Goal: Task Accomplishment & Management: Manage account settings

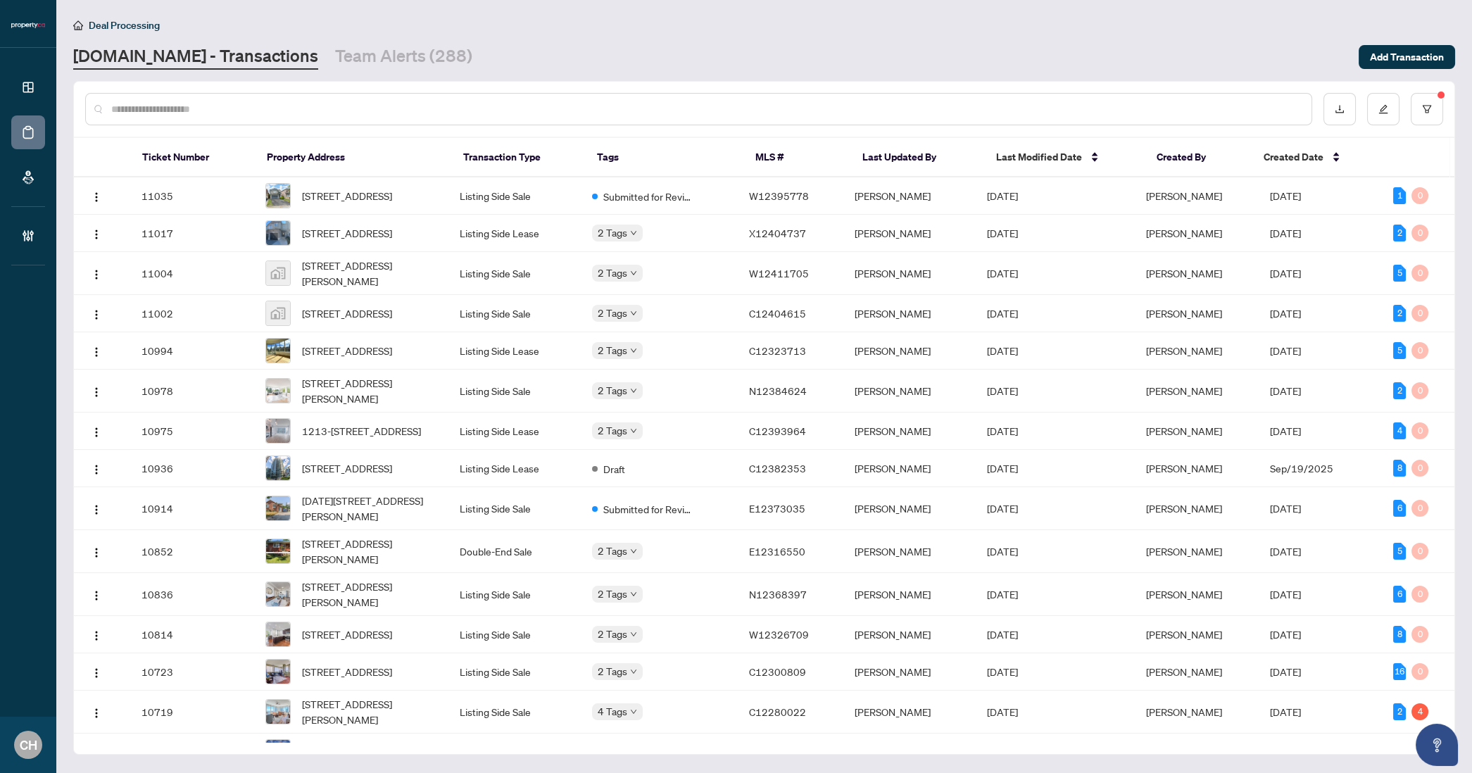
click at [216, 102] on input "text" at bounding box center [705, 108] width 1189 height 15
paste input "*********"
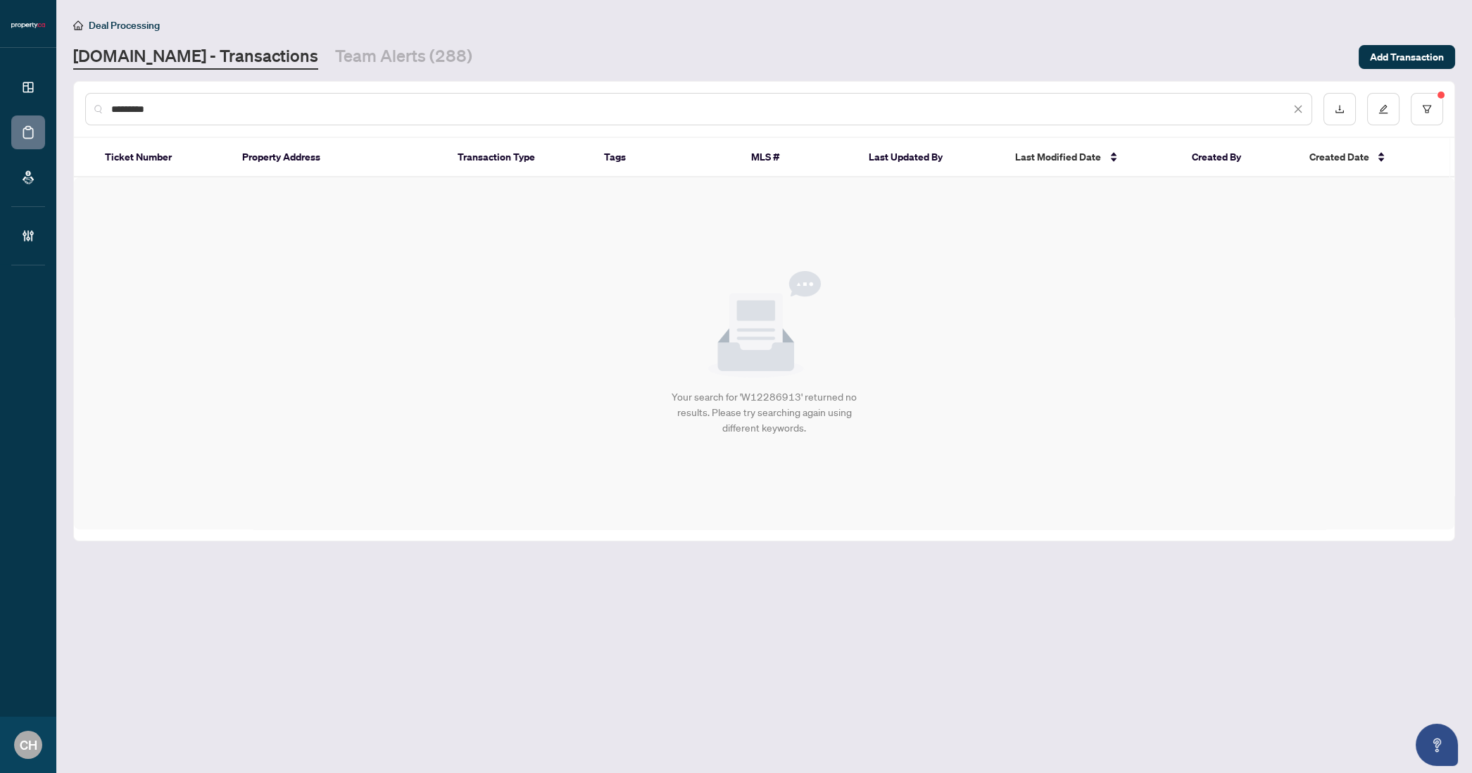
click at [124, 101] on input "*********" at bounding box center [700, 108] width 1179 height 15
paste input "text"
type input "*********"
click at [1432, 101] on button "button" at bounding box center [1427, 109] width 32 height 32
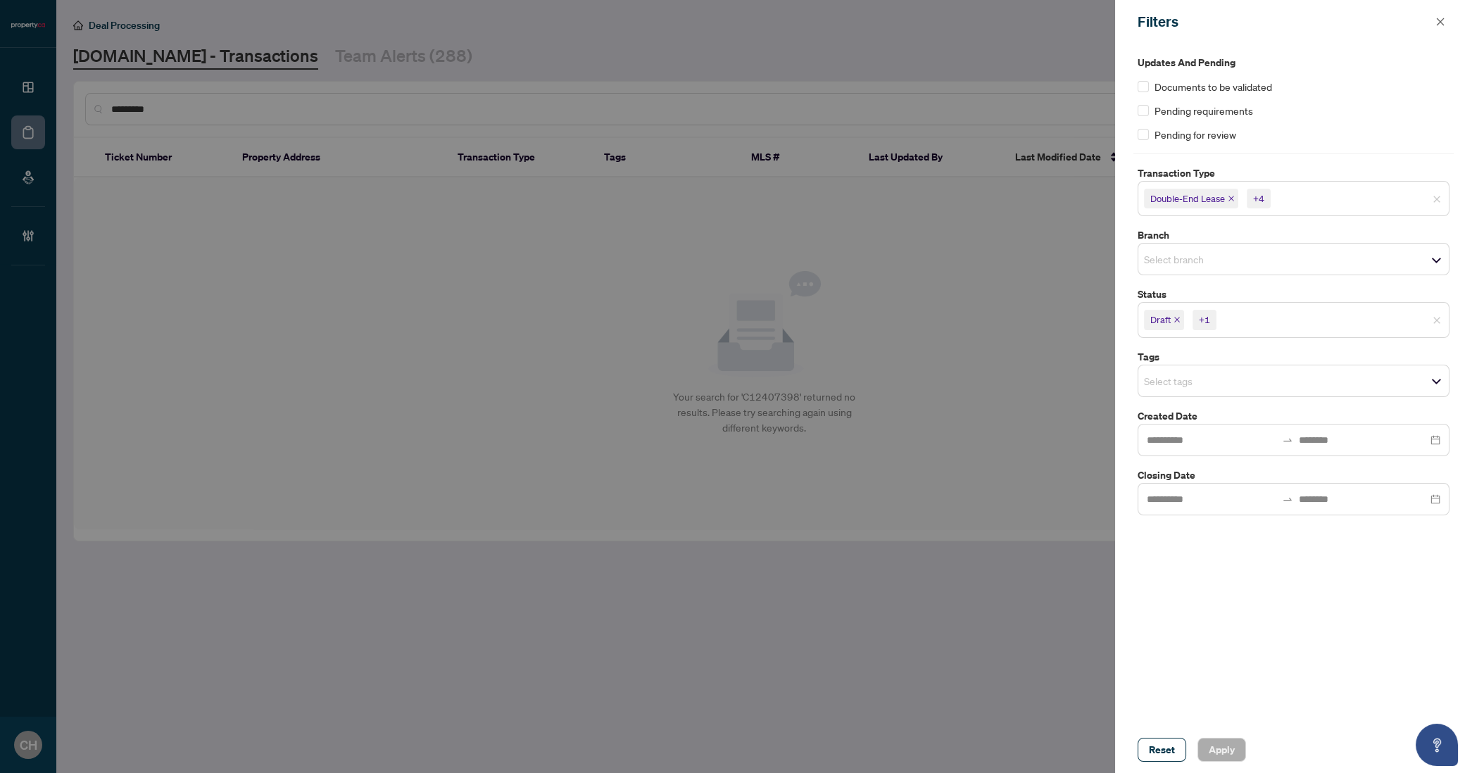
click at [1175, 322] on icon "close" at bounding box center [1177, 319] width 7 height 7
click at [1313, 318] on icon "close" at bounding box center [1311, 319] width 7 height 7
click at [1055, 350] on div at bounding box center [736, 386] width 1472 height 773
click at [1439, 18] on icon "close" at bounding box center [1441, 22] width 10 height 10
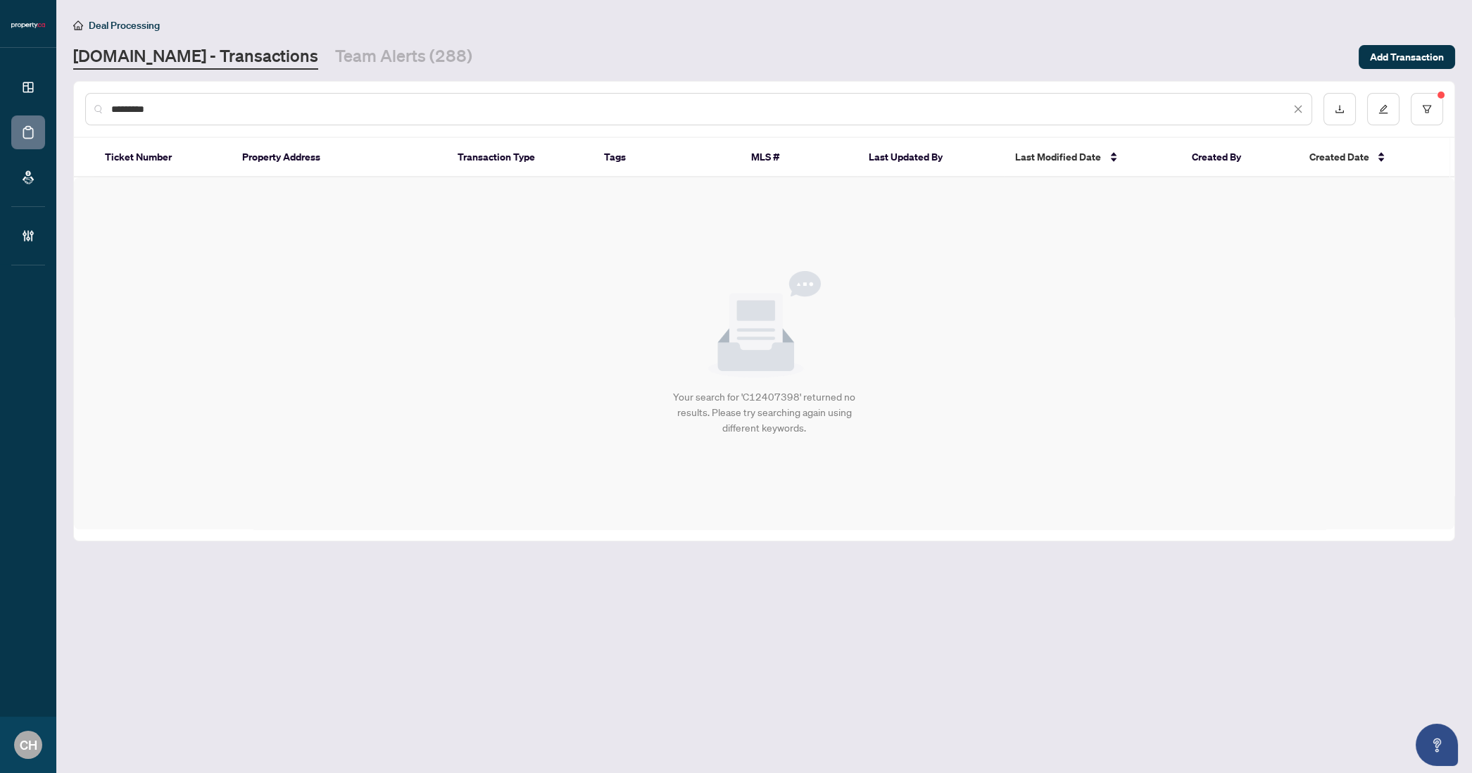
click at [266, 119] on div "*********" at bounding box center [698, 109] width 1227 height 32
click at [264, 109] on input "*********" at bounding box center [700, 108] width 1179 height 15
click at [249, 117] on div "*********" at bounding box center [698, 109] width 1227 height 32
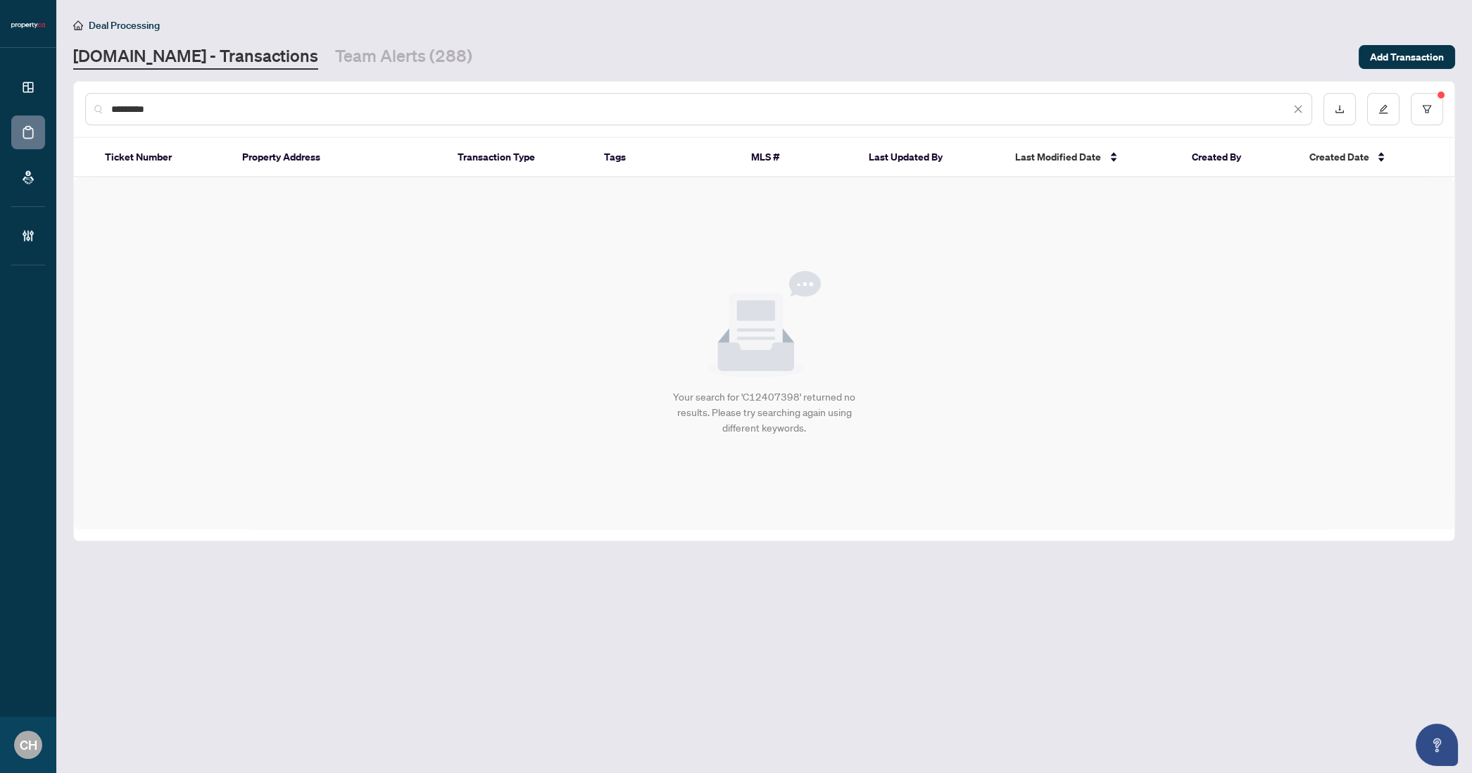
click at [253, 114] on input "*********" at bounding box center [700, 108] width 1179 height 15
click at [252, 114] on input "*********" at bounding box center [700, 108] width 1179 height 15
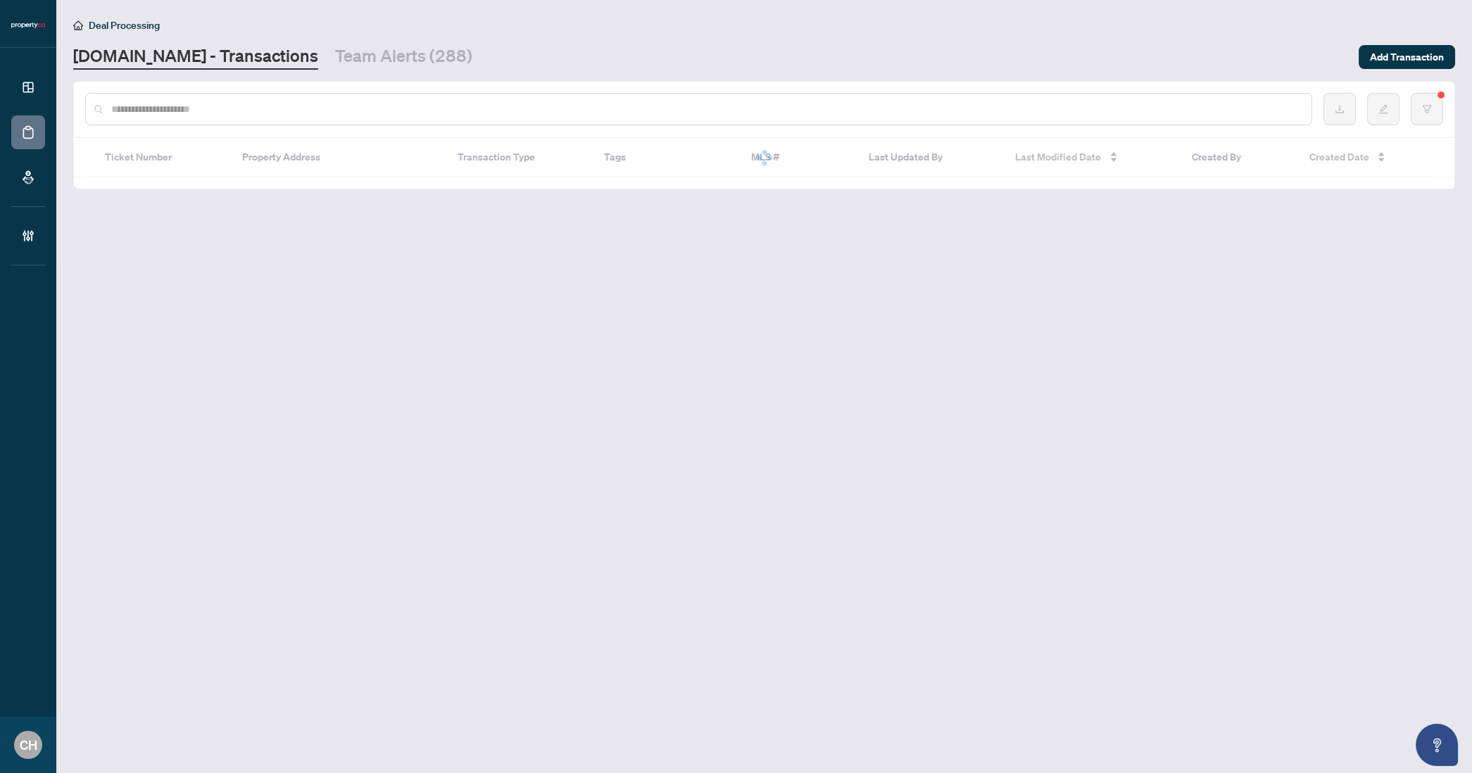
paste input "*********"
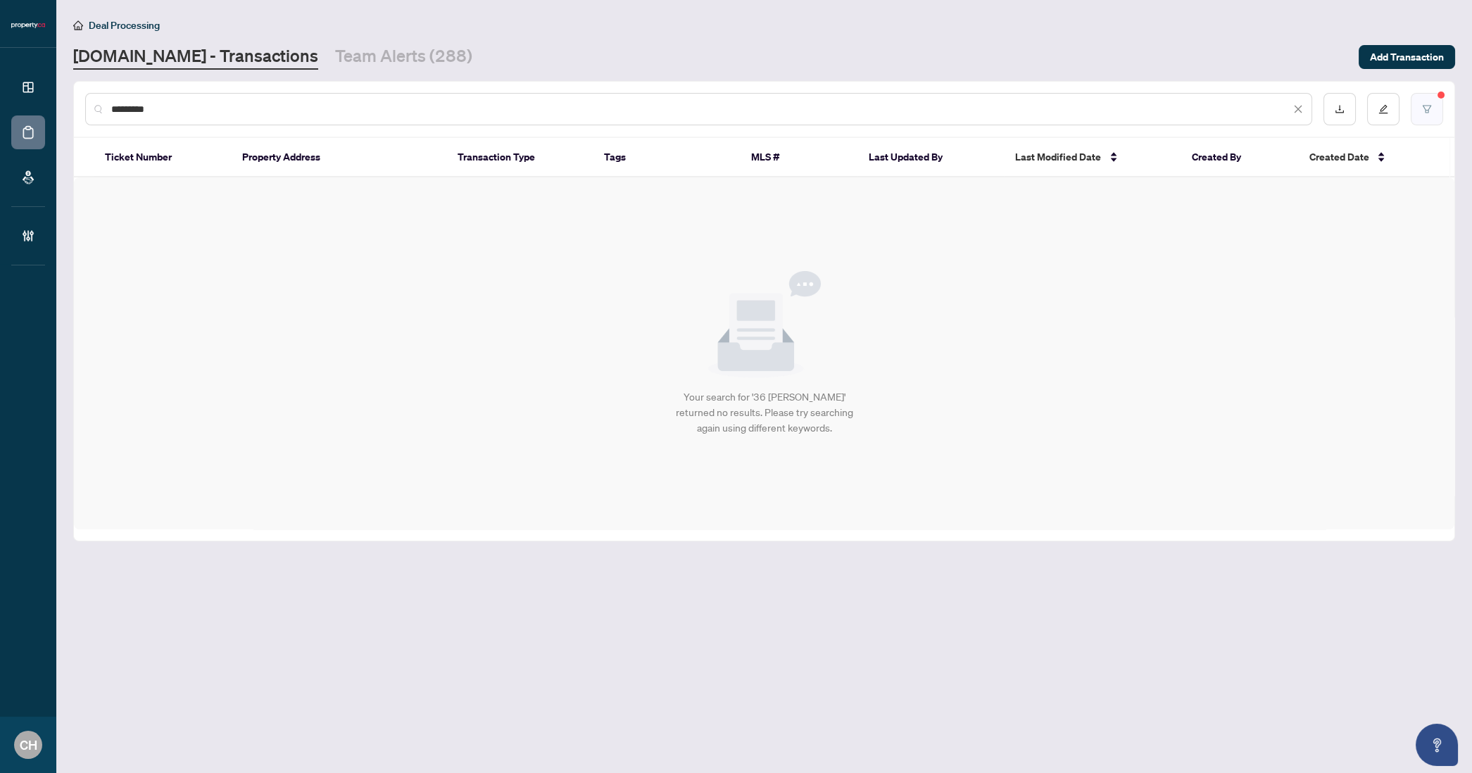
type input "*********"
click at [1436, 113] on button "button" at bounding box center [1427, 109] width 32 height 32
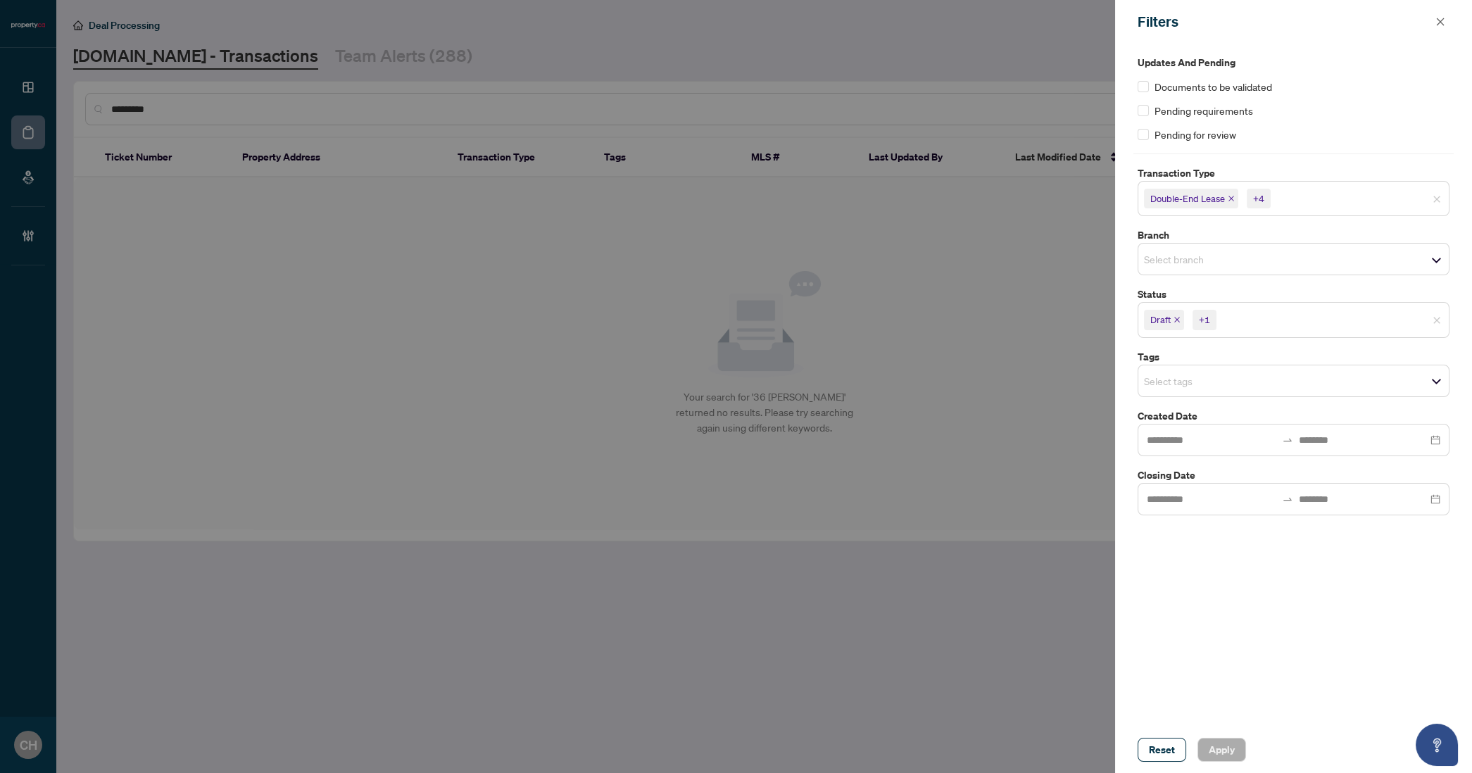
click at [1176, 316] on icon "close" at bounding box center [1177, 319] width 7 height 7
click at [1176, 316] on span "New Submission - Processing Pending" at bounding box center [1228, 320] width 155 height 14
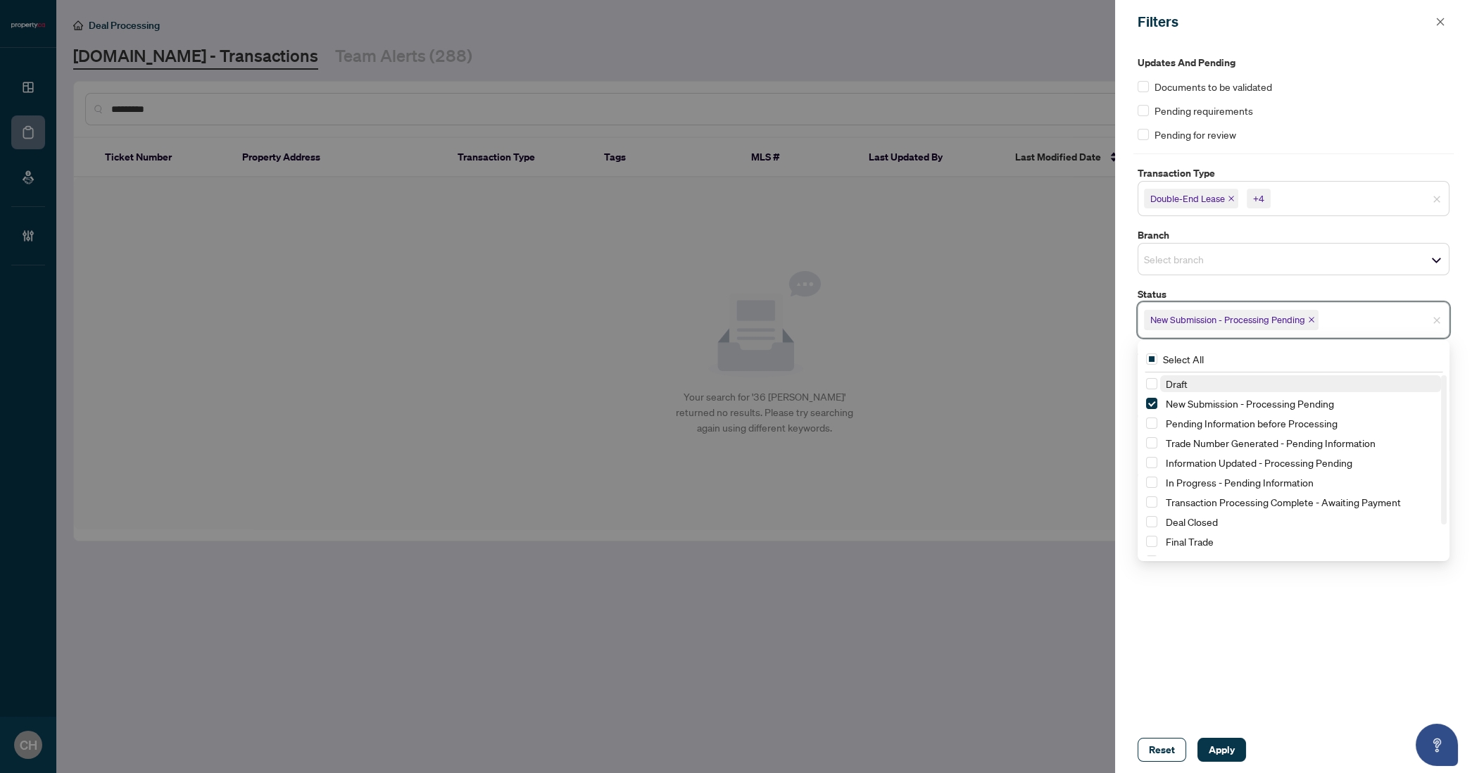
click at [1312, 317] on icon "close" at bounding box center [1311, 319] width 7 height 7
click at [983, 317] on div at bounding box center [736, 386] width 1472 height 773
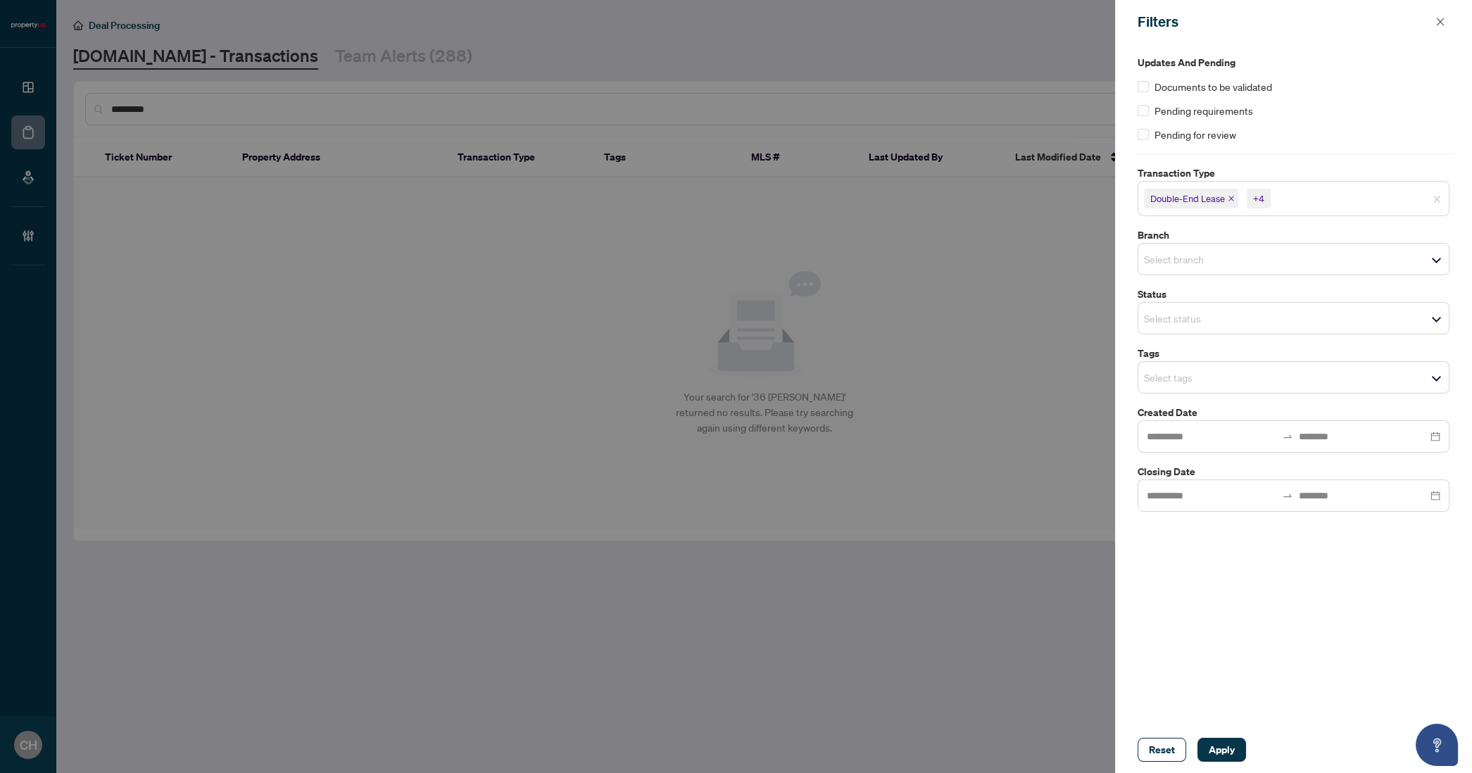
click at [984, 314] on div at bounding box center [736, 386] width 1472 height 773
click at [1232, 744] on span "Apply" at bounding box center [1222, 750] width 26 height 23
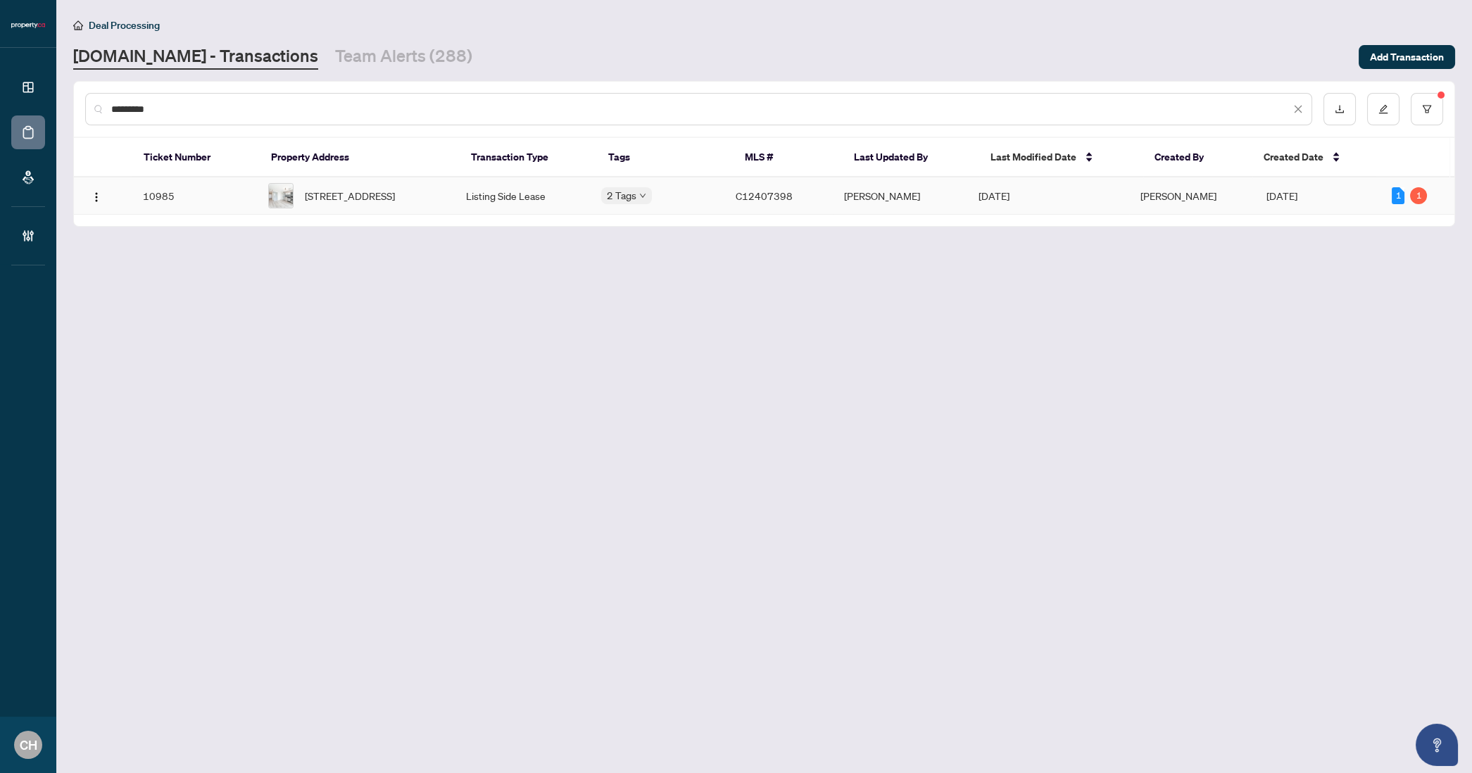
click at [531, 193] on td "Listing Side Lease" at bounding box center [522, 195] width 135 height 37
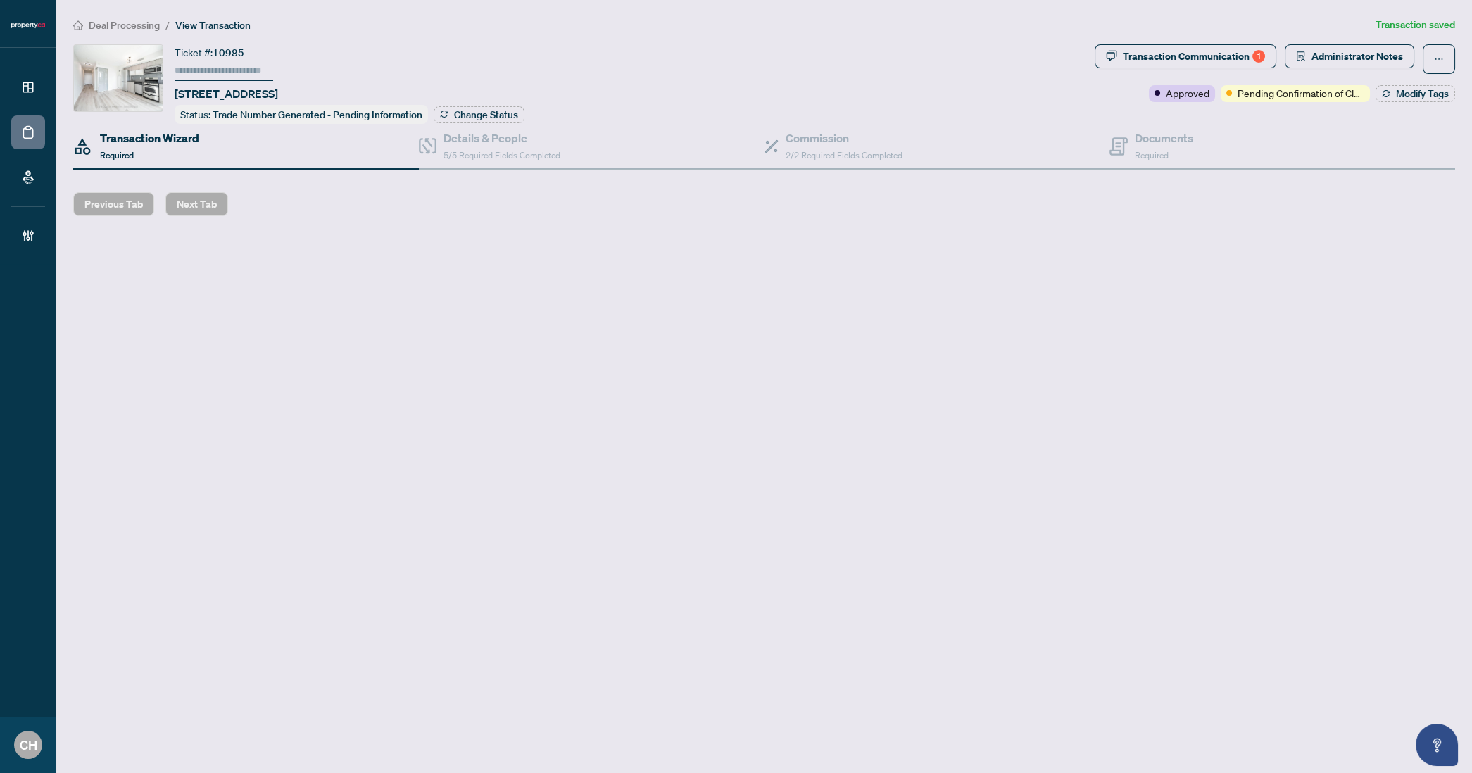
type input "******"
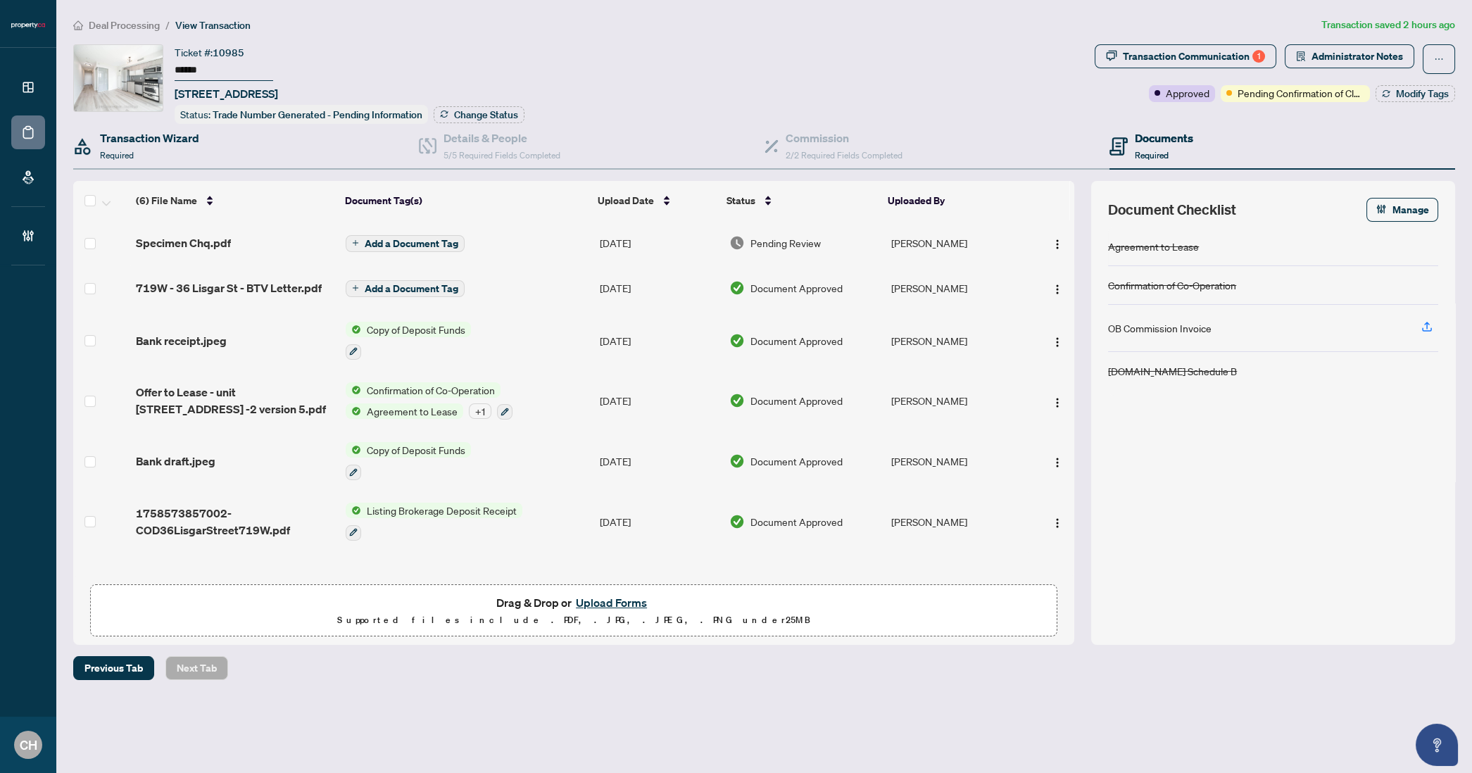
click at [195, 162] on div "Transaction Wizard Required" at bounding box center [246, 147] width 346 height 46
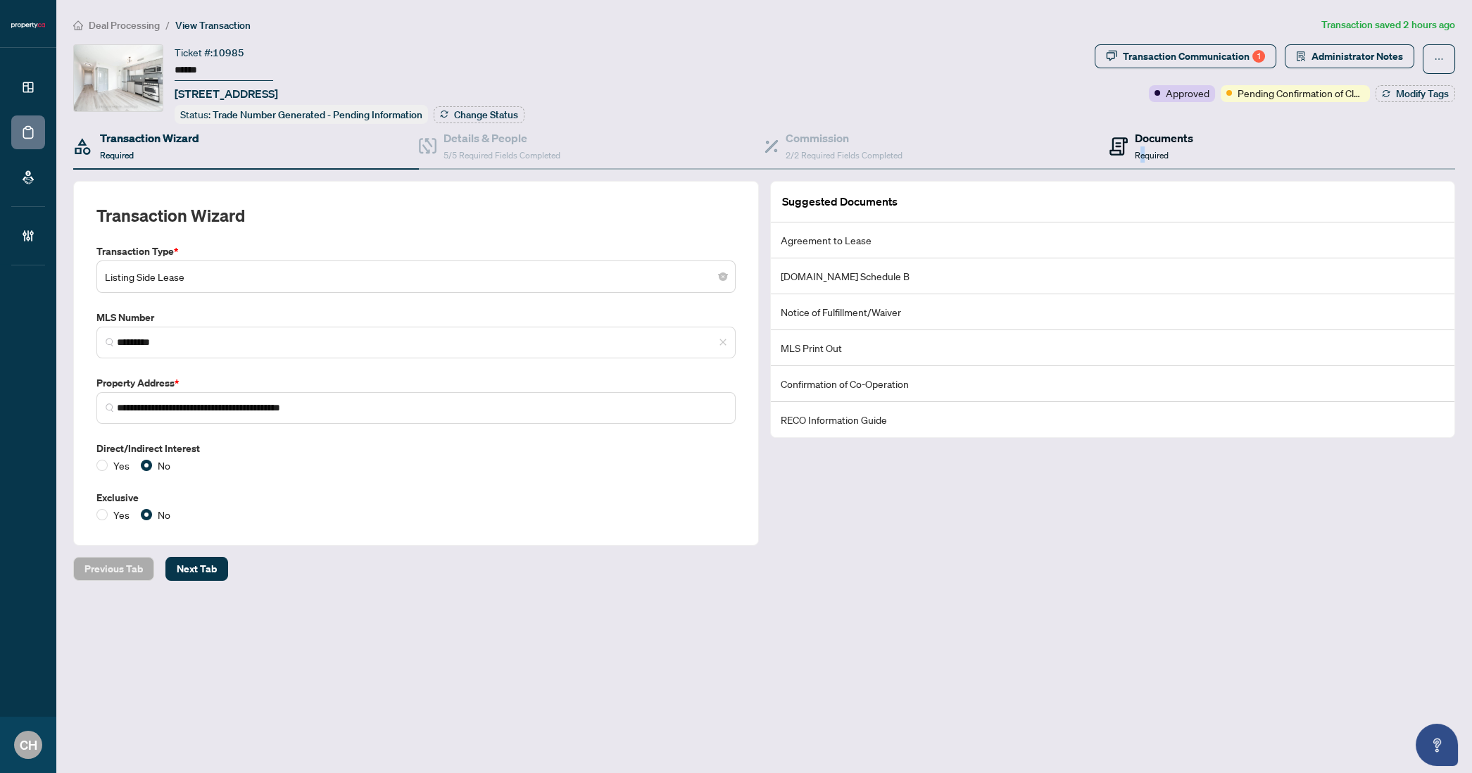
drag, startPoint x: 1142, startPoint y: 154, endPoint x: 1460, endPoint y: 184, distance: 319.6
click at [1143, 154] on span "Required" at bounding box center [1152, 155] width 34 height 11
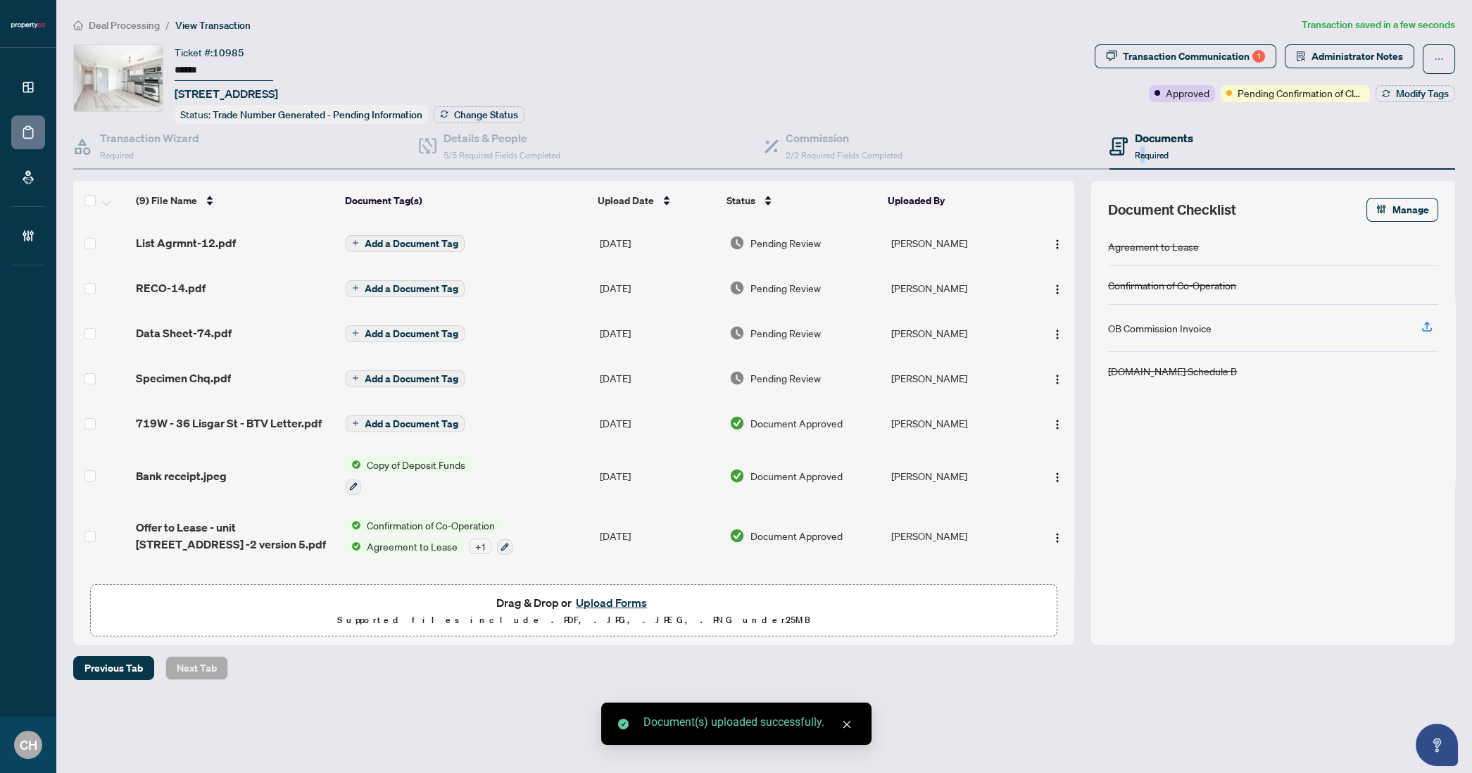
click at [417, 245] on span "Add a Document Tag" at bounding box center [412, 244] width 94 height 10
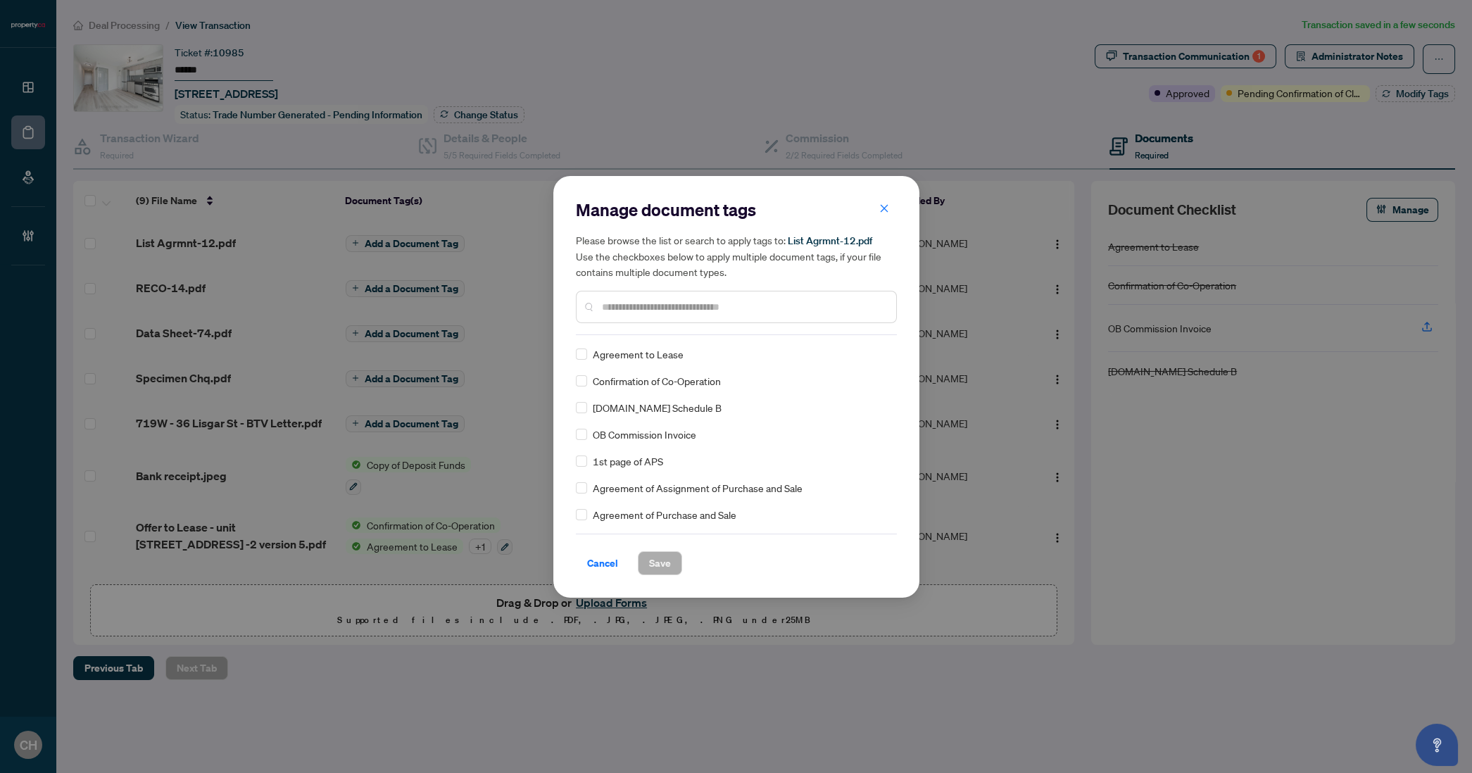
click at [770, 308] on input "text" at bounding box center [743, 306] width 283 height 15
click at [620, 559] on button "Cancel" at bounding box center [603, 563] width 54 height 24
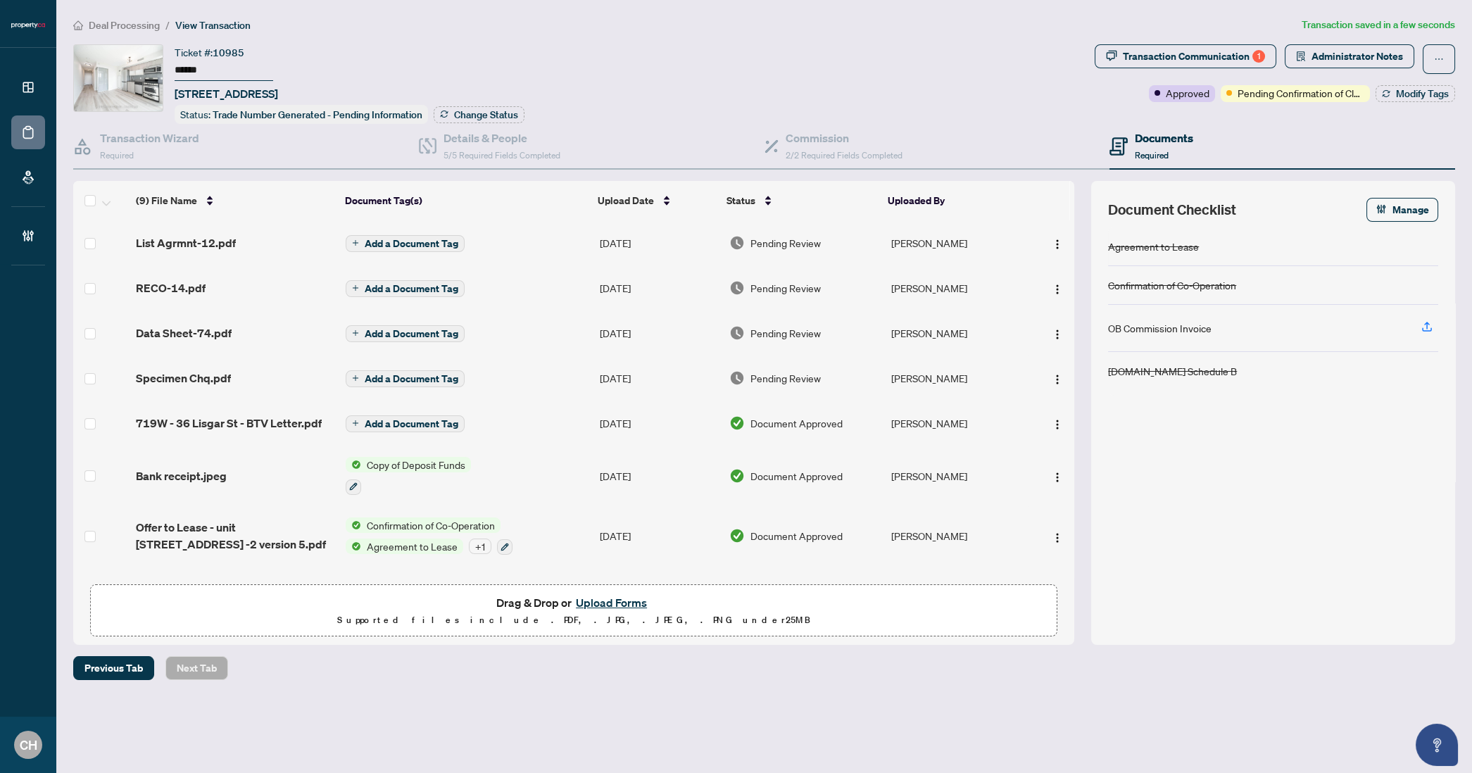
click at [543, 224] on td "Add a Document Tag" at bounding box center [467, 242] width 254 height 45
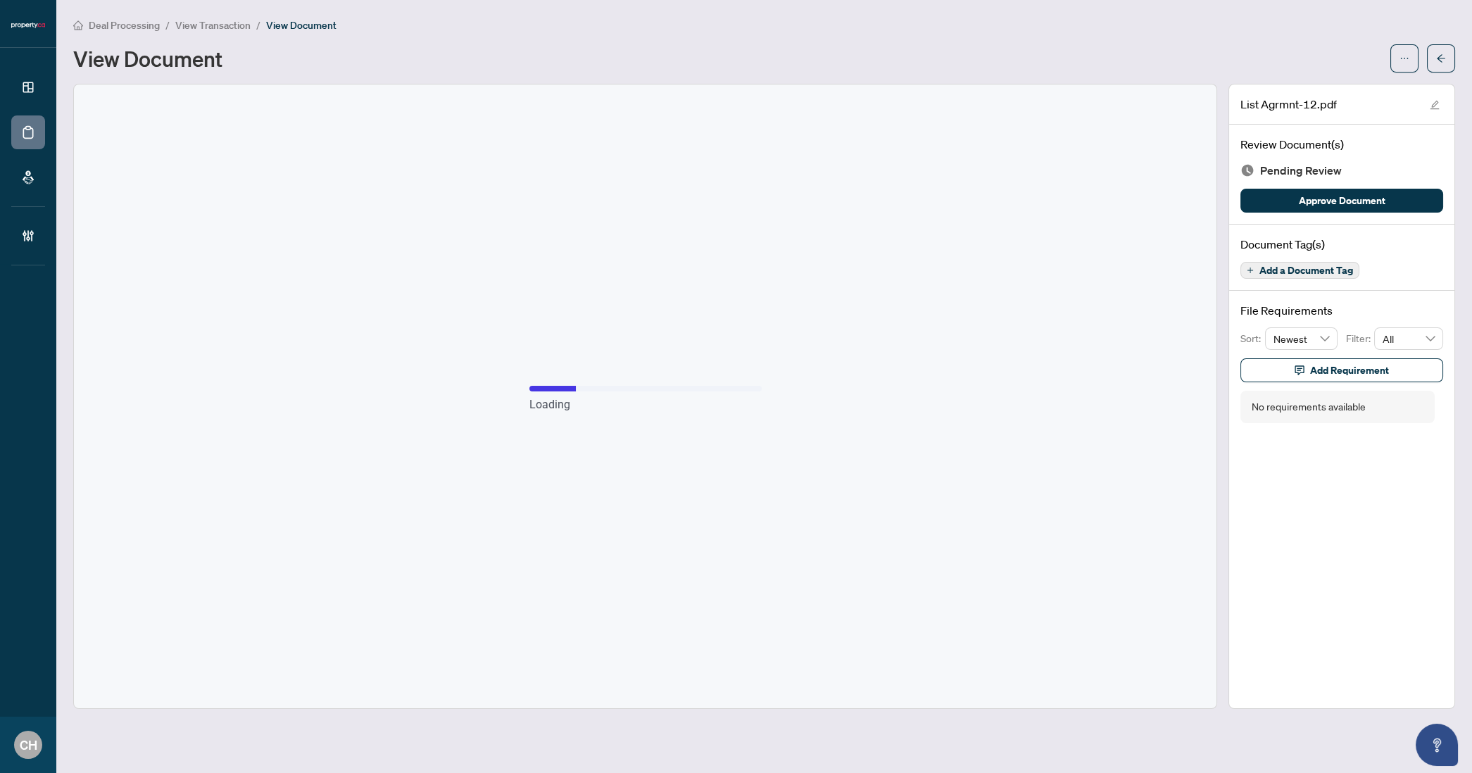
click at [1298, 275] on button "Add a Document Tag" at bounding box center [1300, 270] width 119 height 17
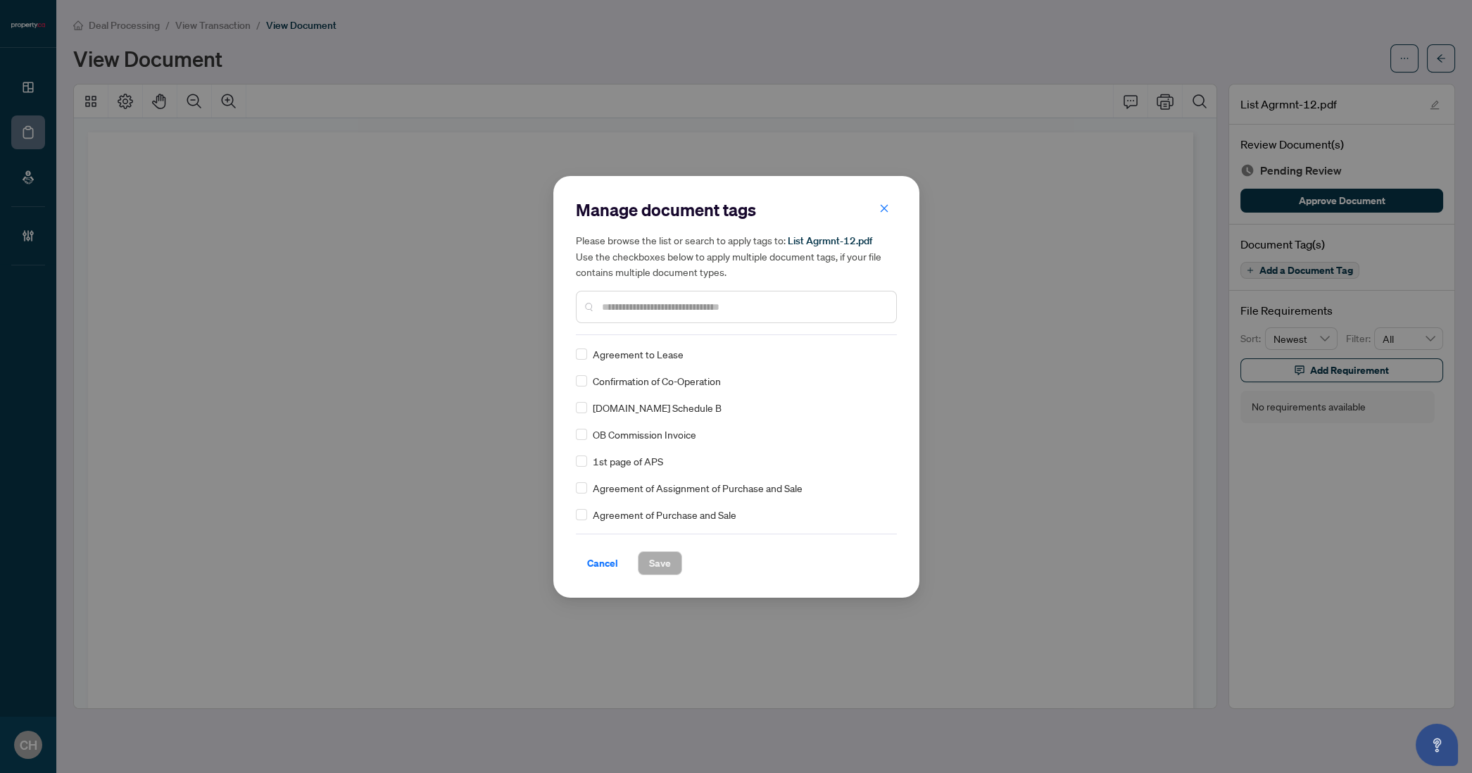
click at [780, 300] on input "text" at bounding box center [743, 306] width 283 height 15
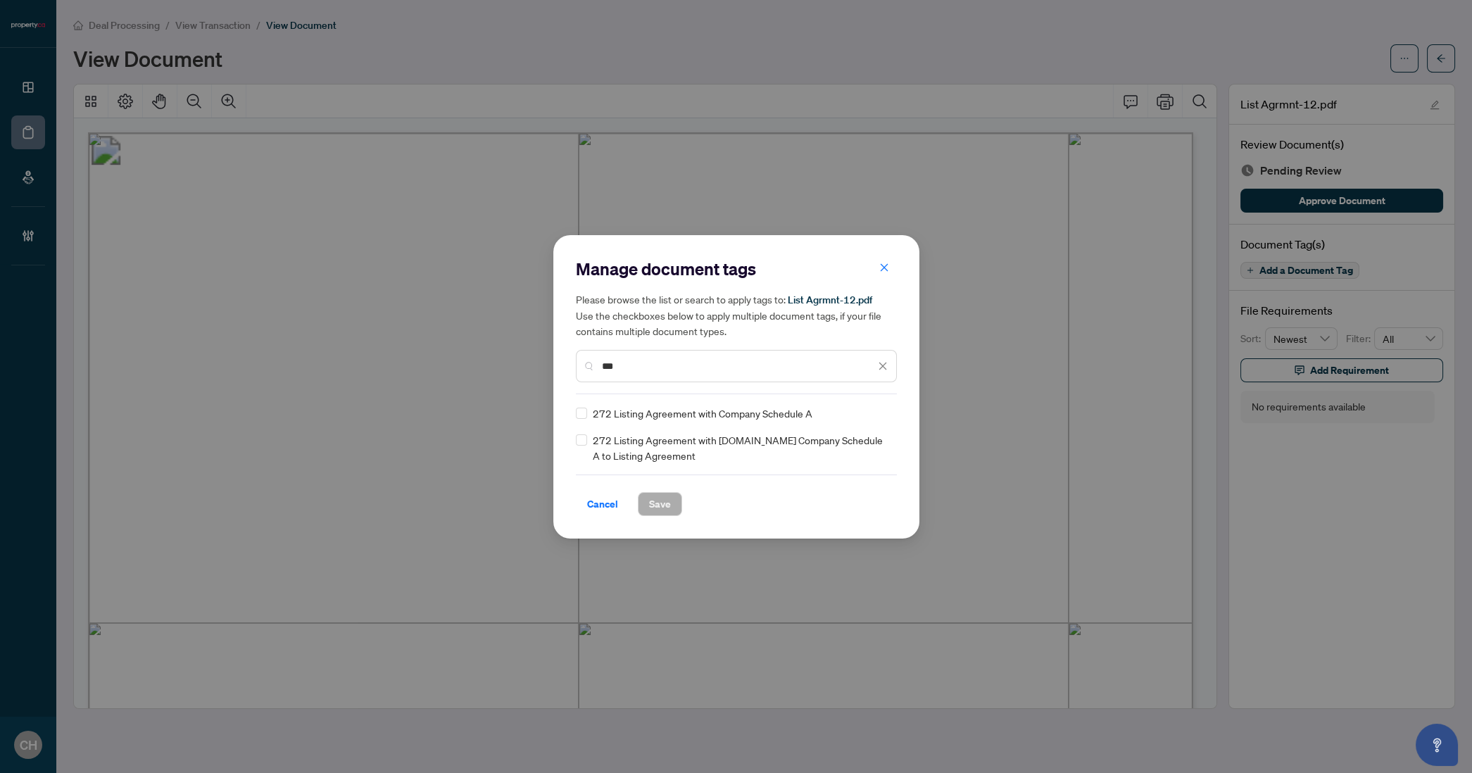
type input "***"
click at [659, 498] on span "Save" at bounding box center [660, 504] width 22 height 23
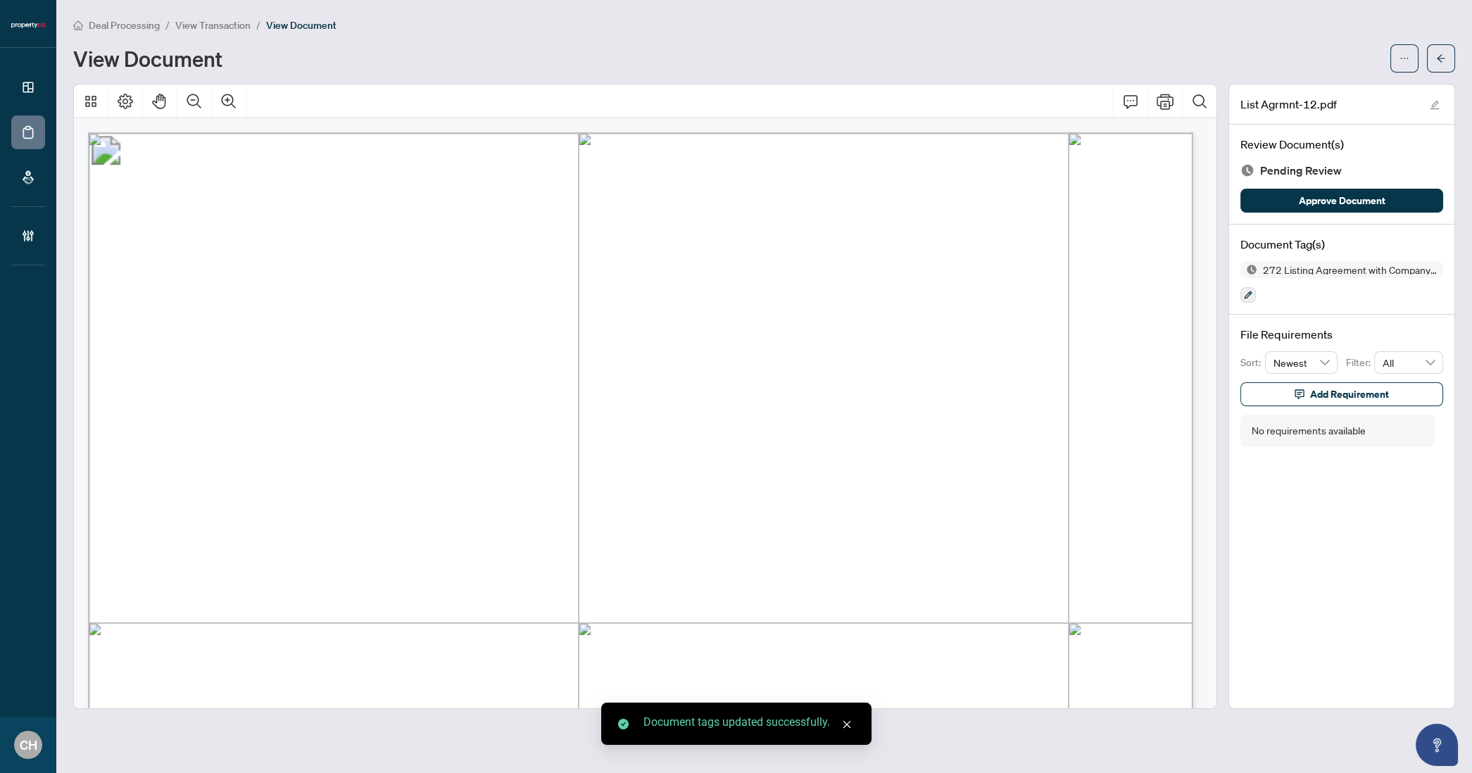
click at [1436, 59] on icon "arrow-left" at bounding box center [1441, 59] width 10 height 10
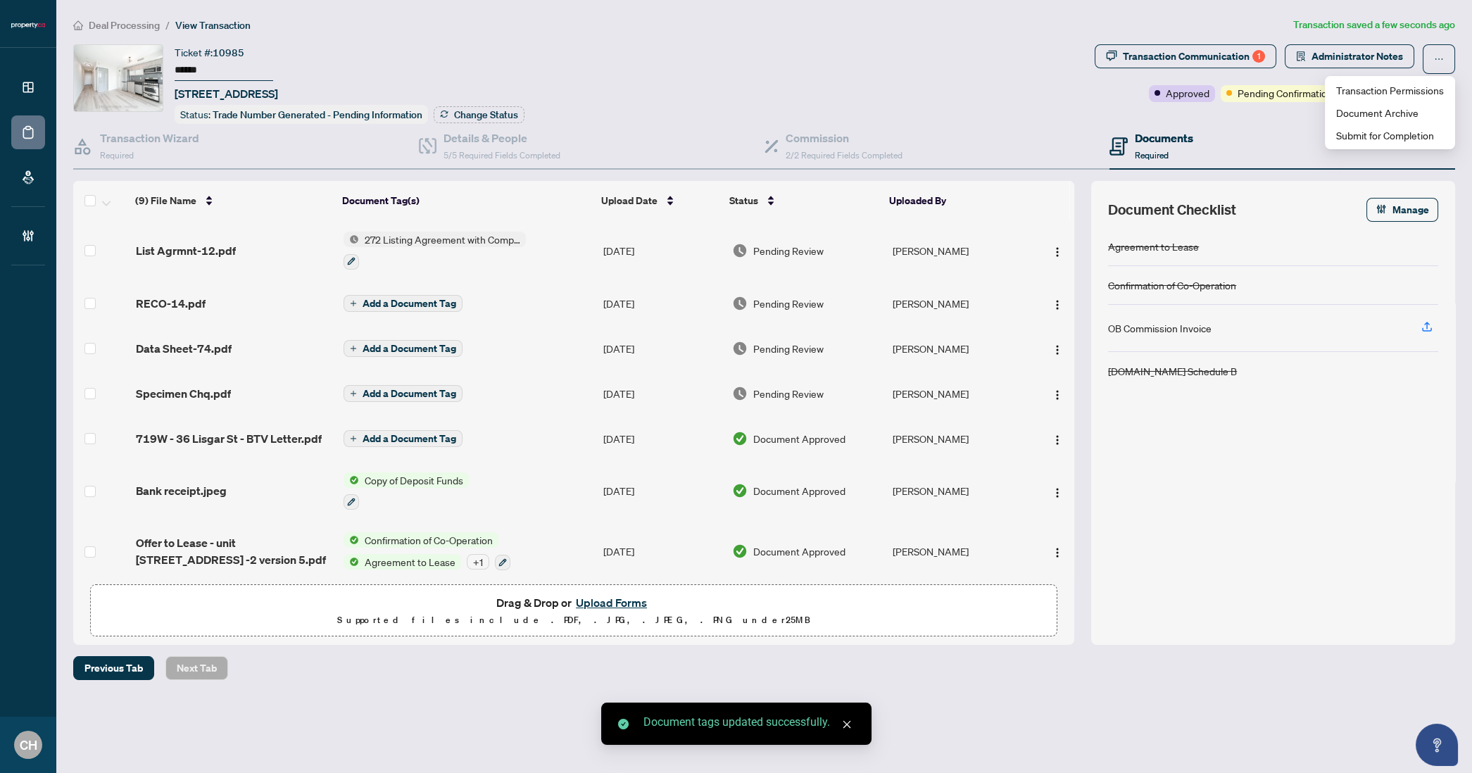
click at [369, 299] on span "Add a Document Tag" at bounding box center [410, 304] width 94 height 10
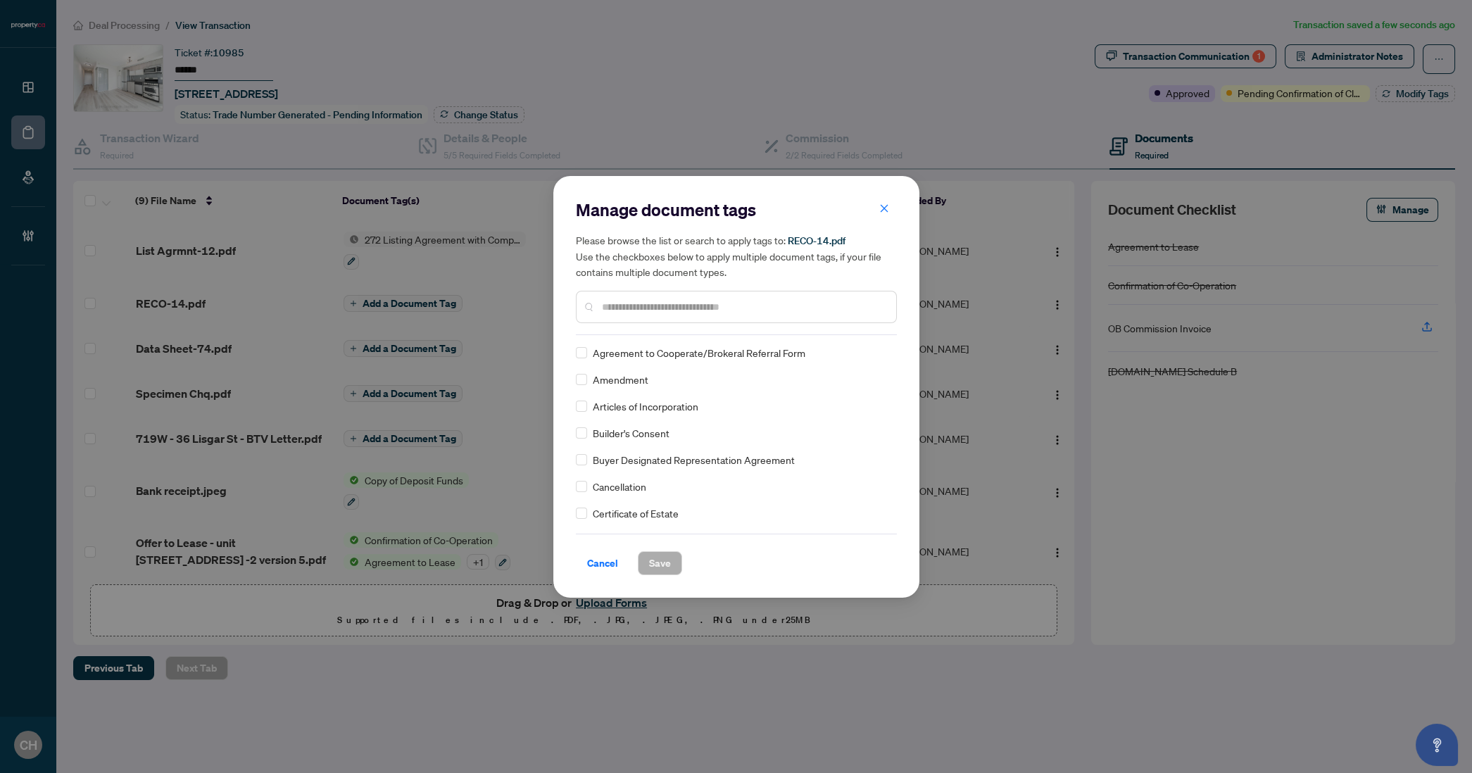
scroll to position [193, 0]
click at [671, 305] on input "text" at bounding box center [743, 306] width 283 height 15
type input "****"
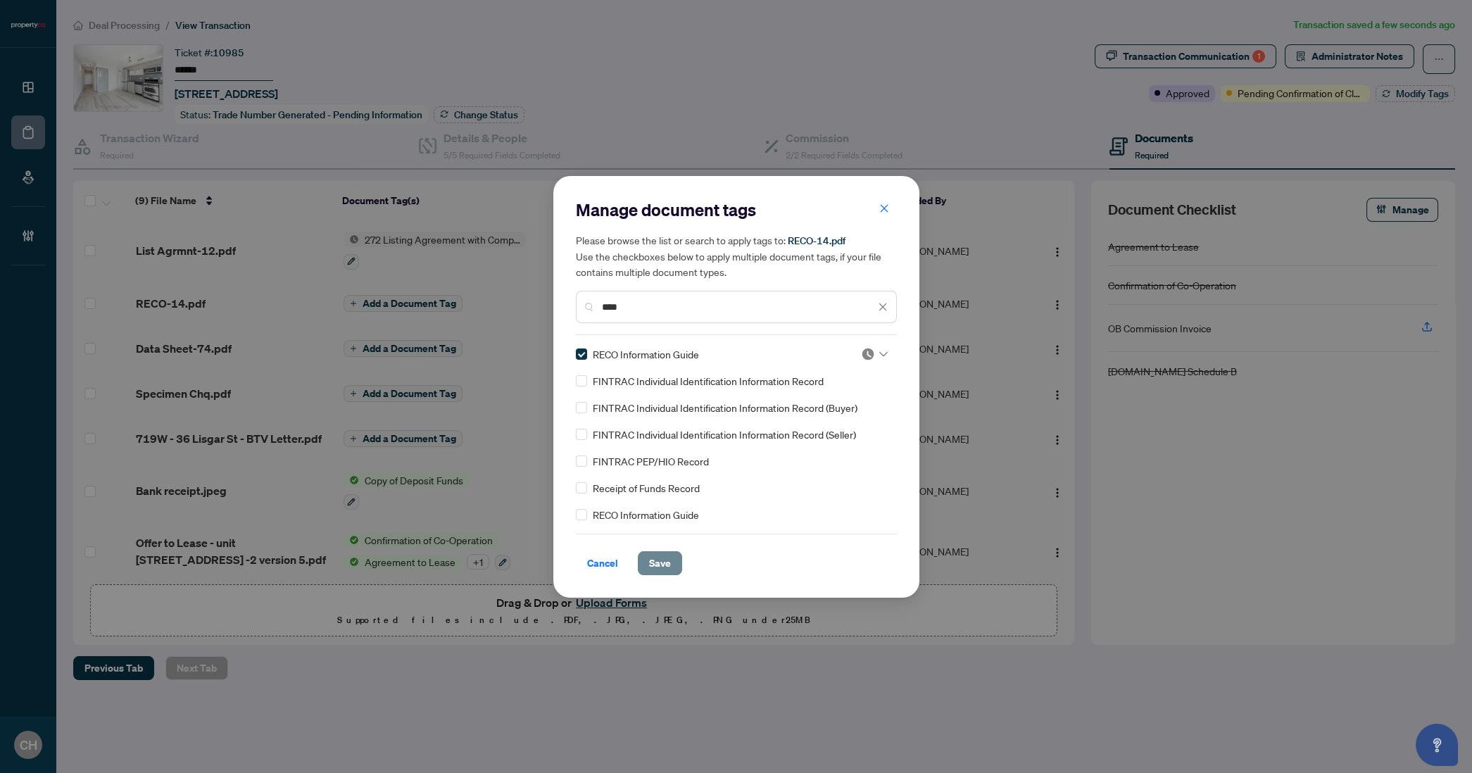
click at [670, 573] on span "Save" at bounding box center [660, 563] width 22 height 23
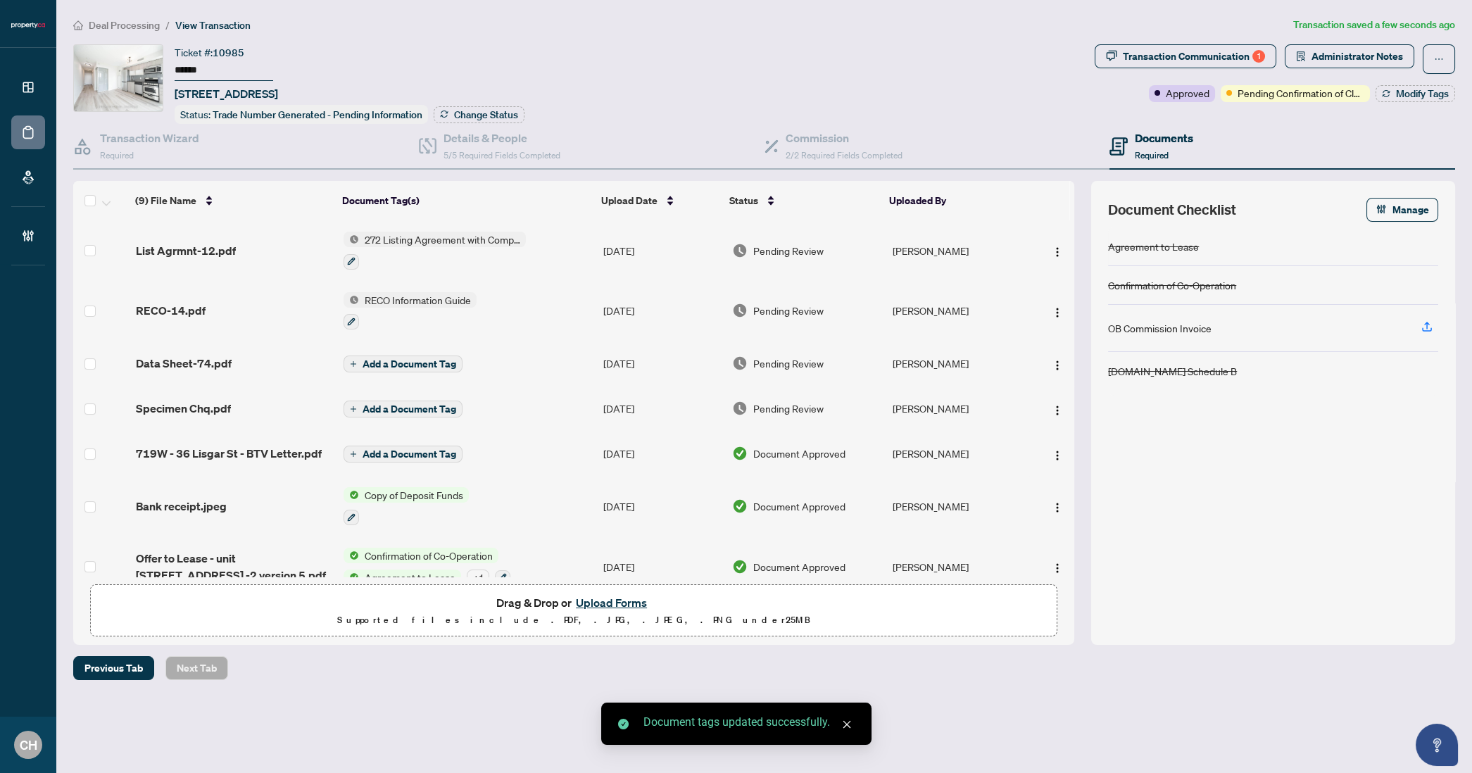
click at [413, 361] on span "Add a Document Tag" at bounding box center [410, 364] width 94 height 10
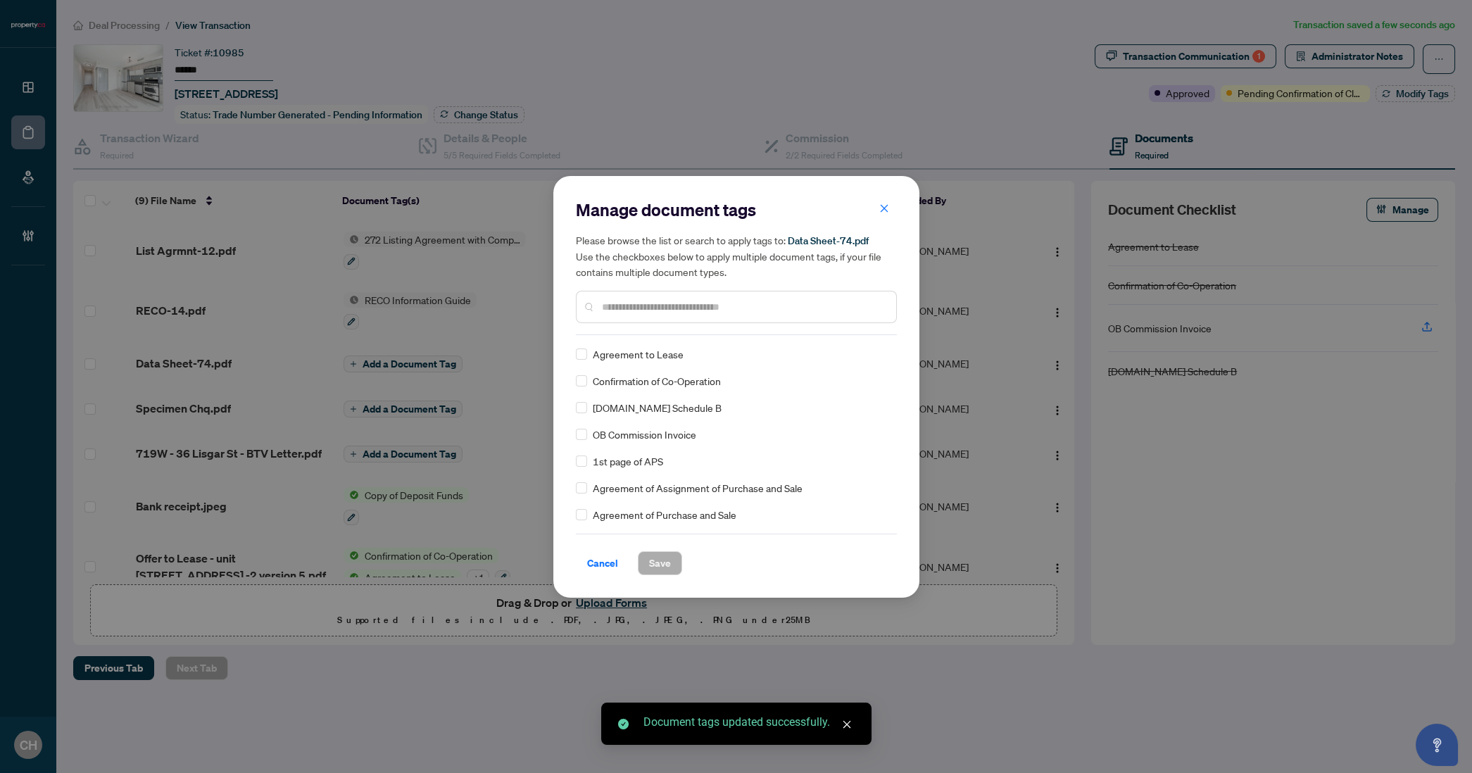
click at [682, 311] on input "text" at bounding box center [743, 306] width 283 height 15
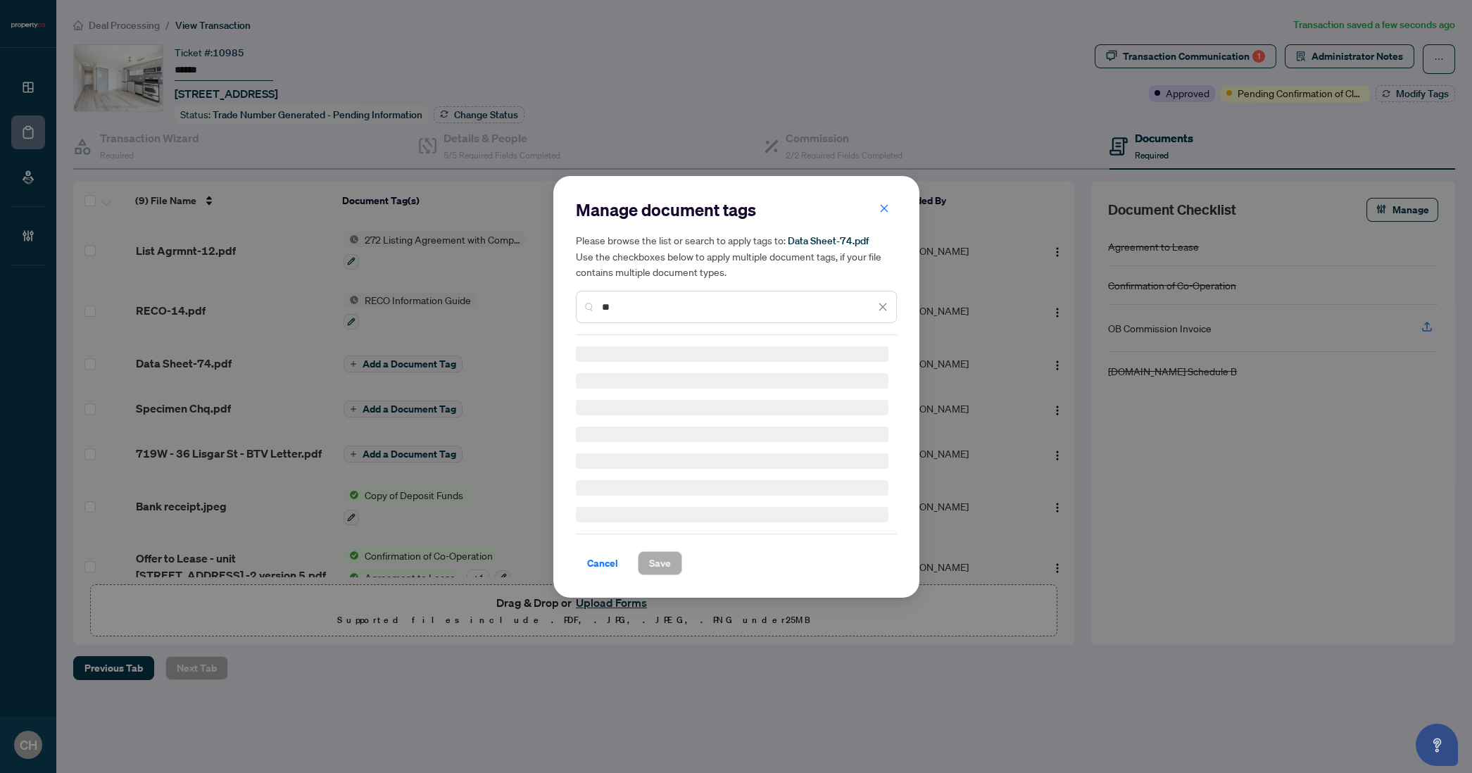
type input "*"
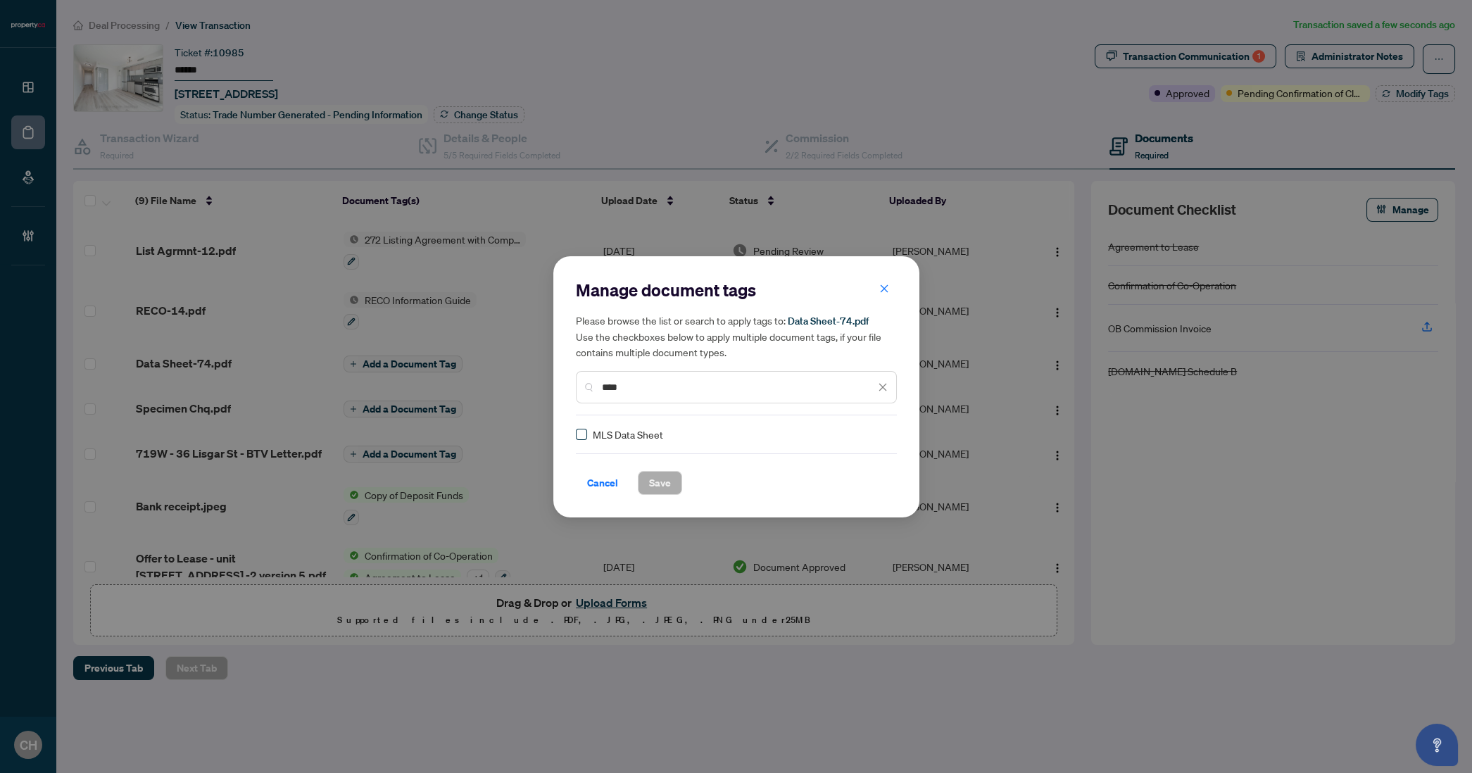
type input "****"
click at [654, 475] on span "Save" at bounding box center [660, 483] width 22 height 23
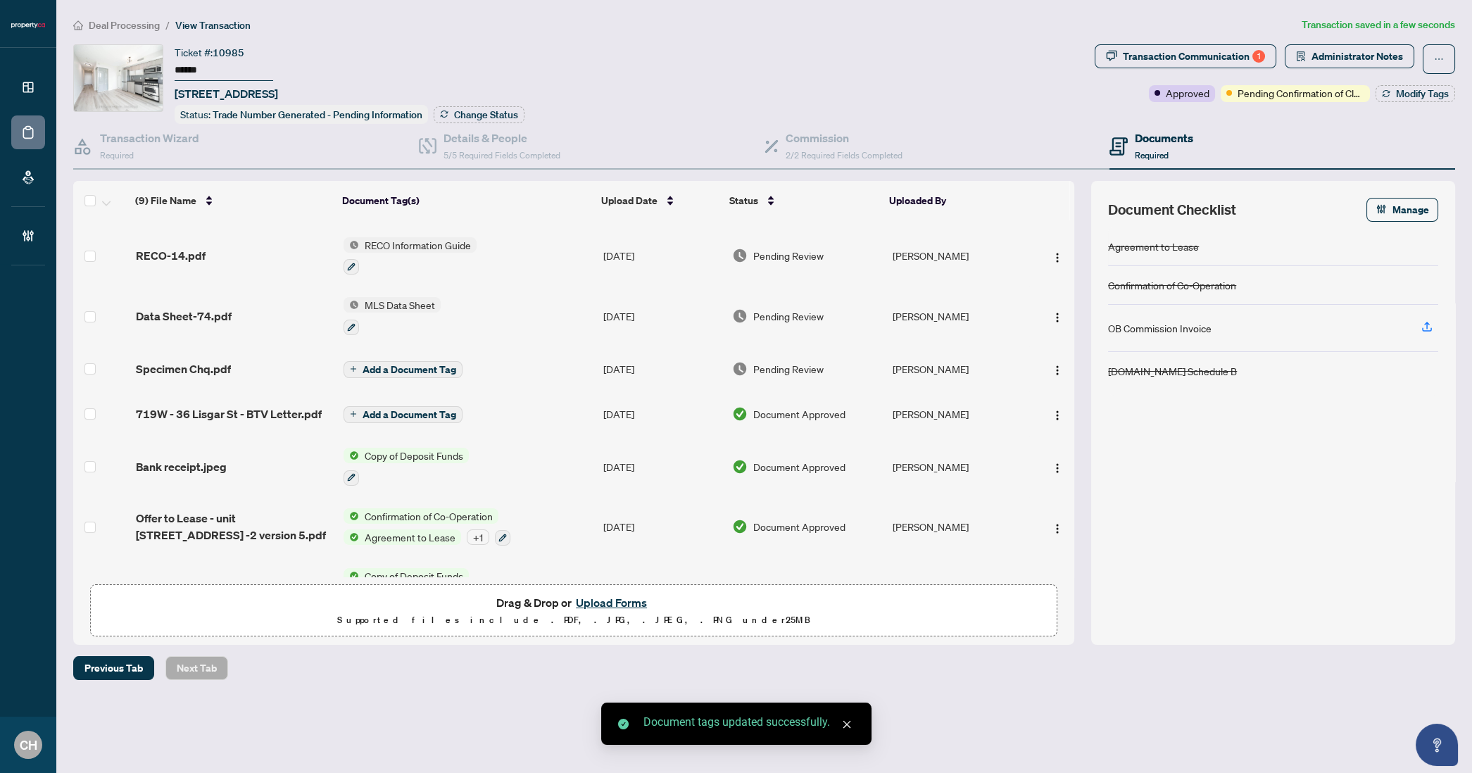
scroll to position [155, 0]
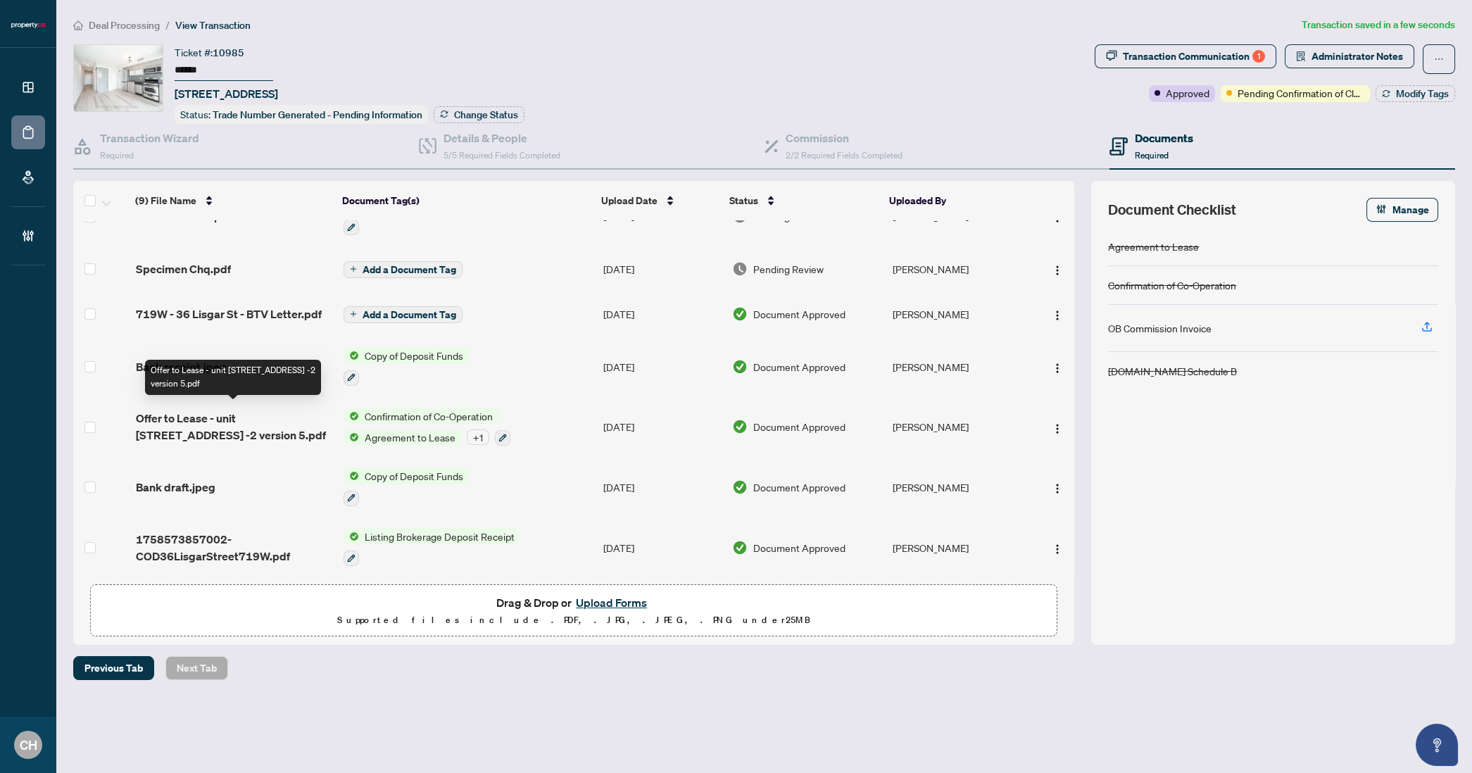
click at [262, 423] on span "Offer to Lease - unit 719W 36 Lisgar St -2 version 5.pdf" at bounding box center [234, 427] width 196 height 34
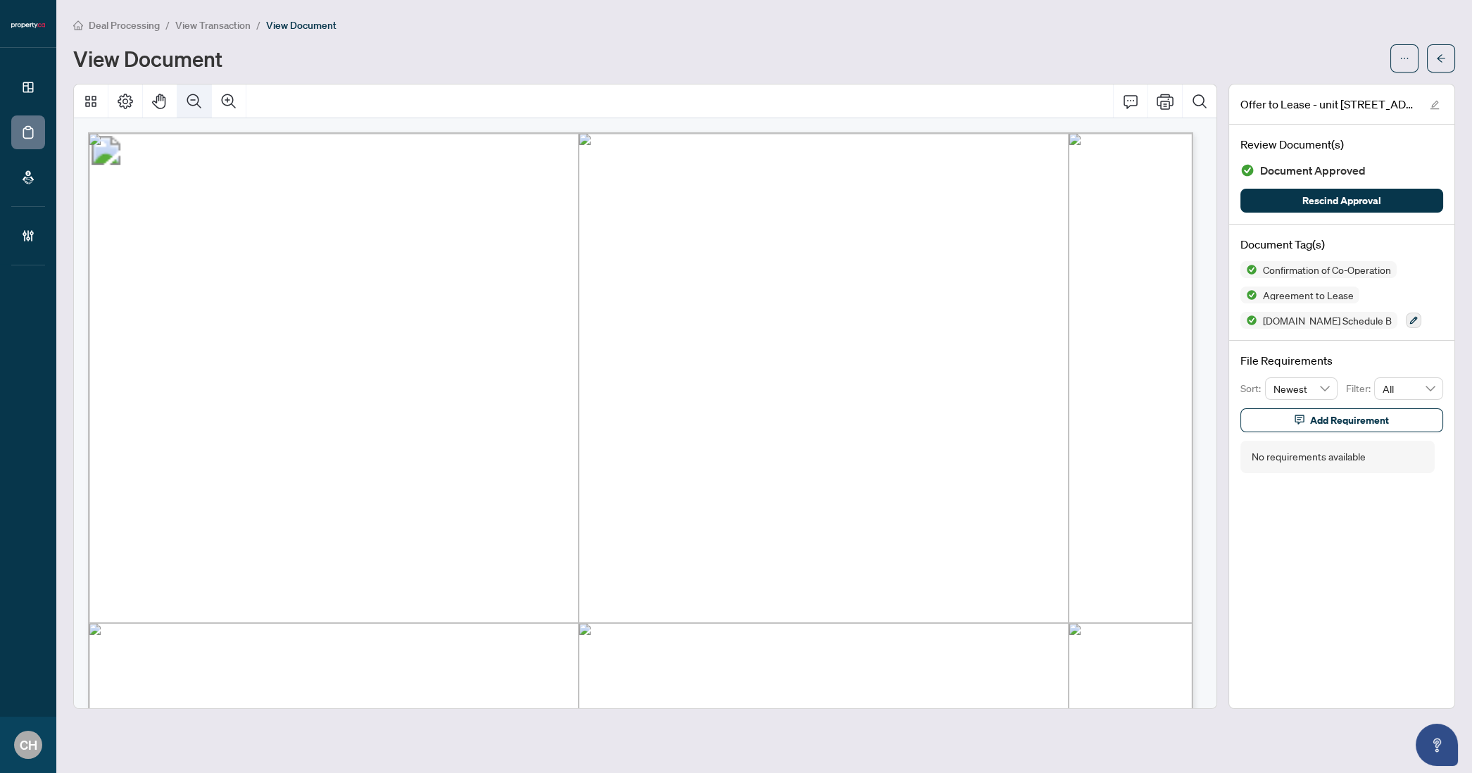
click at [196, 104] on icon "Zoom Out" at bounding box center [194, 101] width 17 height 17
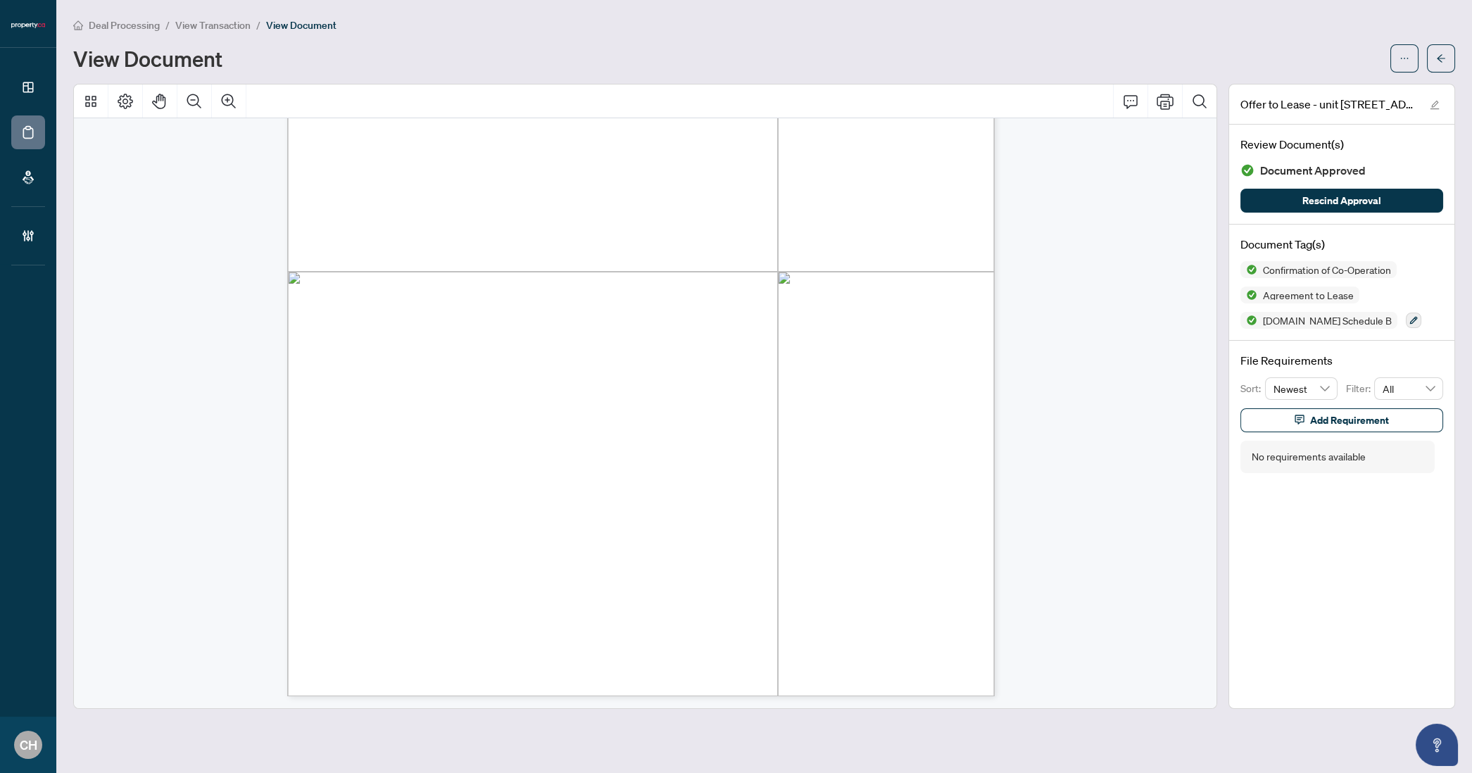
scroll to position [2204, 0]
drag, startPoint x: 439, startPoint y: 287, endPoint x: 548, endPoint y: 287, distance: 109.1
click at [513, 287] on span "CHRISTINA BABOULAS" at bounding box center [475, 288] width 76 height 11
click at [1426, 51] on div at bounding box center [1423, 58] width 65 height 28
click at [1435, 53] on button "button" at bounding box center [1441, 58] width 28 height 28
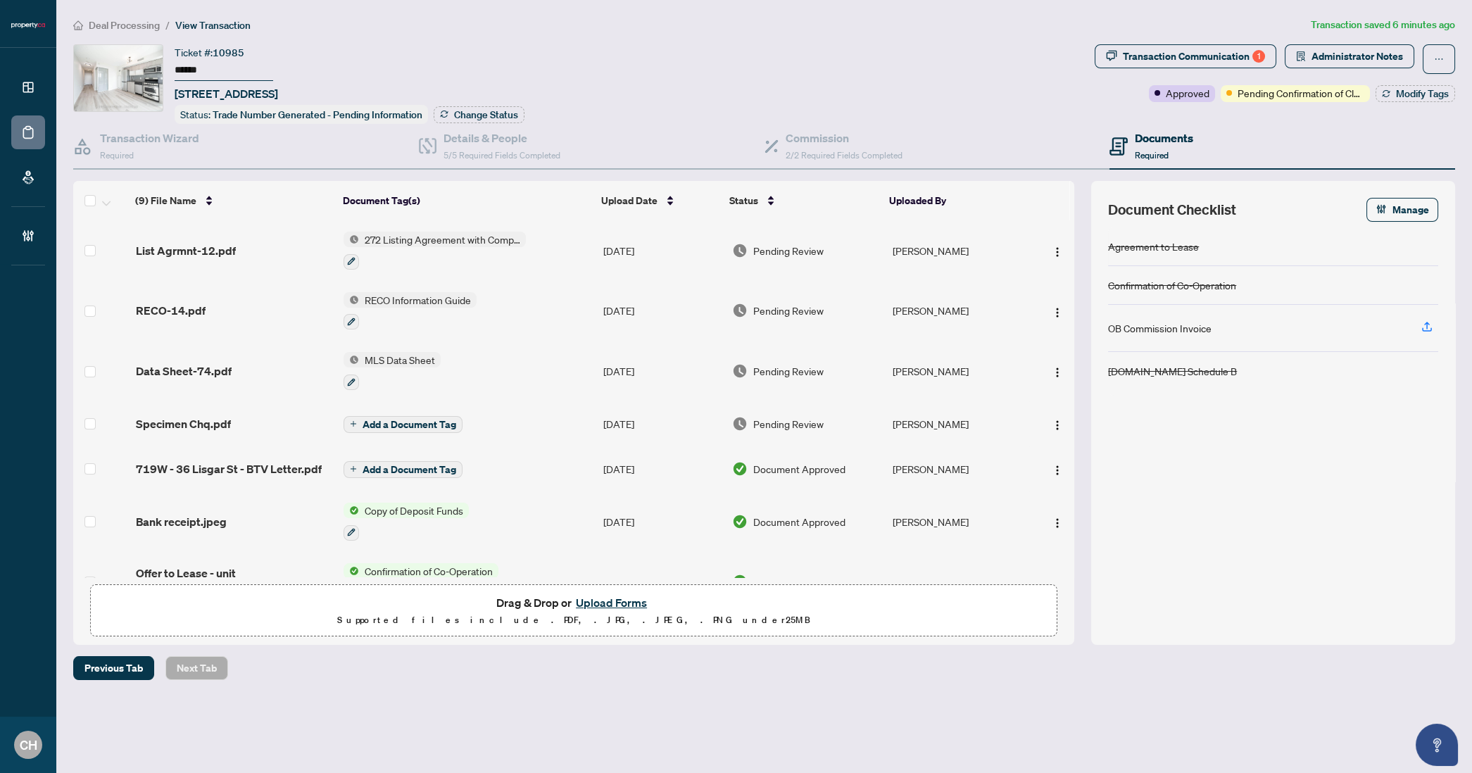
click at [1362, 70] on span "Administrator Notes" at bounding box center [1350, 59] width 130 height 30
click at [1362, 65] on span "Administrator Notes" at bounding box center [1358, 56] width 92 height 23
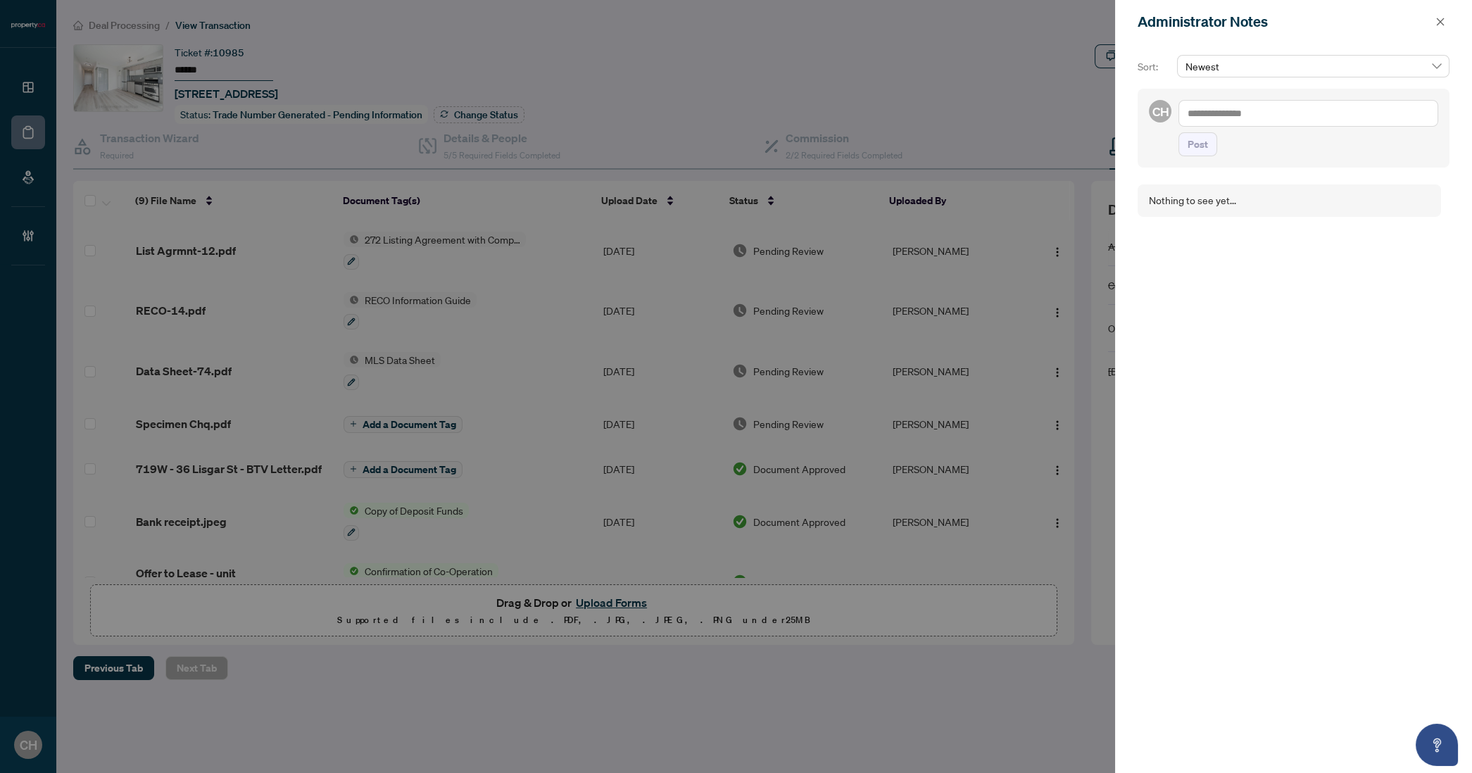
click at [1251, 113] on textarea at bounding box center [1309, 113] width 260 height 27
type textarea "**********"
click at [1179, 146] on button "Post" at bounding box center [1198, 158] width 39 height 24
click at [1439, 20] on icon "close" at bounding box center [1441, 22] width 8 height 8
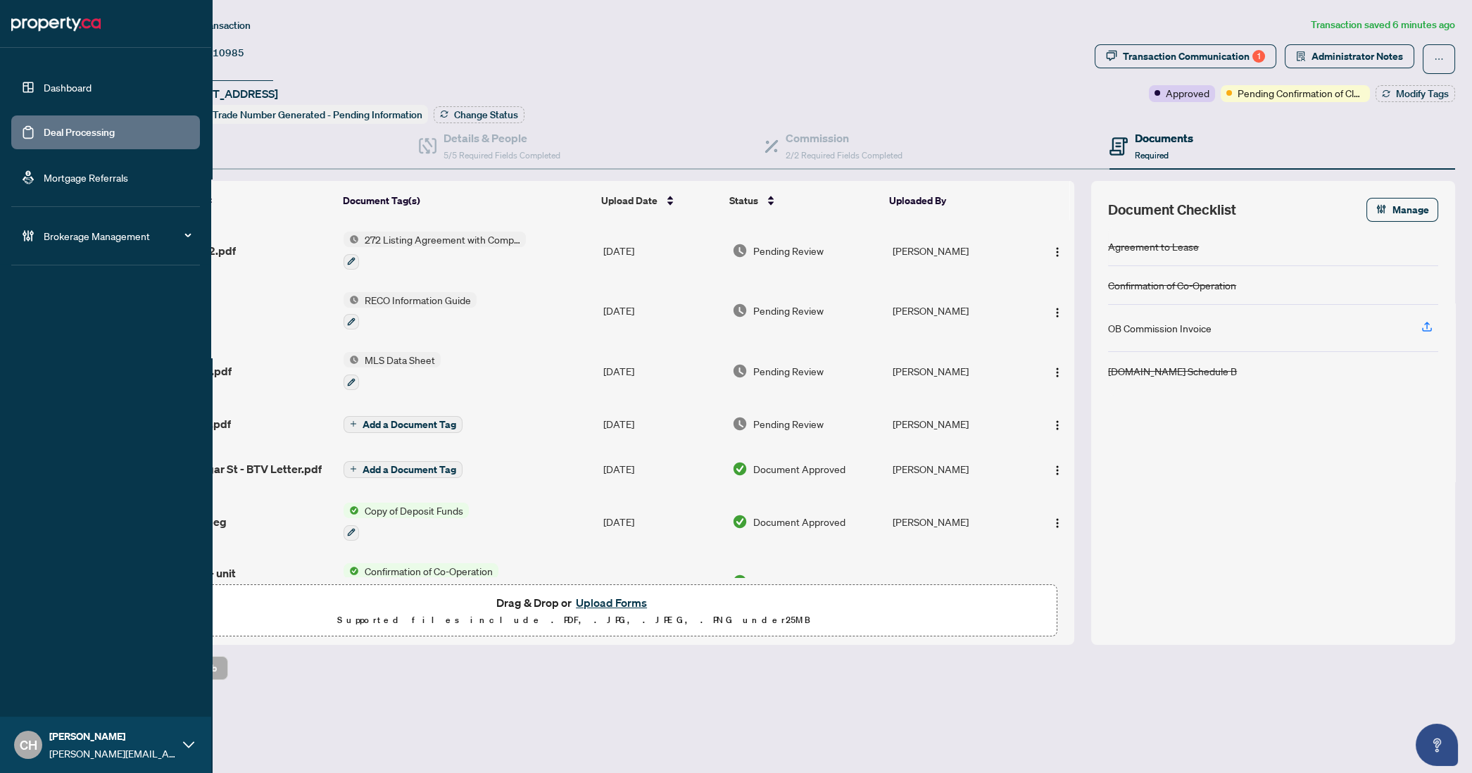
click at [44, 138] on link "Deal Processing" at bounding box center [79, 132] width 71 height 13
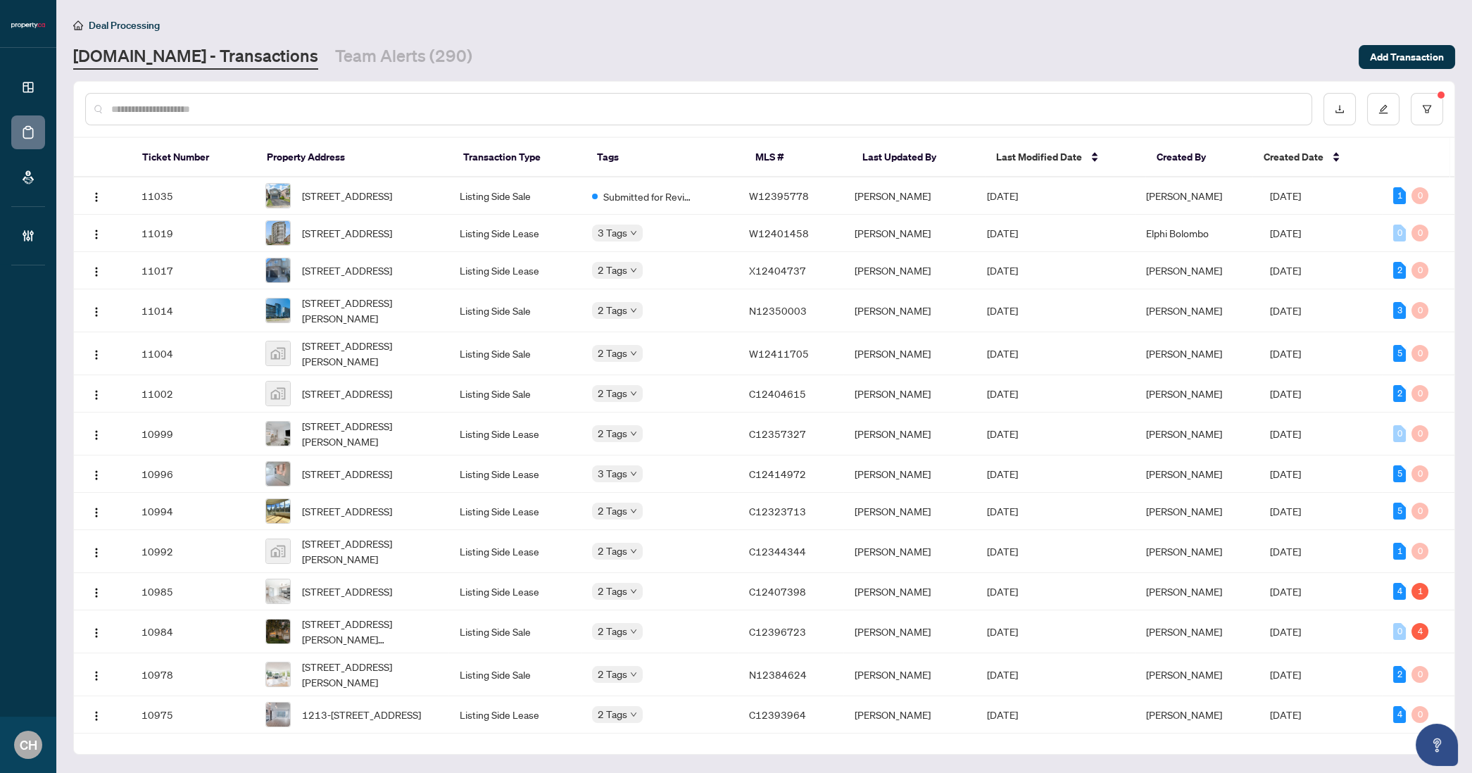
click at [139, 109] on input "text" at bounding box center [705, 108] width 1189 height 15
paste input "*********"
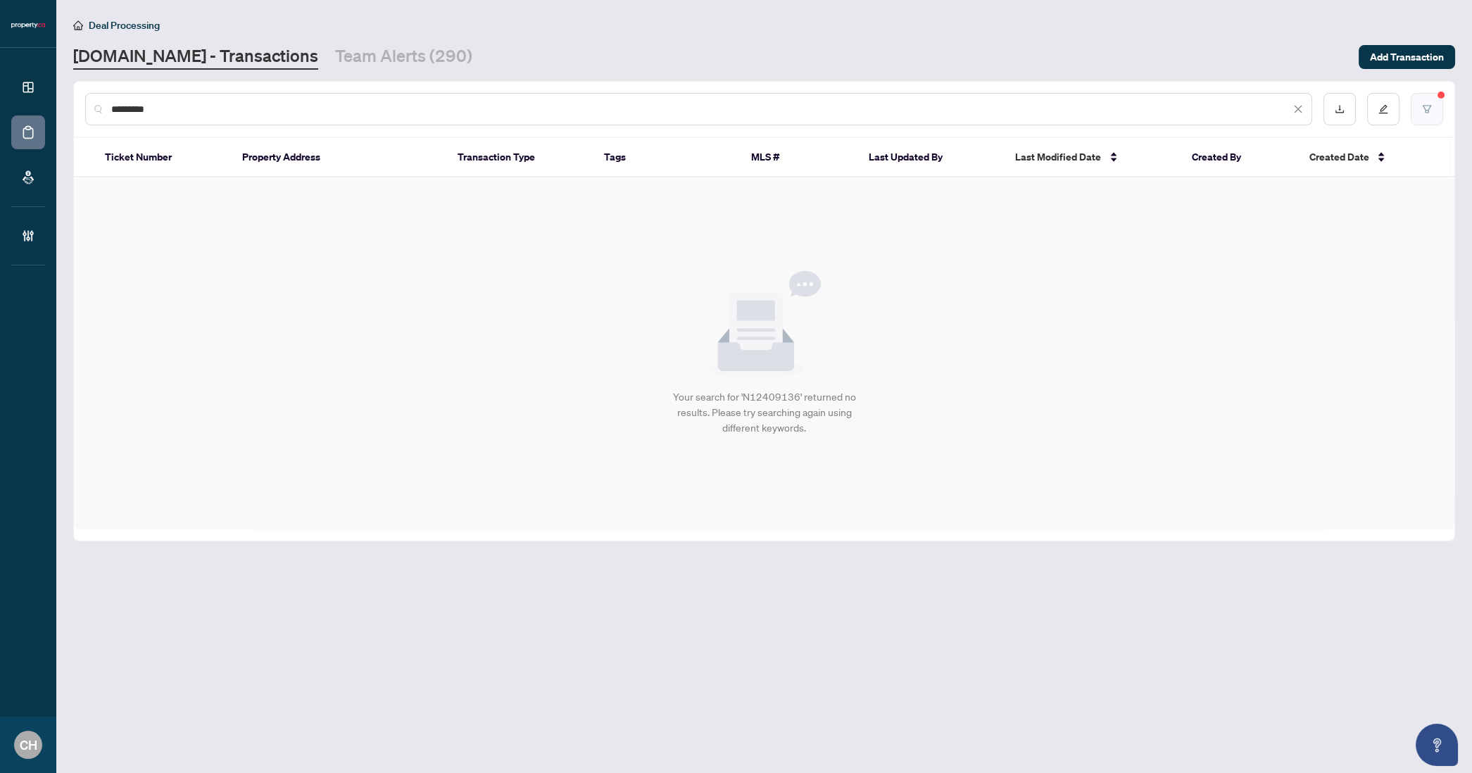
type input "*********"
click at [1420, 110] on button "button" at bounding box center [1427, 109] width 32 height 32
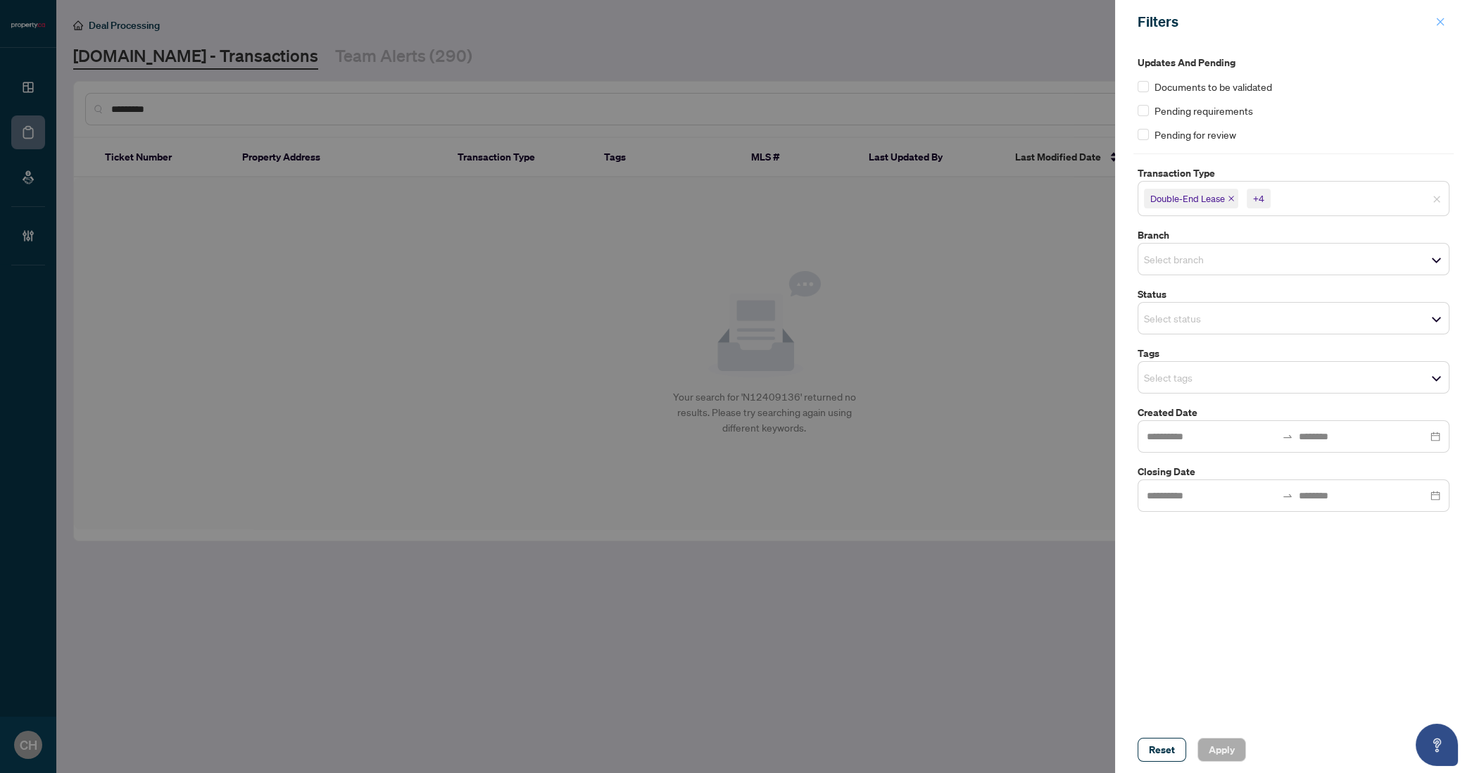
click at [1438, 27] on span "button" at bounding box center [1441, 22] width 10 height 23
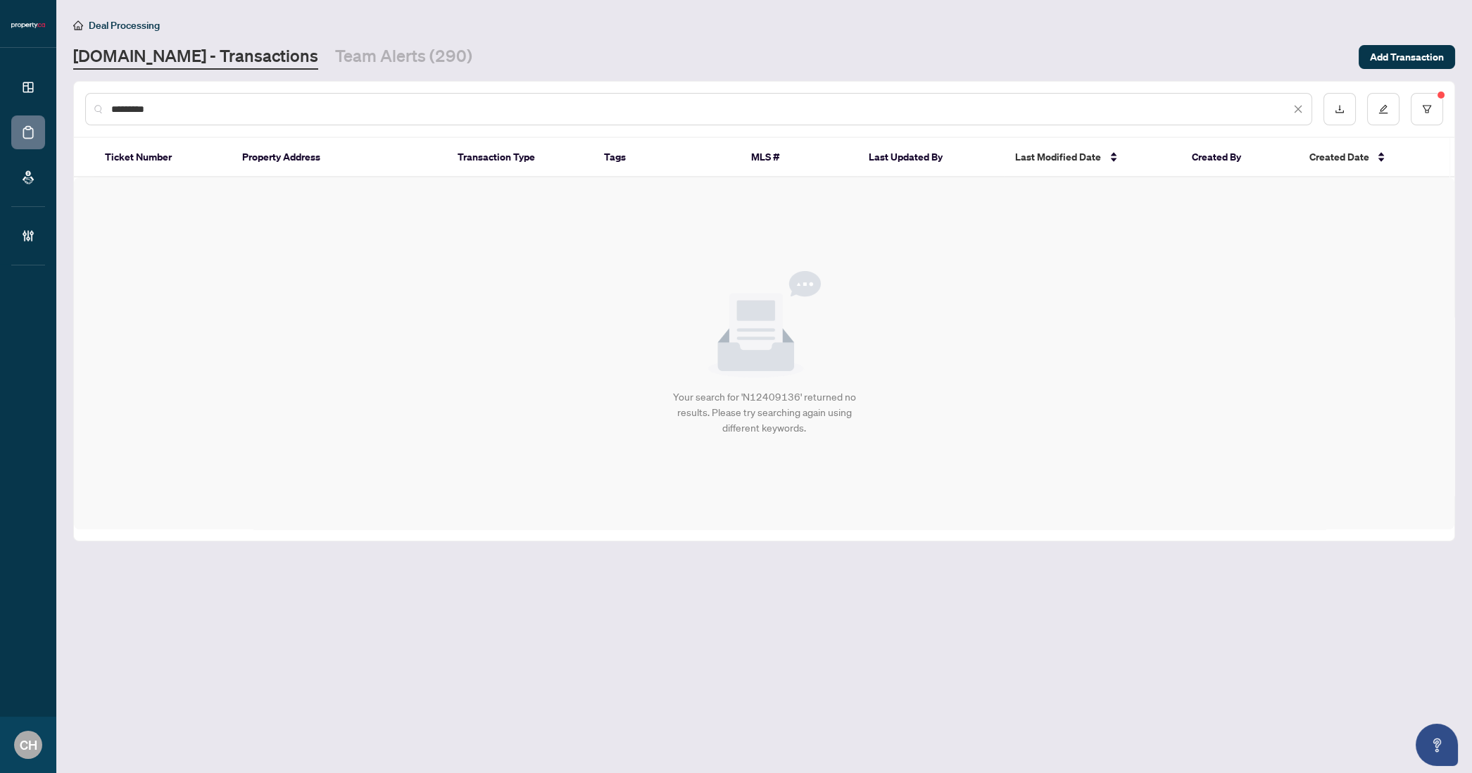
click at [243, 106] on input "*********" at bounding box center [700, 108] width 1179 height 15
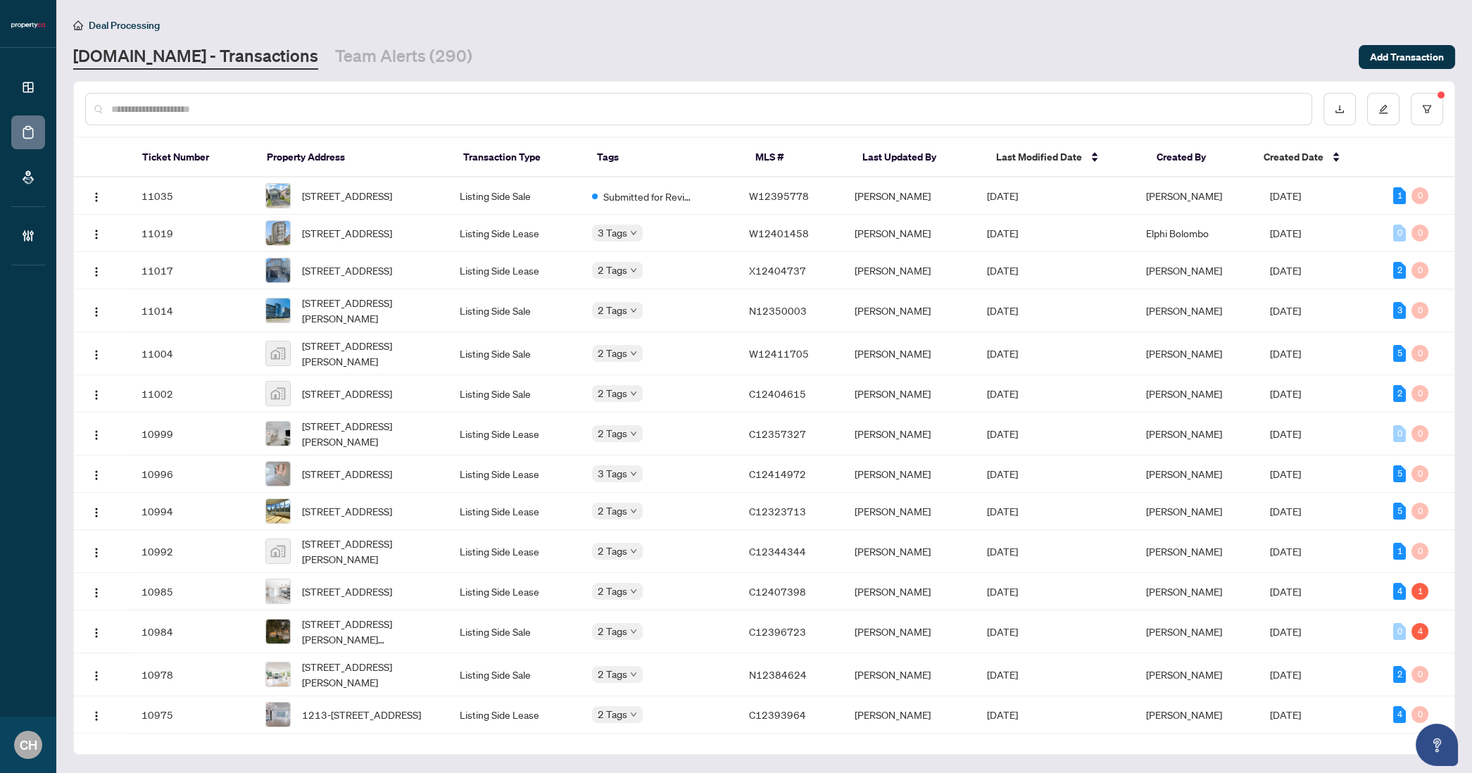
click at [313, 104] on input "text" at bounding box center [705, 108] width 1189 height 15
paste input "*********"
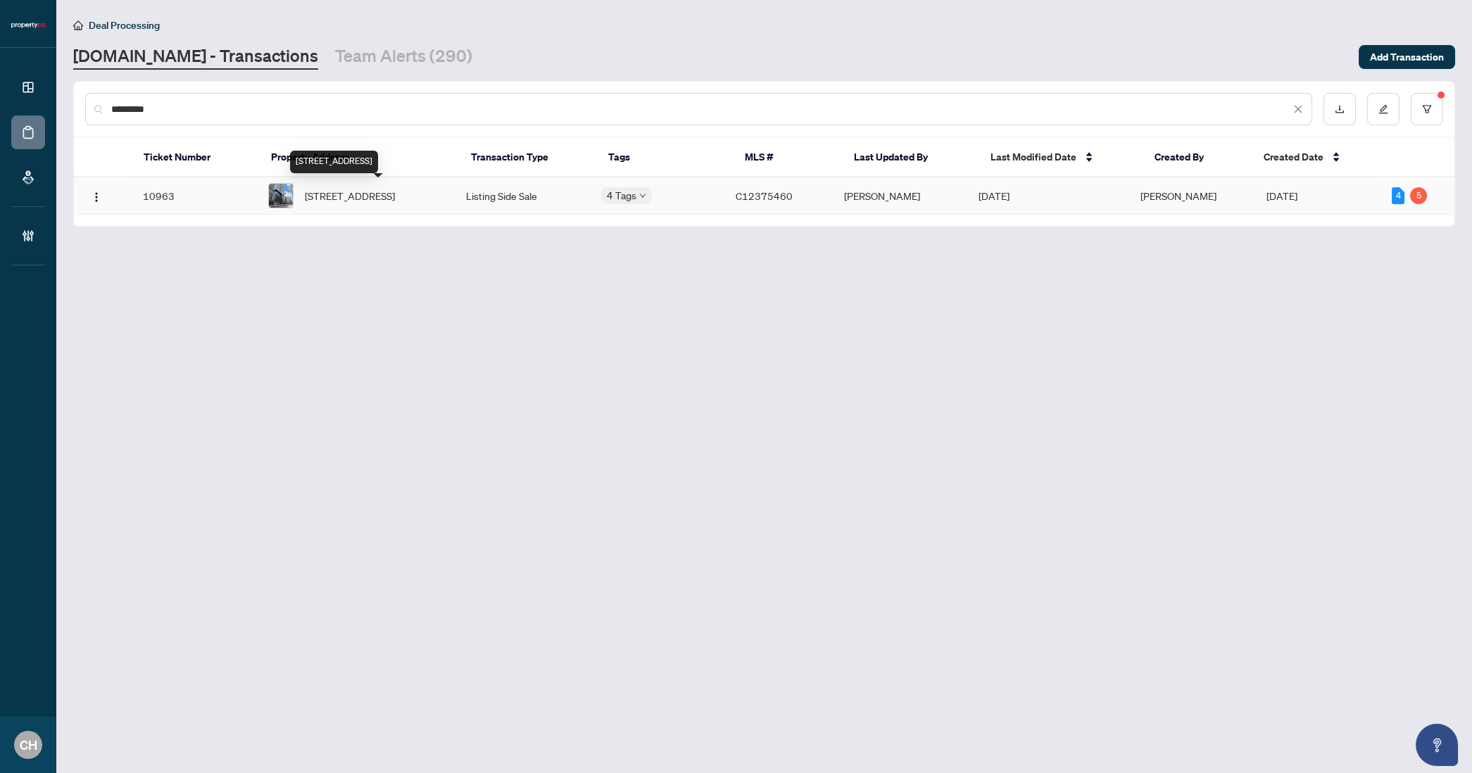
type input "*********"
click at [382, 203] on span "3103-501 Yonge St, Toronto, Ontario M4Y 1Y4, Canada" at bounding box center [350, 195] width 90 height 15
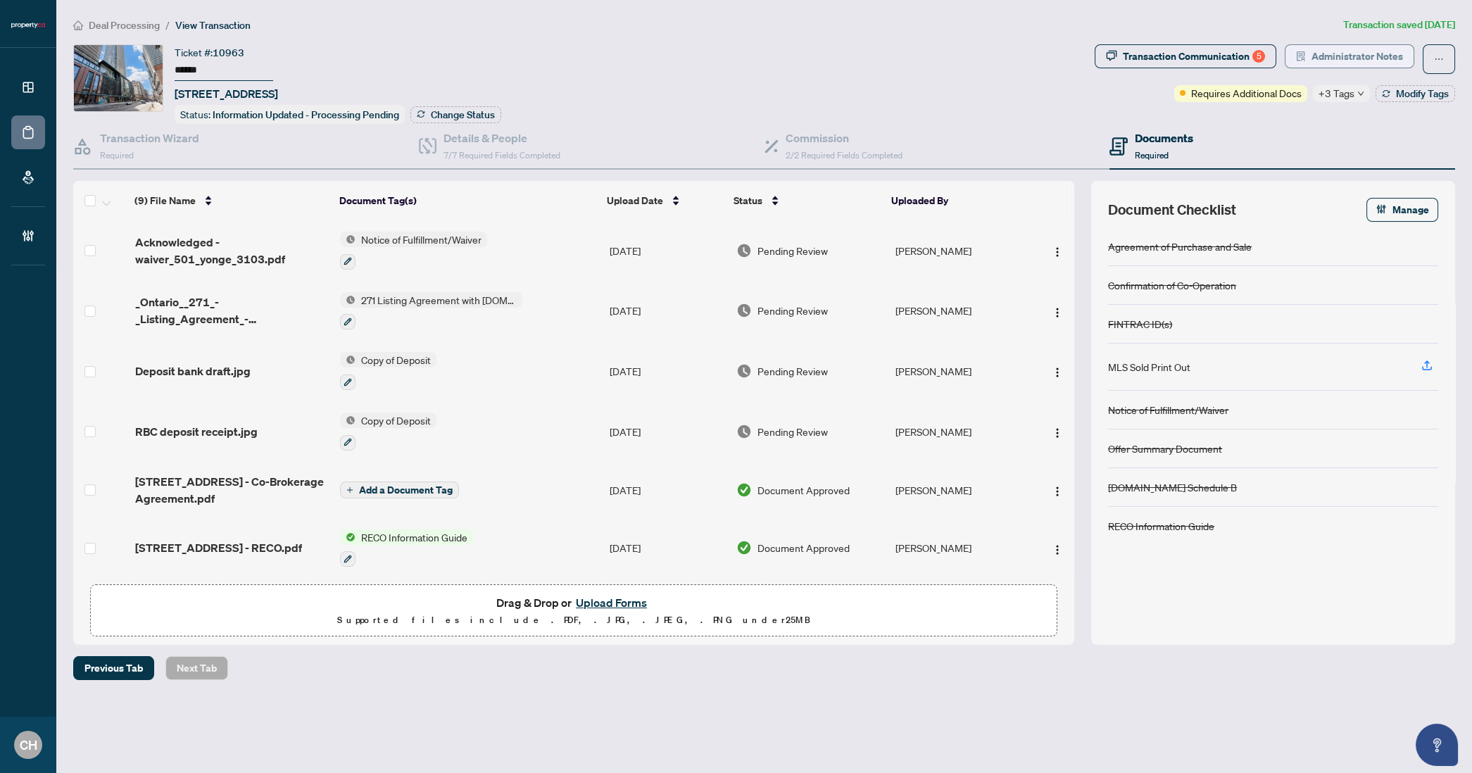
click at [1376, 58] on span "Administrator Notes" at bounding box center [1358, 56] width 92 height 23
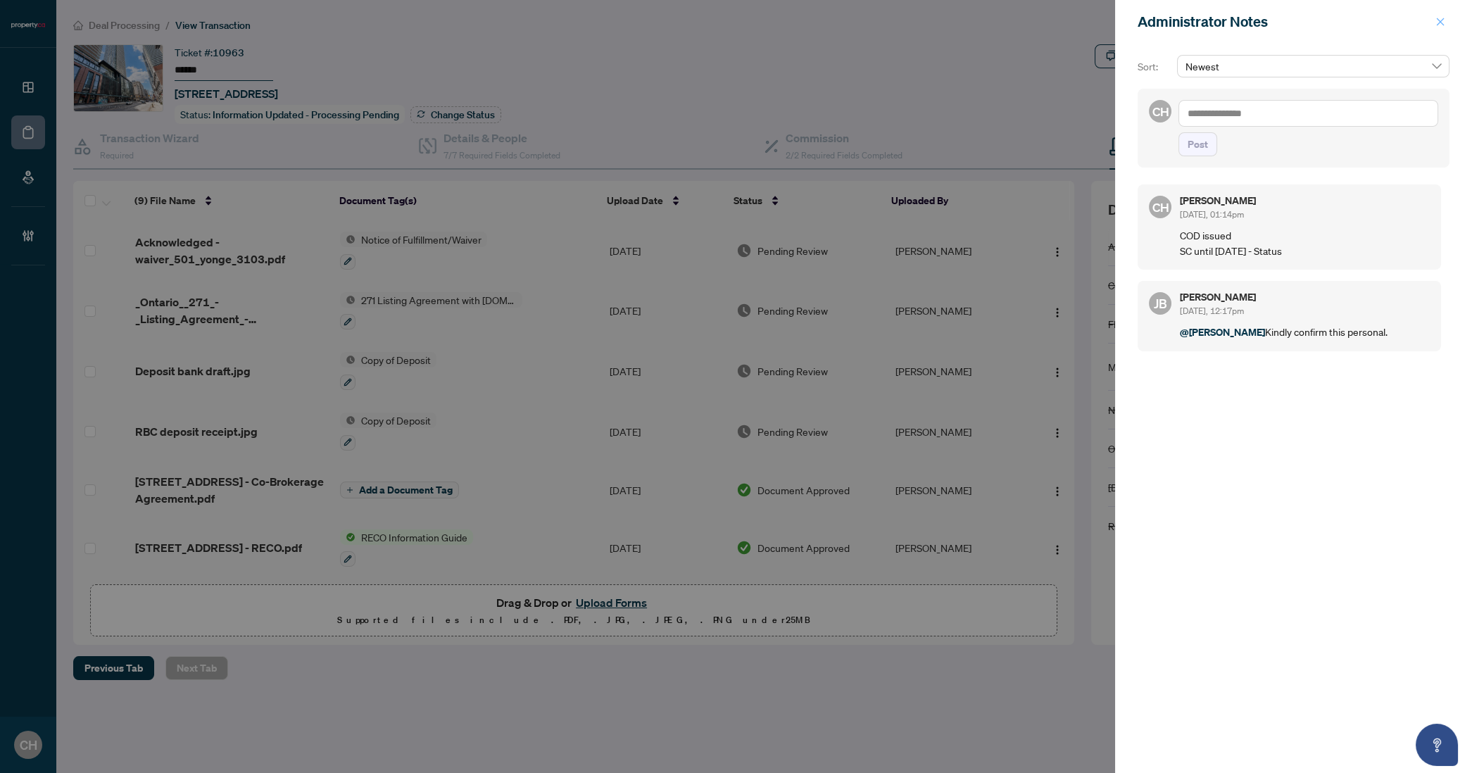
click at [1446, 25] on button "button" at bounding box center [1441, 21] width 18 height 17
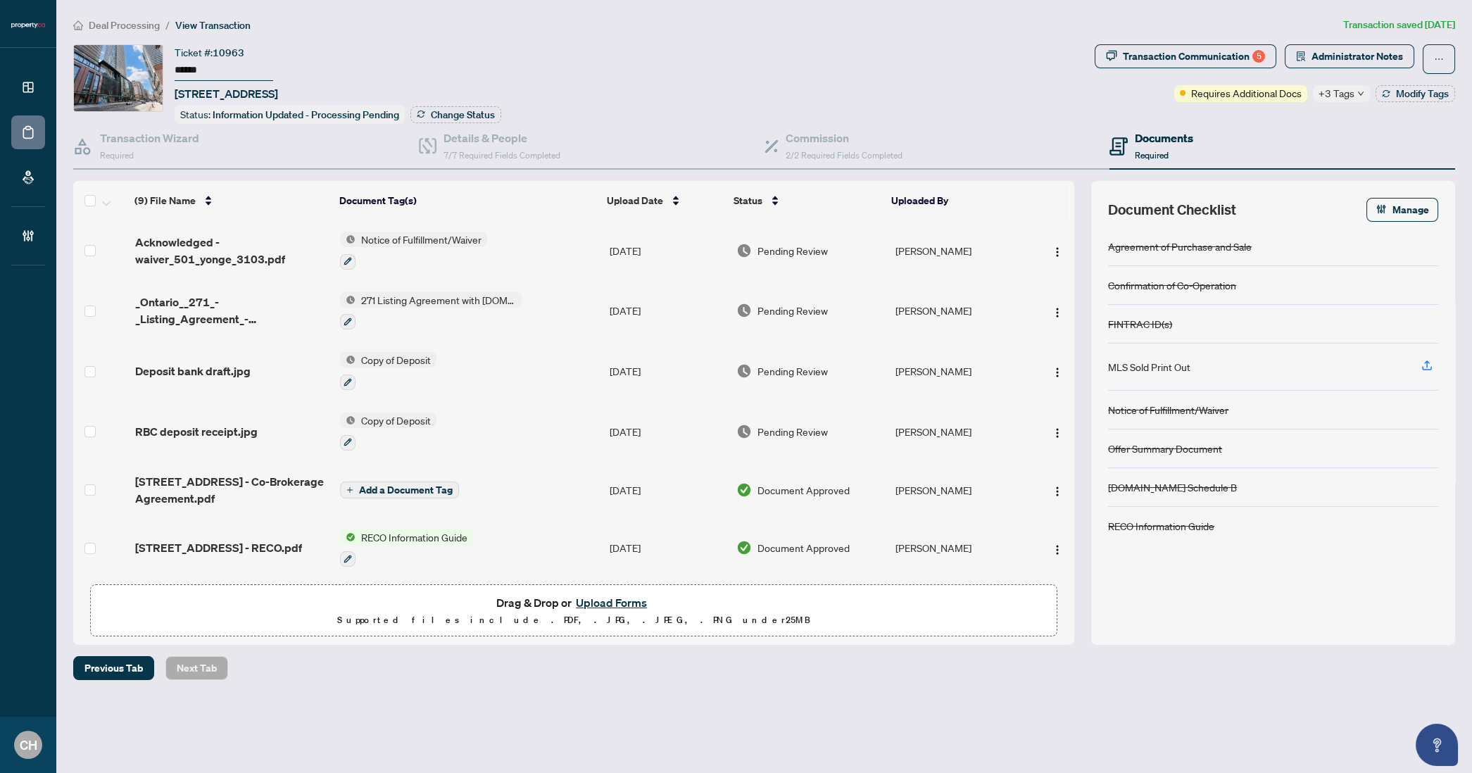
click at [528, 241] on td "Notice of Fulfillment/Waiver" at bounding box center [468, 250] width 269 height 61
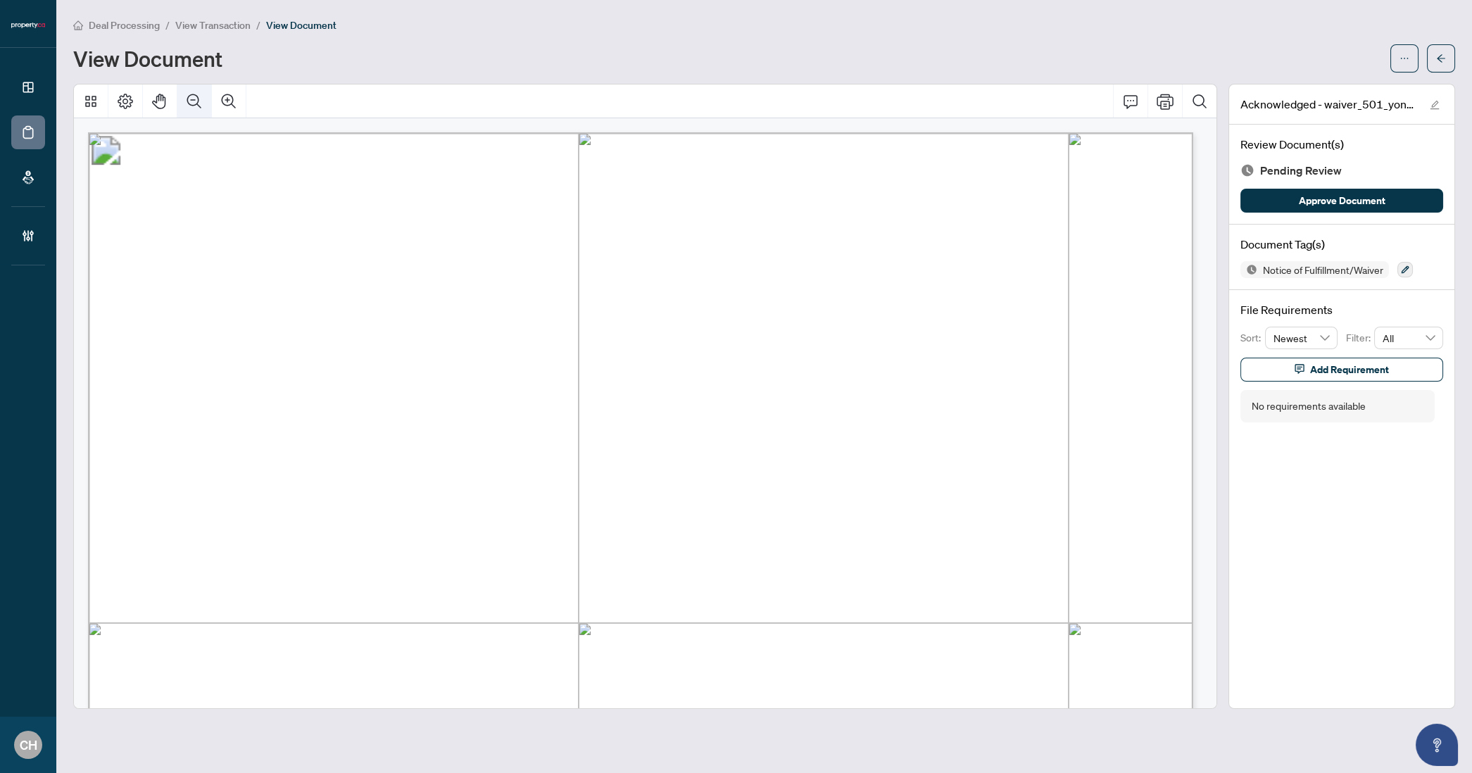
click at [184, 101] on button "Zoom Out" at bounding box center [194, 101] width 34 height 34
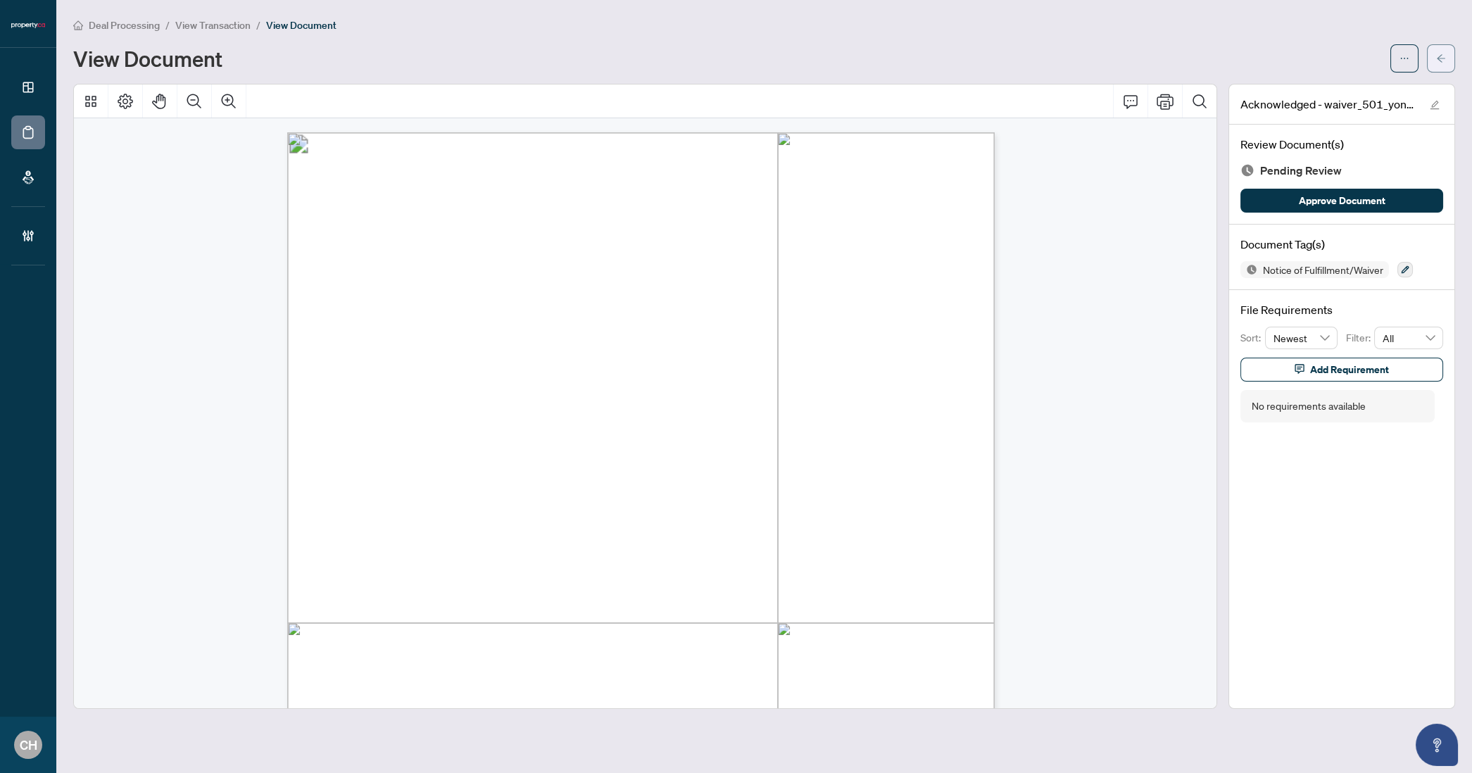
click at [1434, 58] on button "button" at bounding box center [1441, 58] width 28 height 28
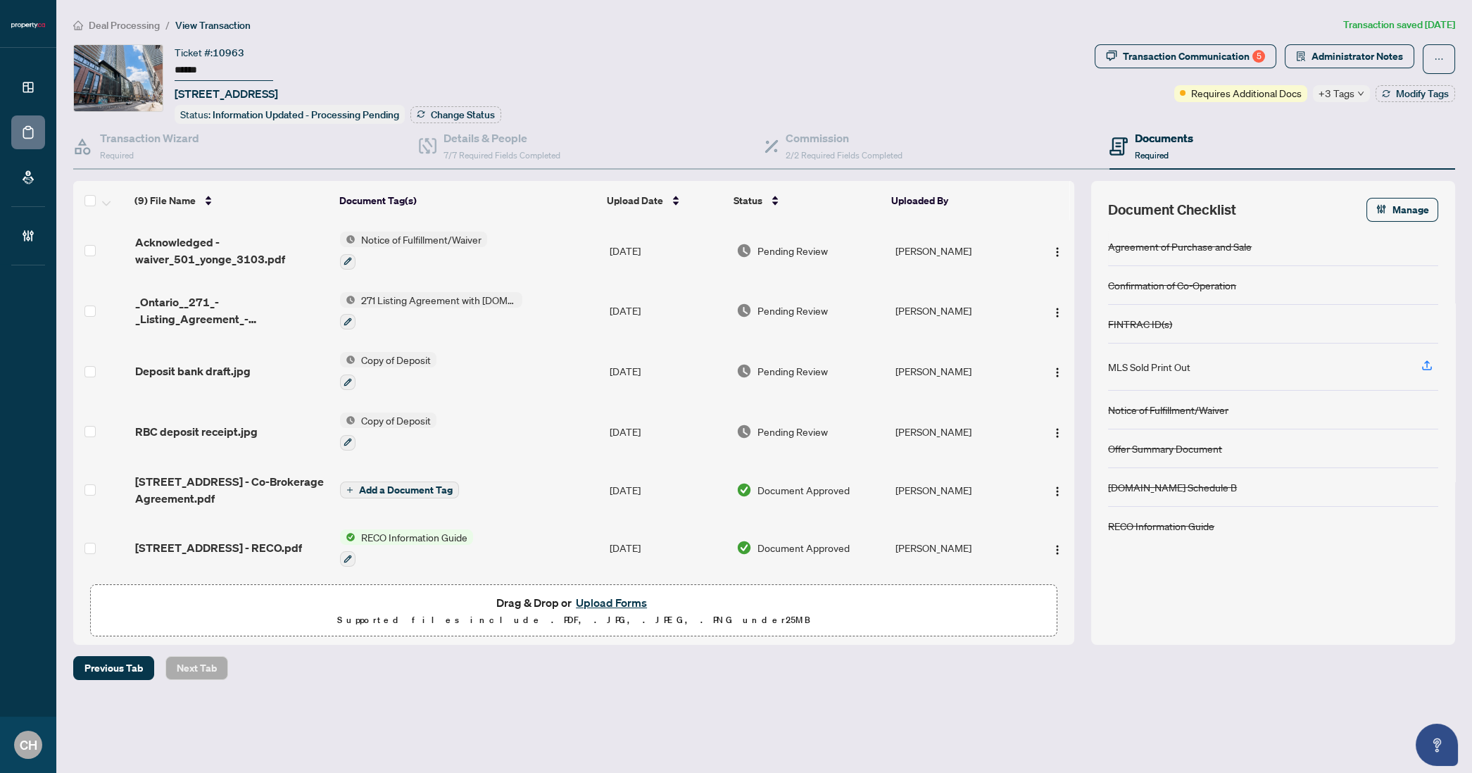
scroll to position [180, 0]
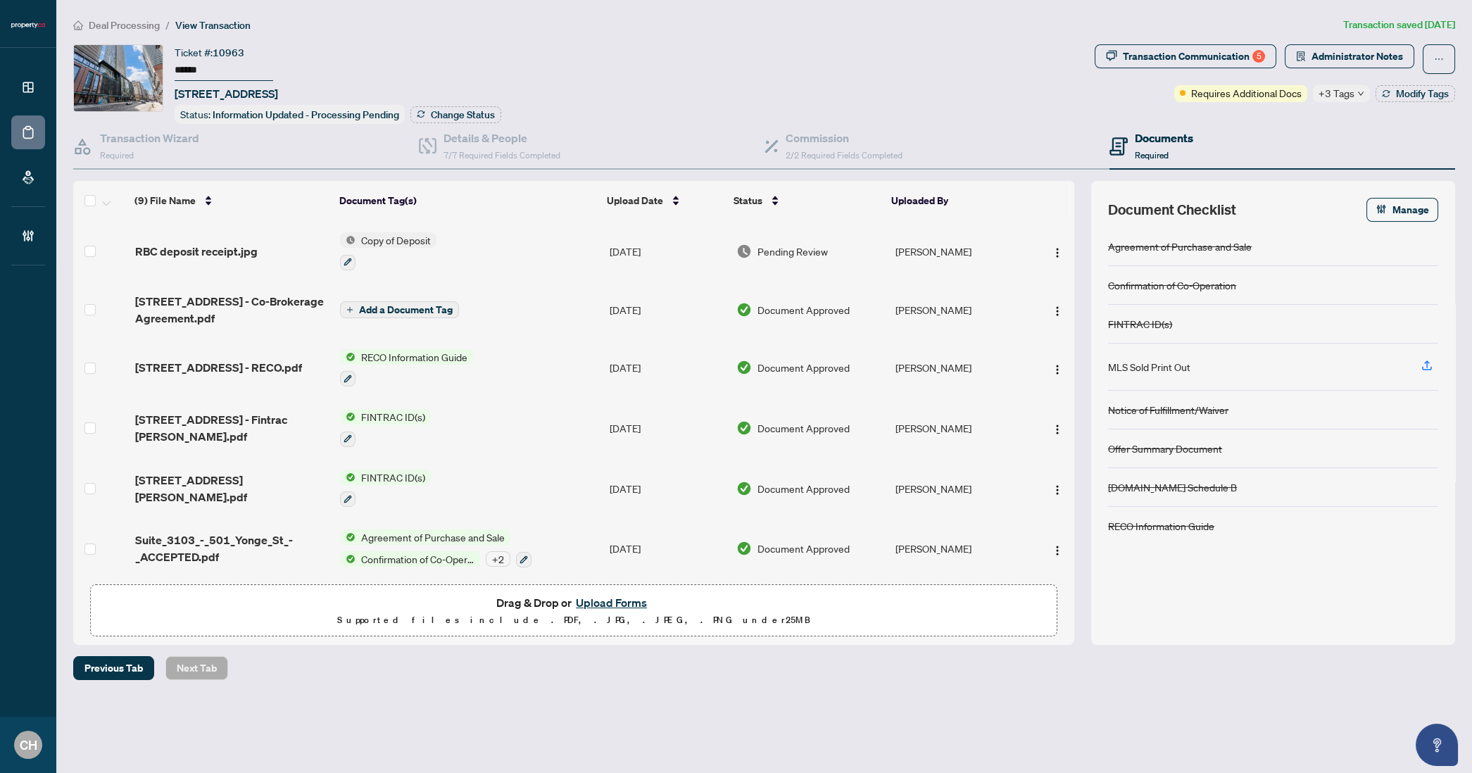
click at [211, 557] on td "Suite_3103_-_501_Yonge_St_-_ACCEPTED.pdf" at bounding box center [233, 548] width 206 height 61
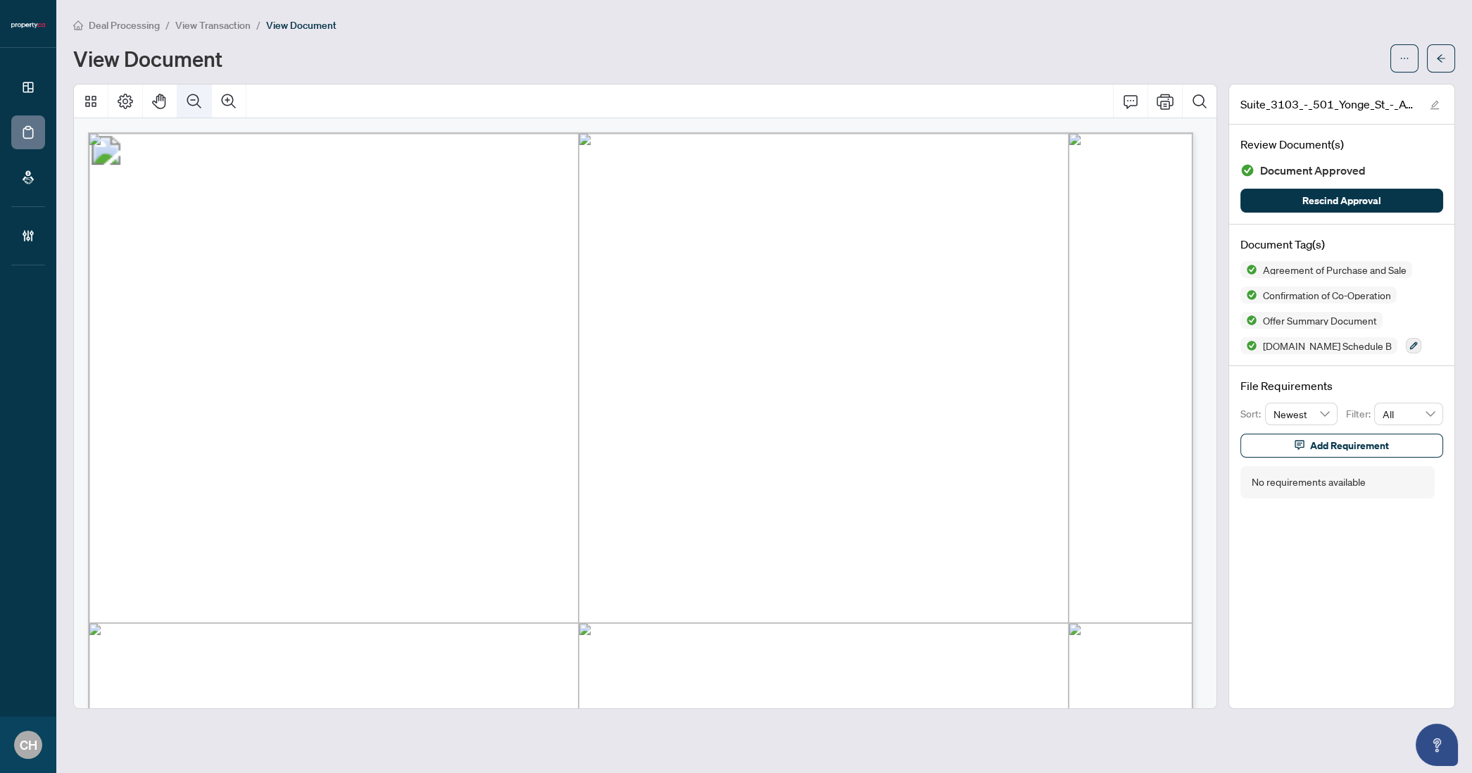
click at [193, 93] on icon "Zoom Out" at bounding box center [194, 101] width 17 height 17
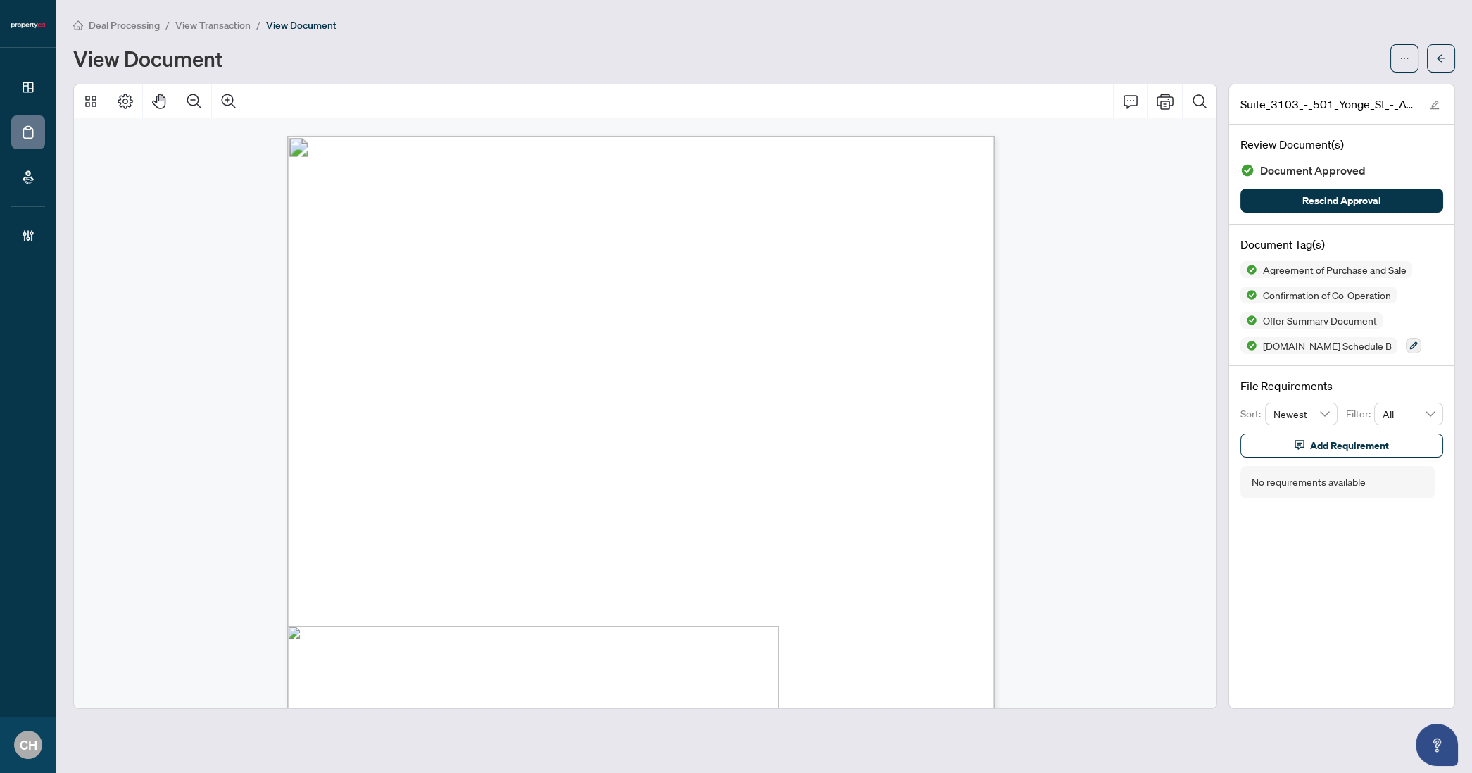
scroll to position [3825, 0]
drag, startPoint x: 351, startPoint y: 525, endPoint x: 413, endPoint y: 523, distance: 61.3
click at [1438, 68] on span "button" at bounding box center [1441, 58] width 10 height 23
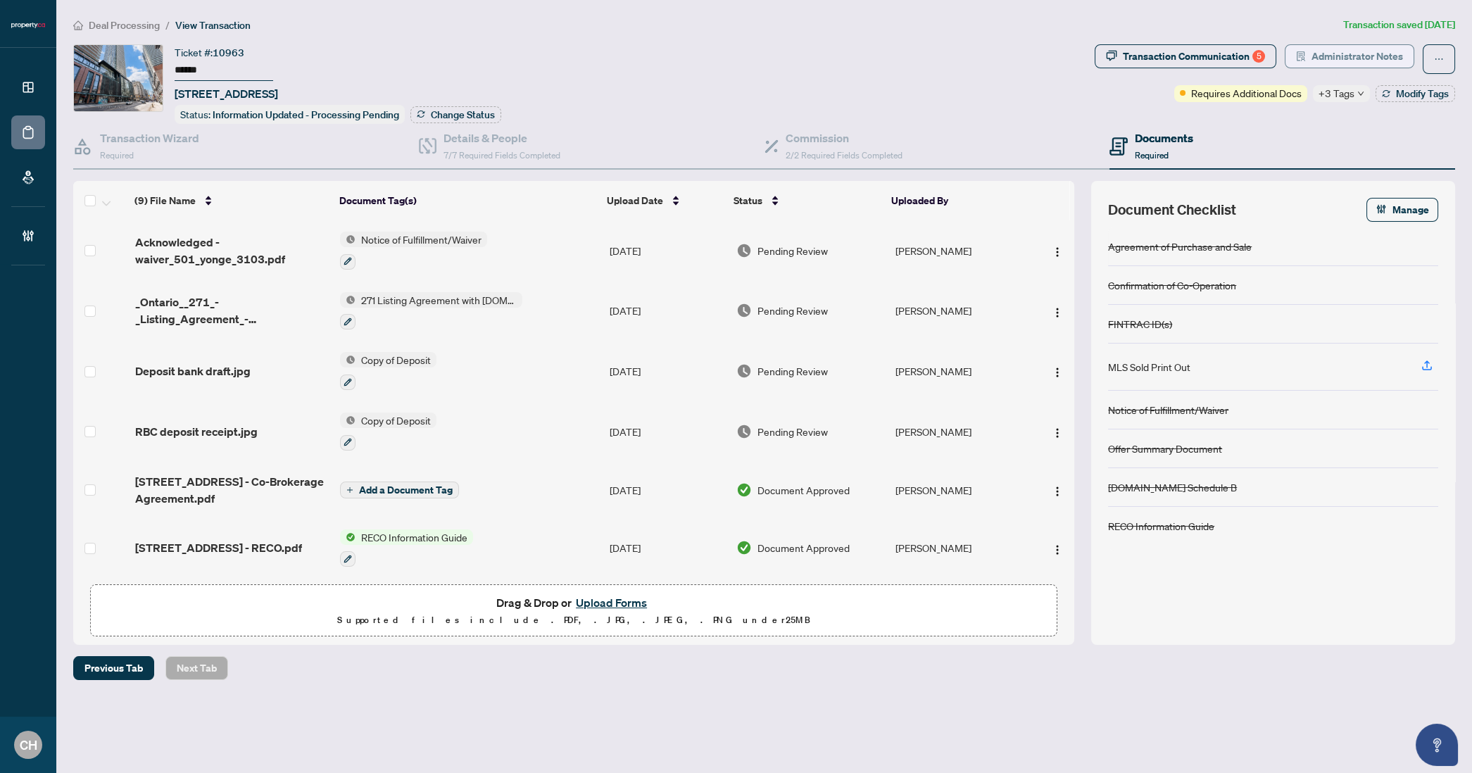
click at [1363, 48] on span "Administrator Notes" at bounding box center [1358, 56] width 92 height 23
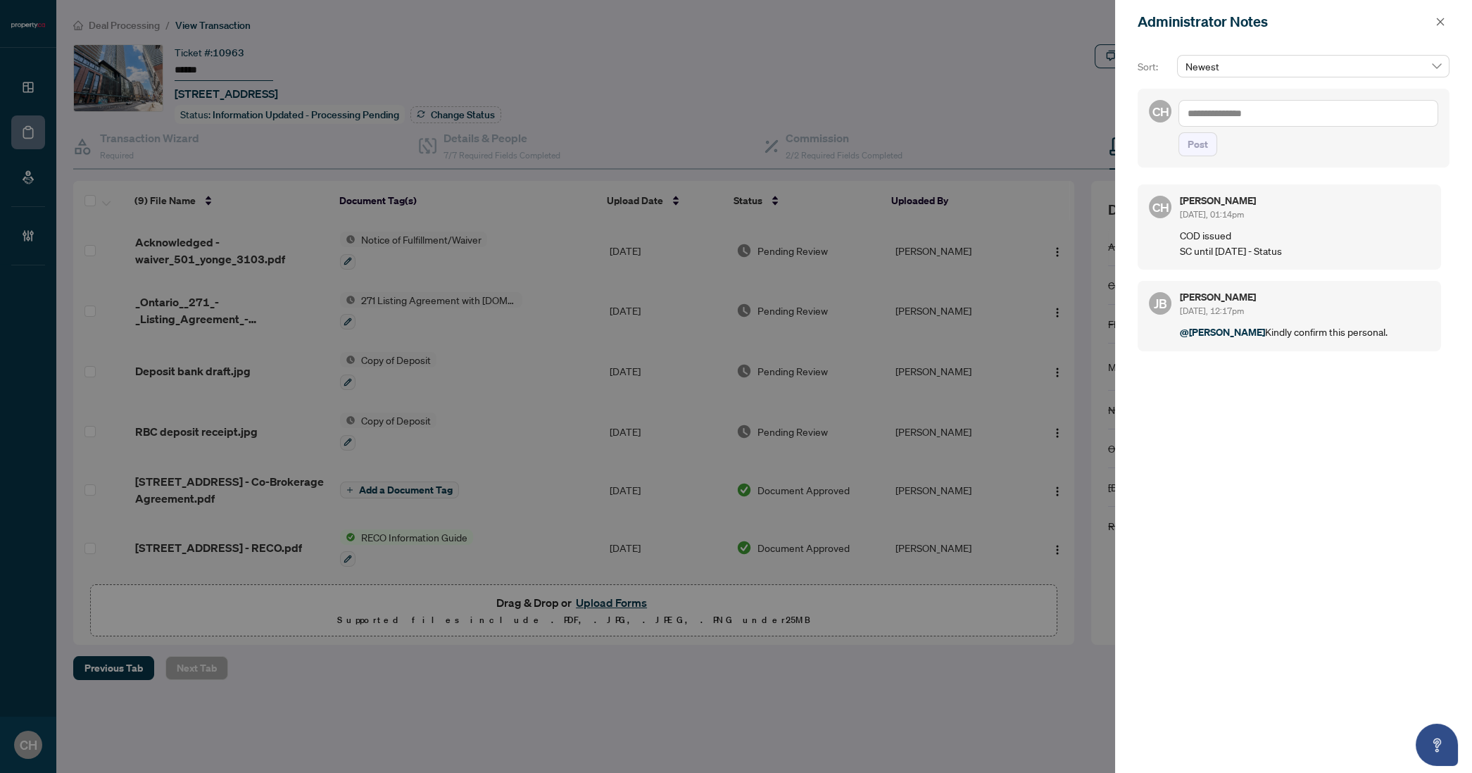
click at [1280, 112] on textarea at bounding box center [1309, 113] width 260 height 27
type textarea "**********"
click at [1179, 132] on button "Post" at bounding box center [1198, 144] width 39 height 24
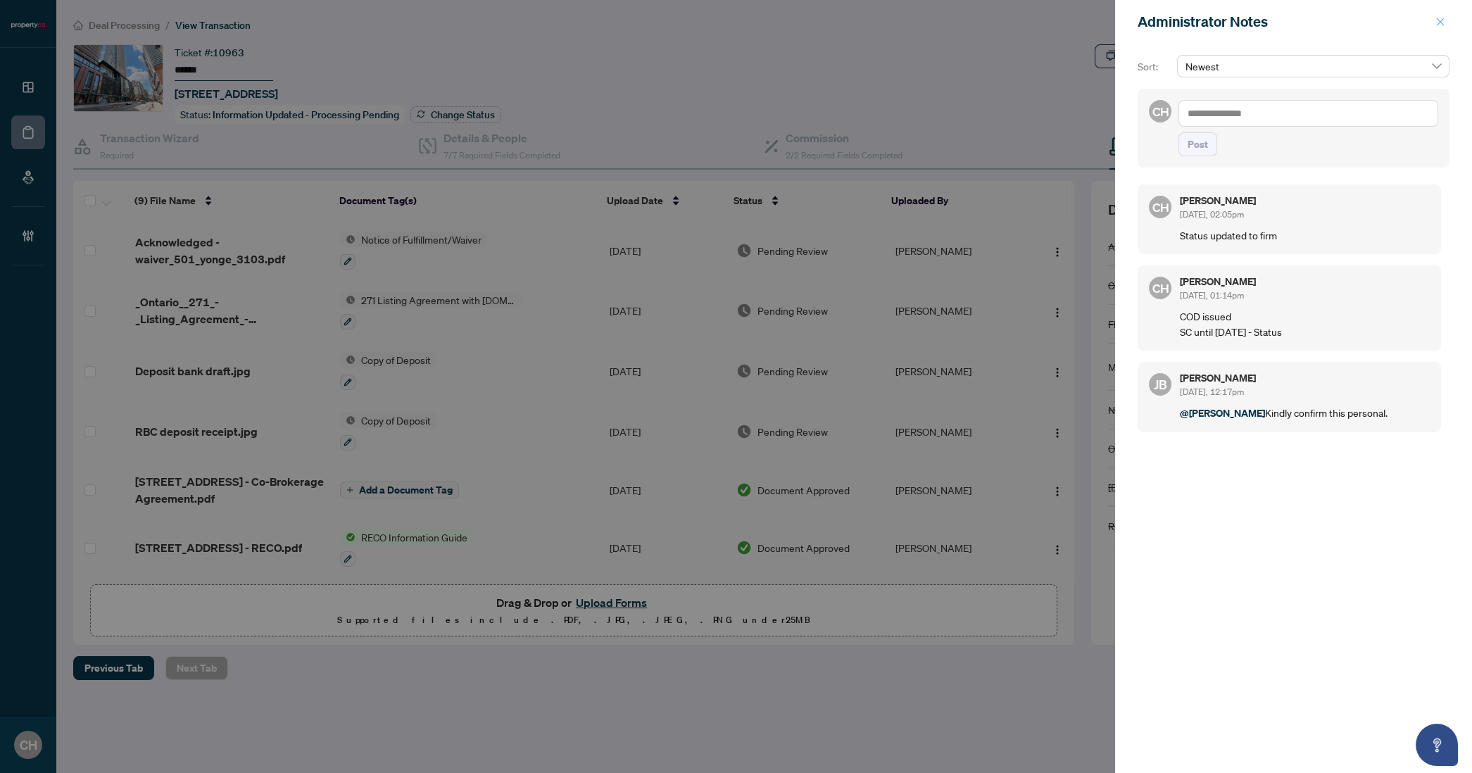
click at [1434, 27] on button "button" at bounding box center [1441, 21] width 18 height 17
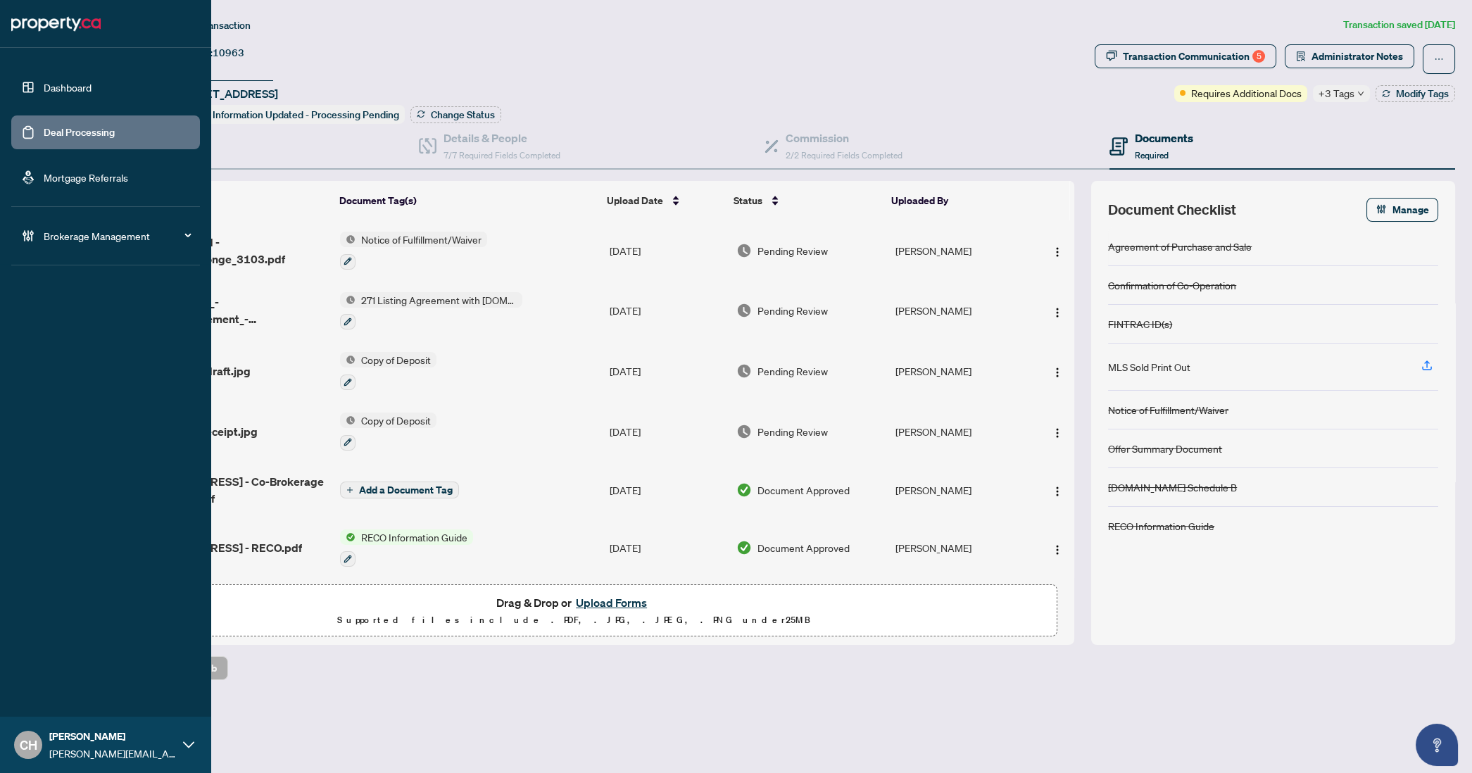
click at [44, 128] on link "Deal Processing" at bounding box center [79, 132] width 71 height 13
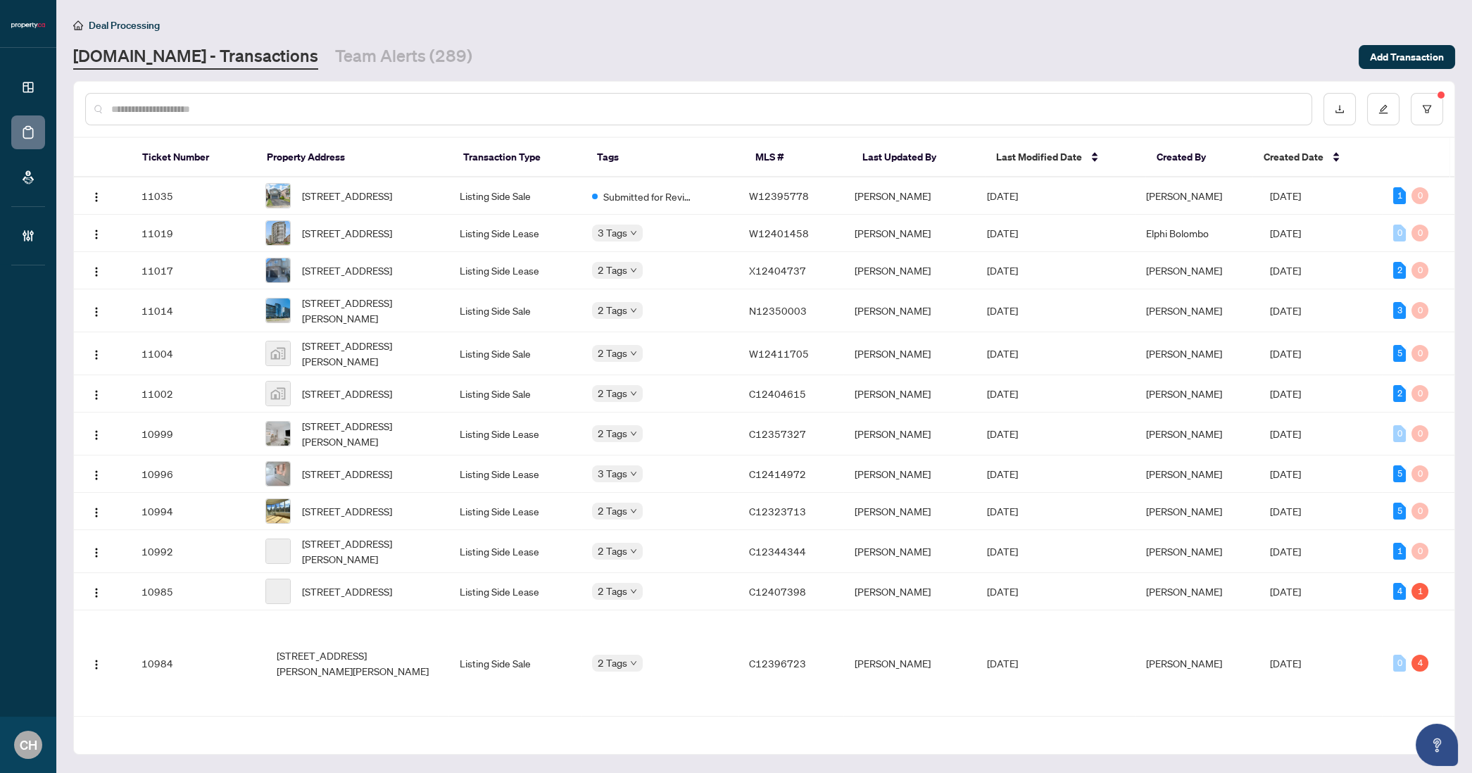
click at [233, 109] on input "text" at bounding box center [705, 108] width 1189 height 15
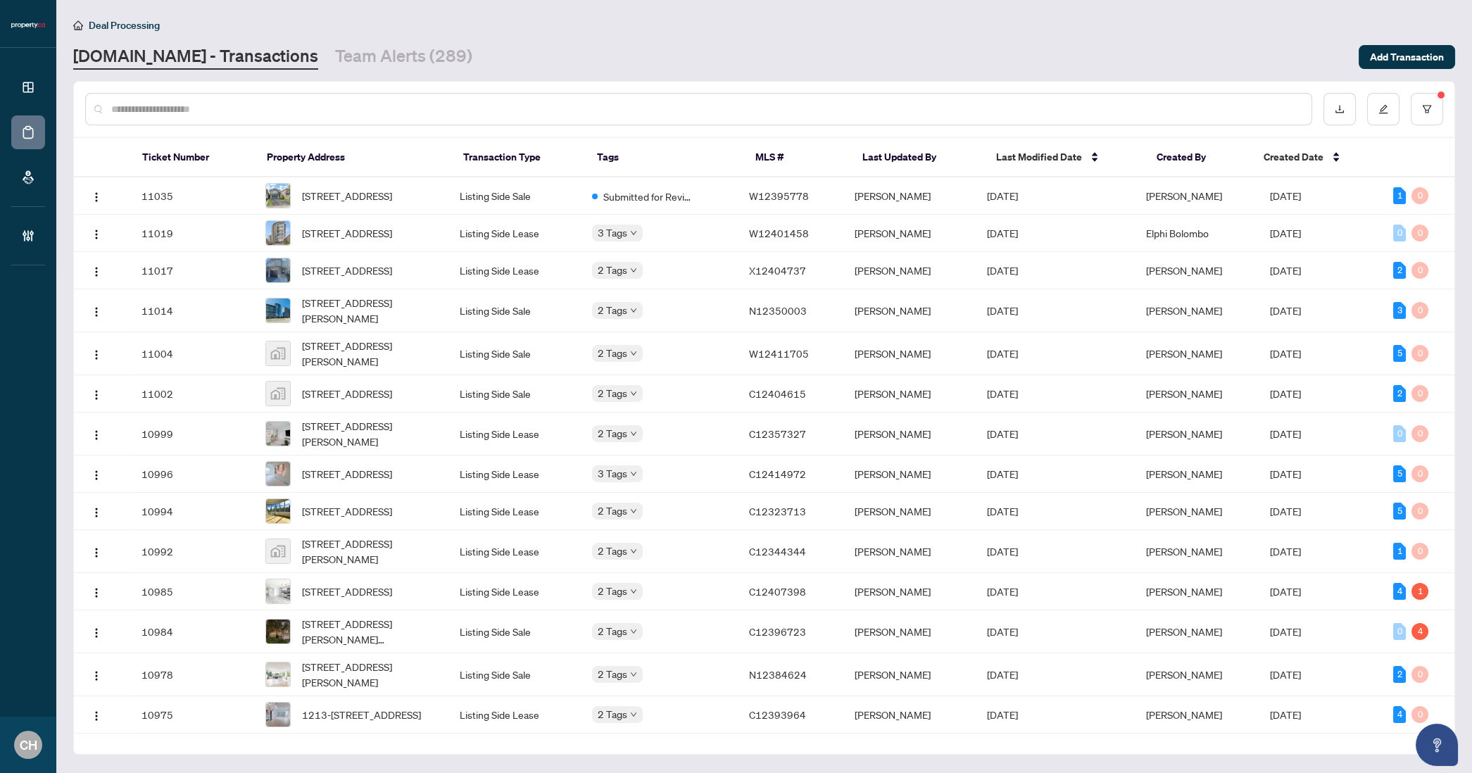
paste input "*********"
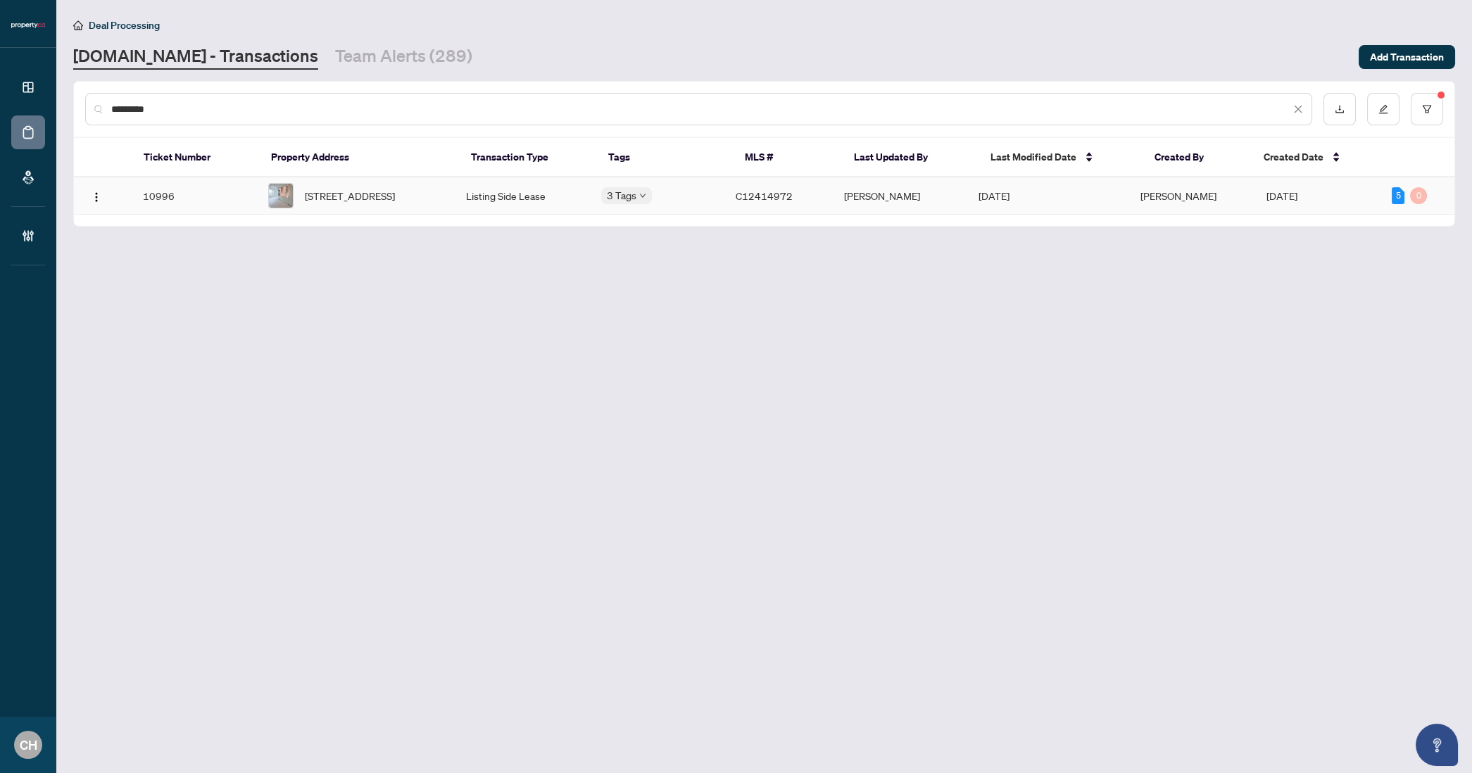
type input "*********"
click at [455, 201] on td "2214-11 Yorkville Ave, Toronto, Ontario M4W 0B7, Canada" at bounding box center [356, 195] width 198 height 37
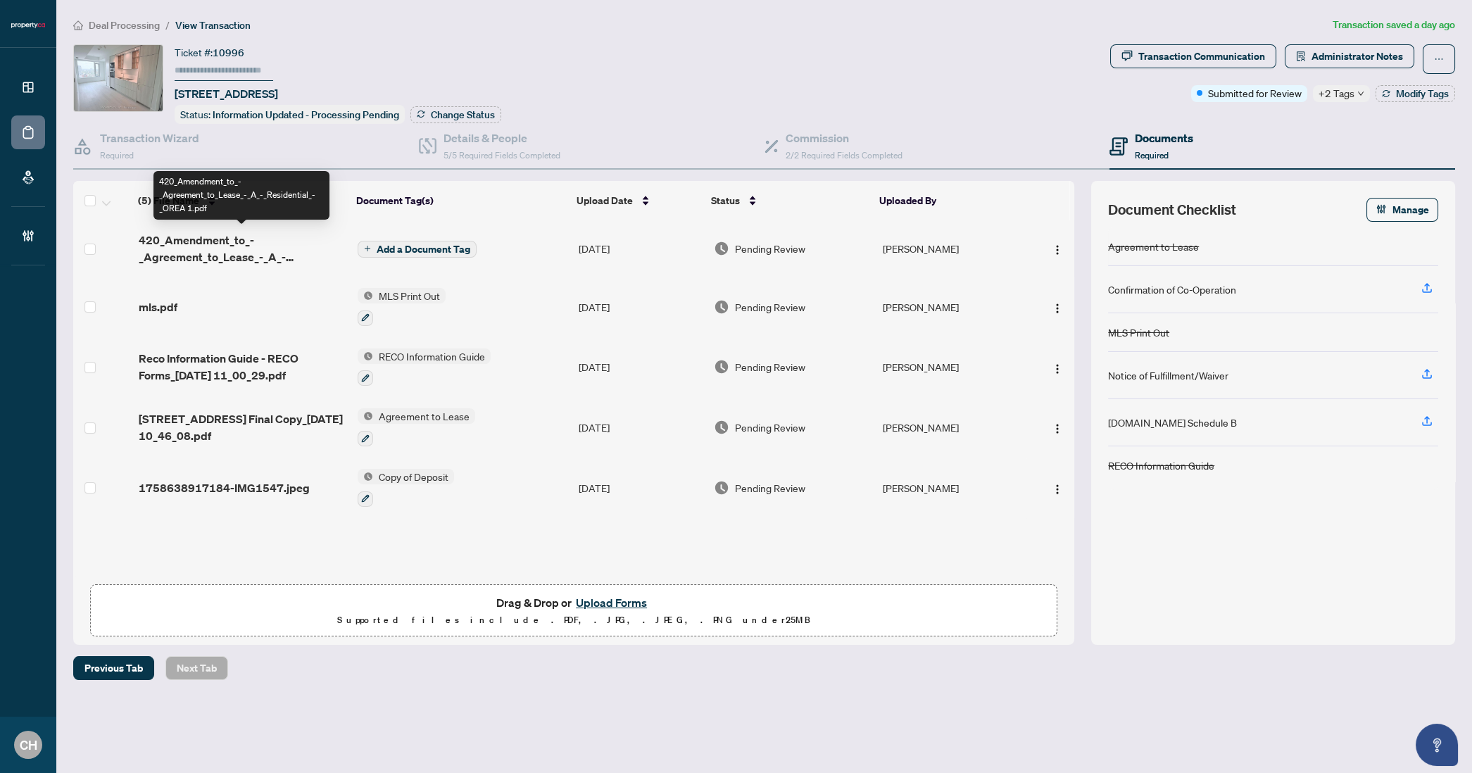
click at [299, 258] on span "420_Amendment_to_-_Agreement_to_Lease_-_A_-_Residential_-_OREA 1.pdf" at bounding box center [243, 249] width 208 height 34
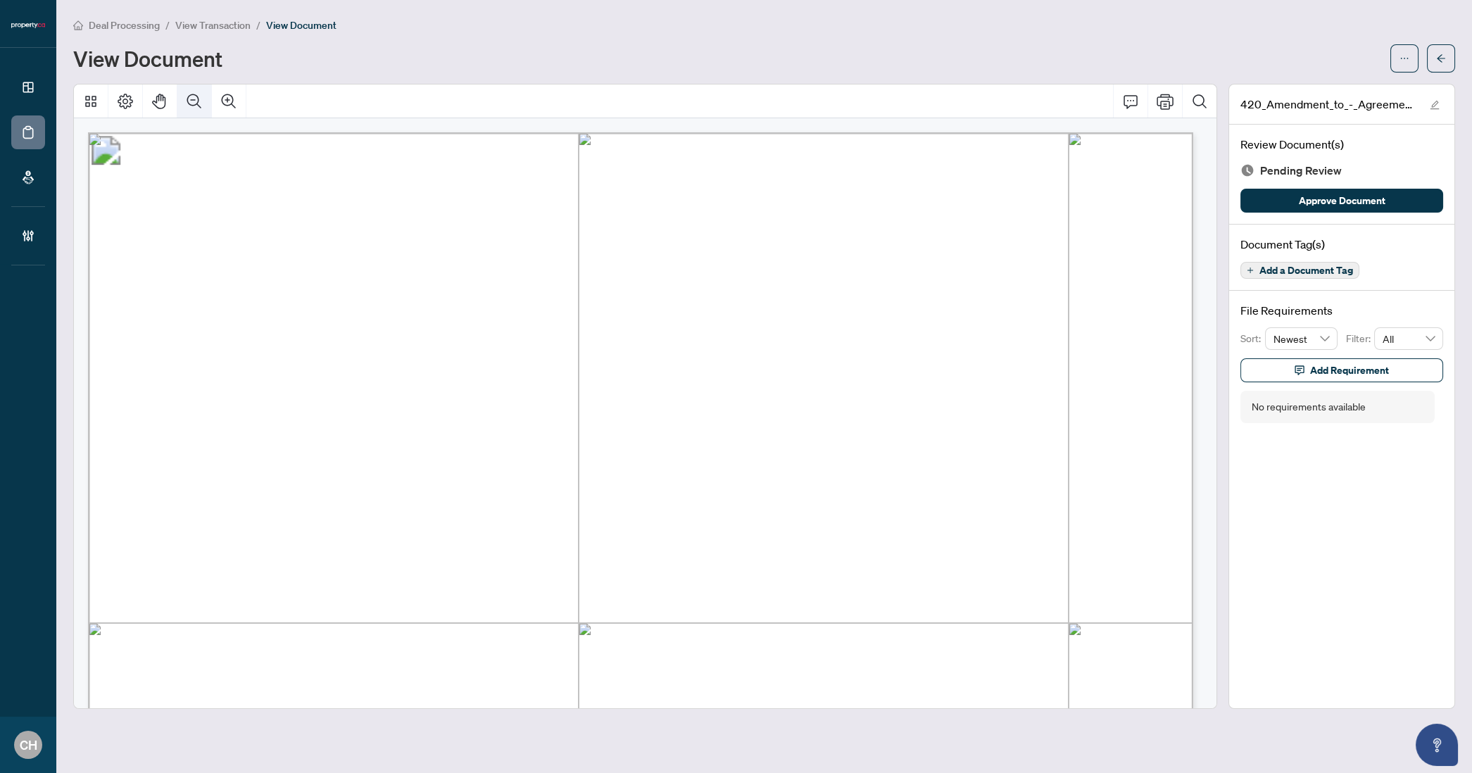
click at [196, 108] on icon "Zoom Out" at bounding box center [194, 101] width 17 height 17
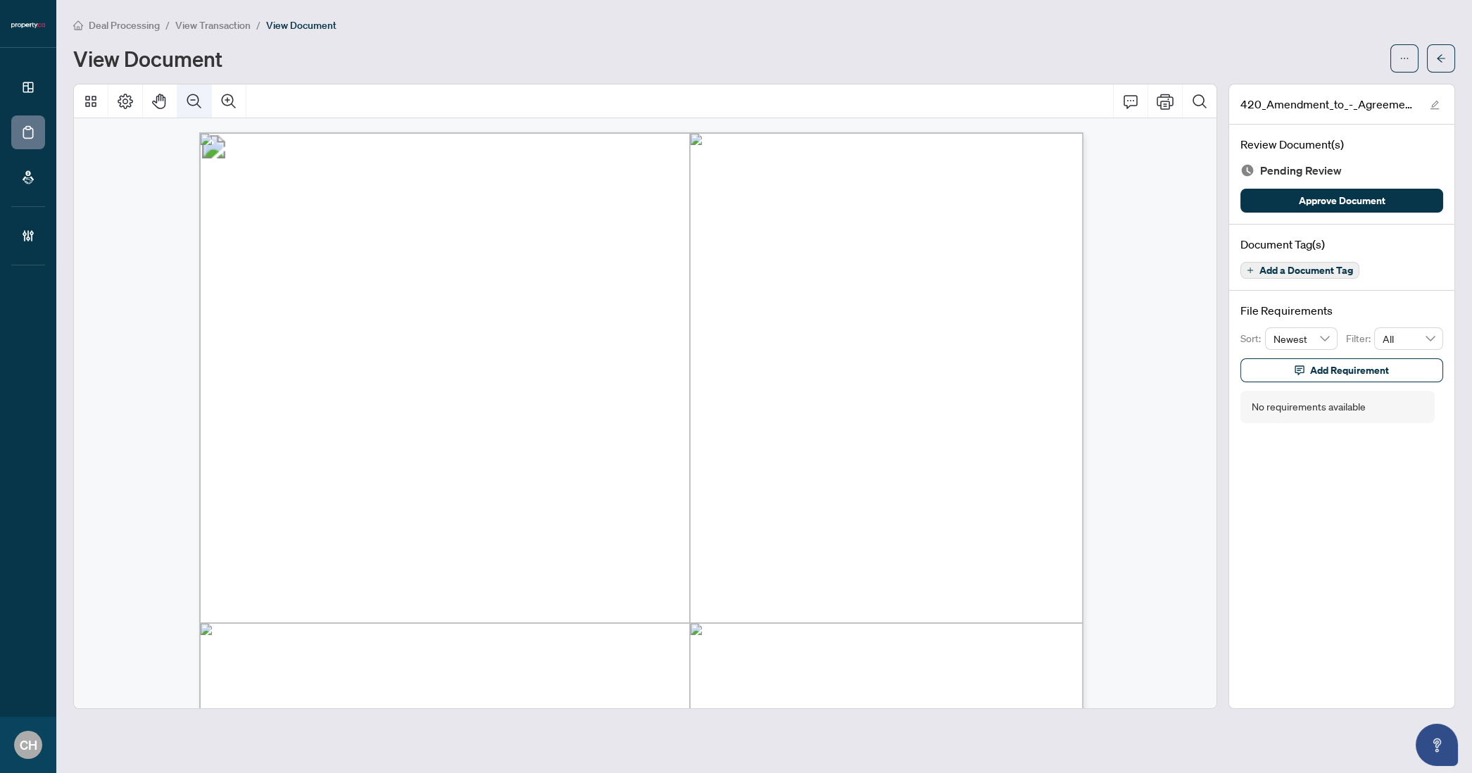
click at [196, 108] on icon "Zoom Out" at bounding box center [194, 101] width 17 height 17
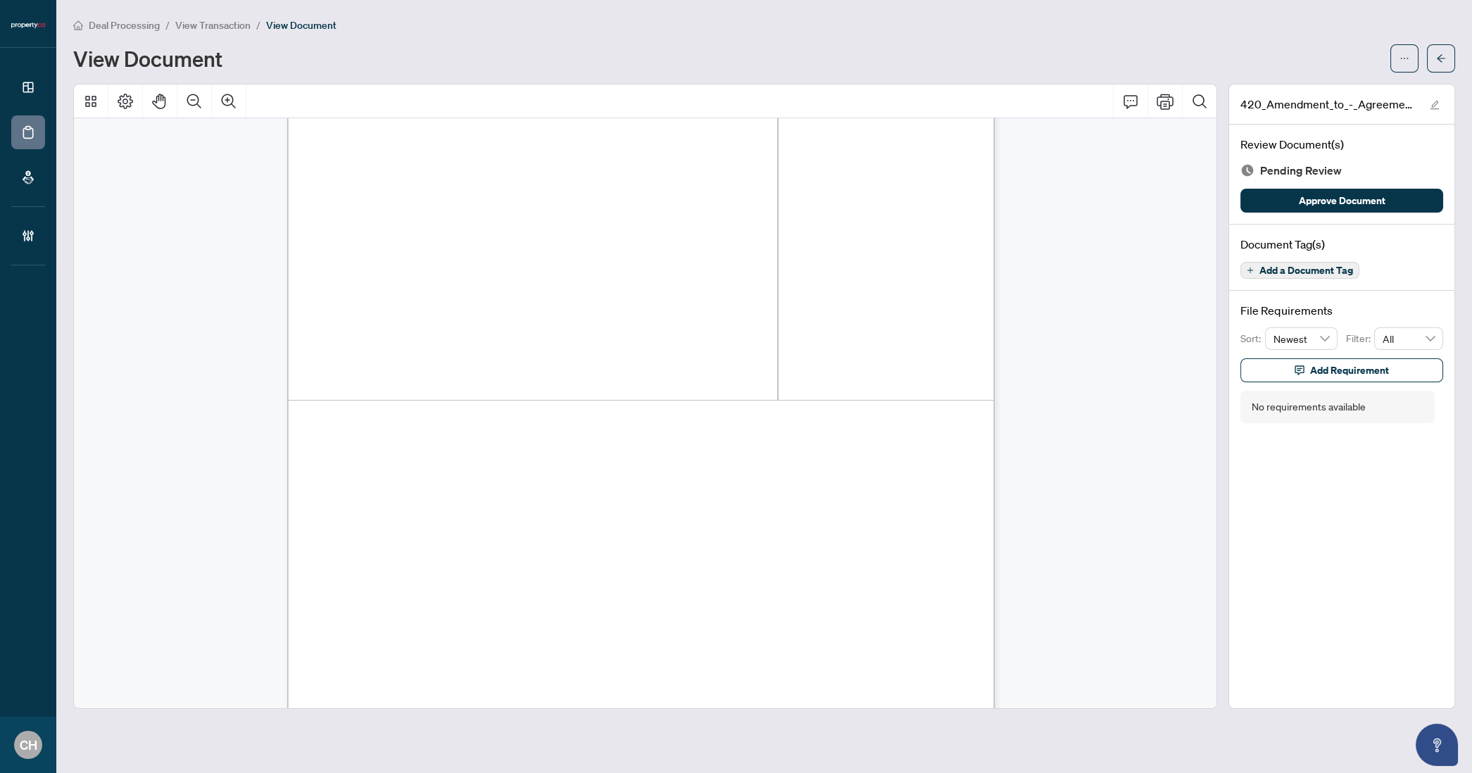
scroll to position [1292, 0]
click at [1444, 61] on icon "arrow-left" at bounding box center [1441, 59] width 10 height 10
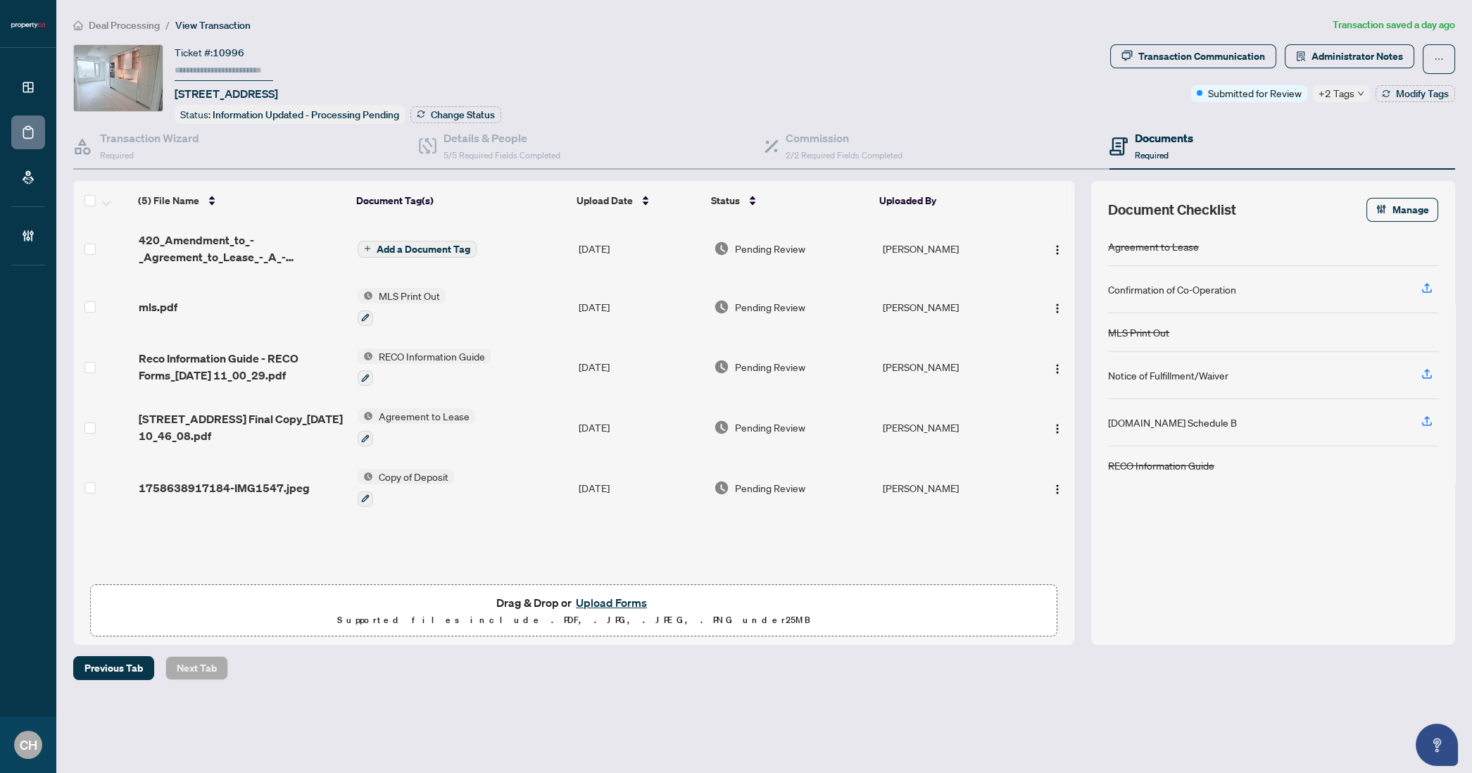
click at [1014, 680] on main "Deal Processing / View Transaction Transaction saved a day ago Ticket #: 10996 …" at bounding box center [764, 386] width 1416 height 773
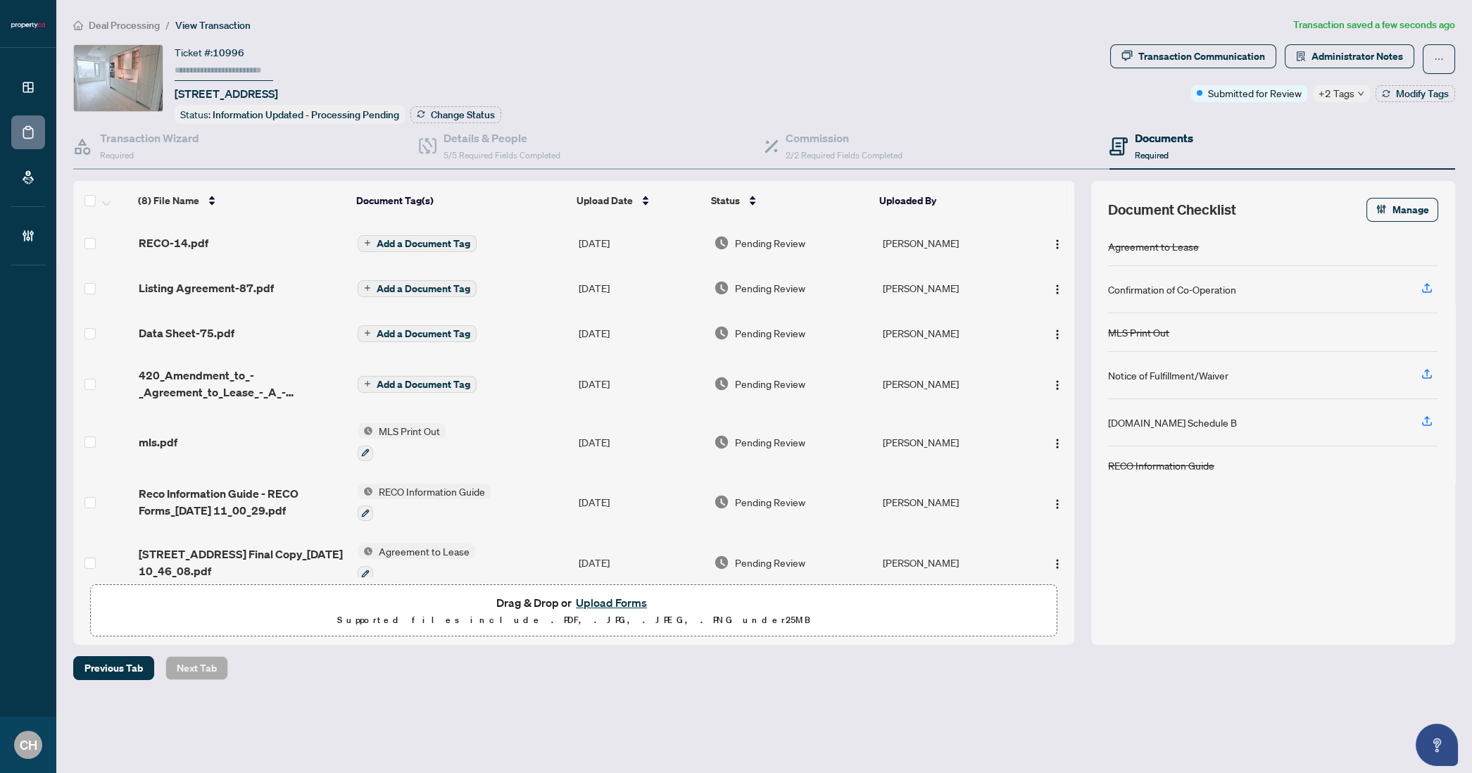
click at [498, 244] on td "Add a Document Tag" at bounding box center [462, 242] width 221 height 45
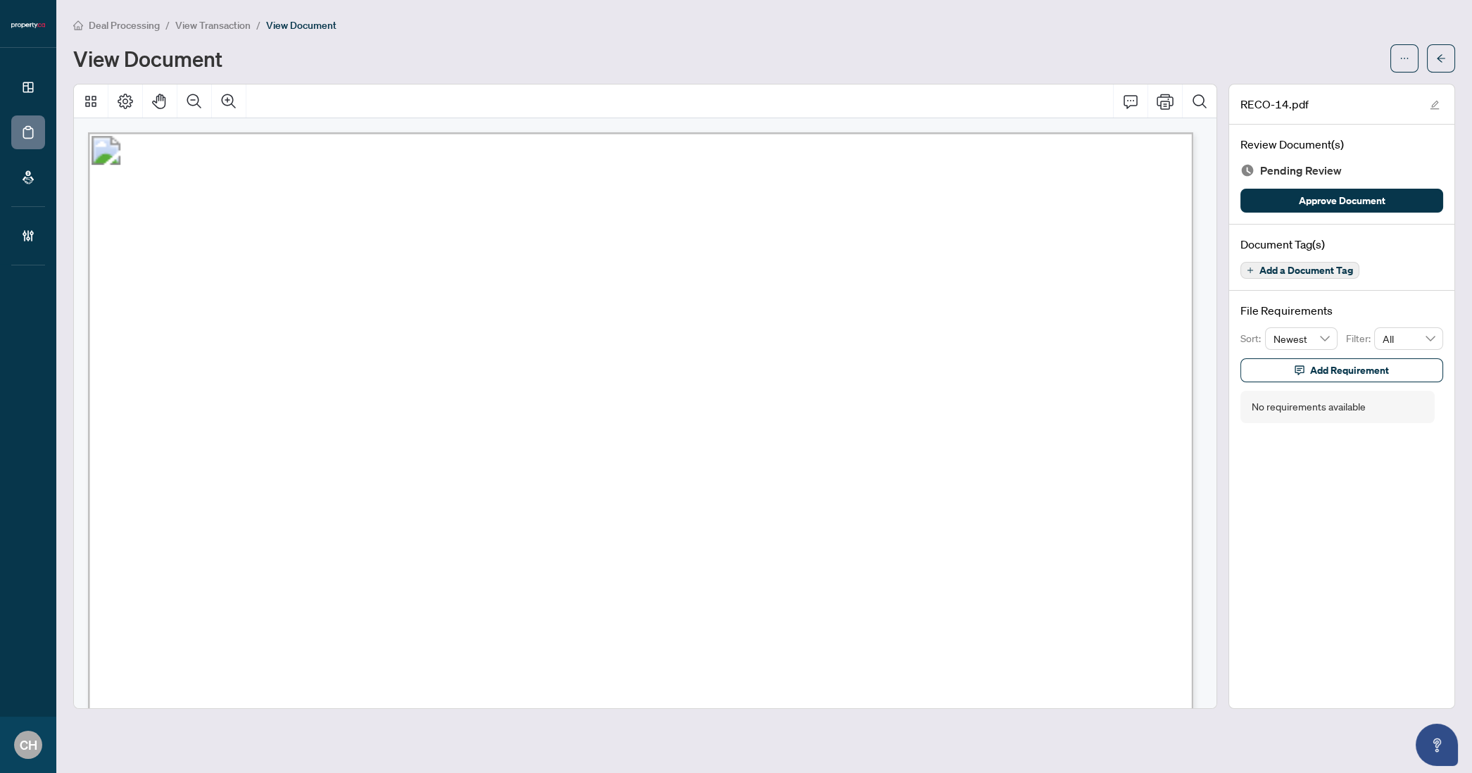
click at [1432, 60] on button "button" at bounding box center [1441, 58] width 28 height 28
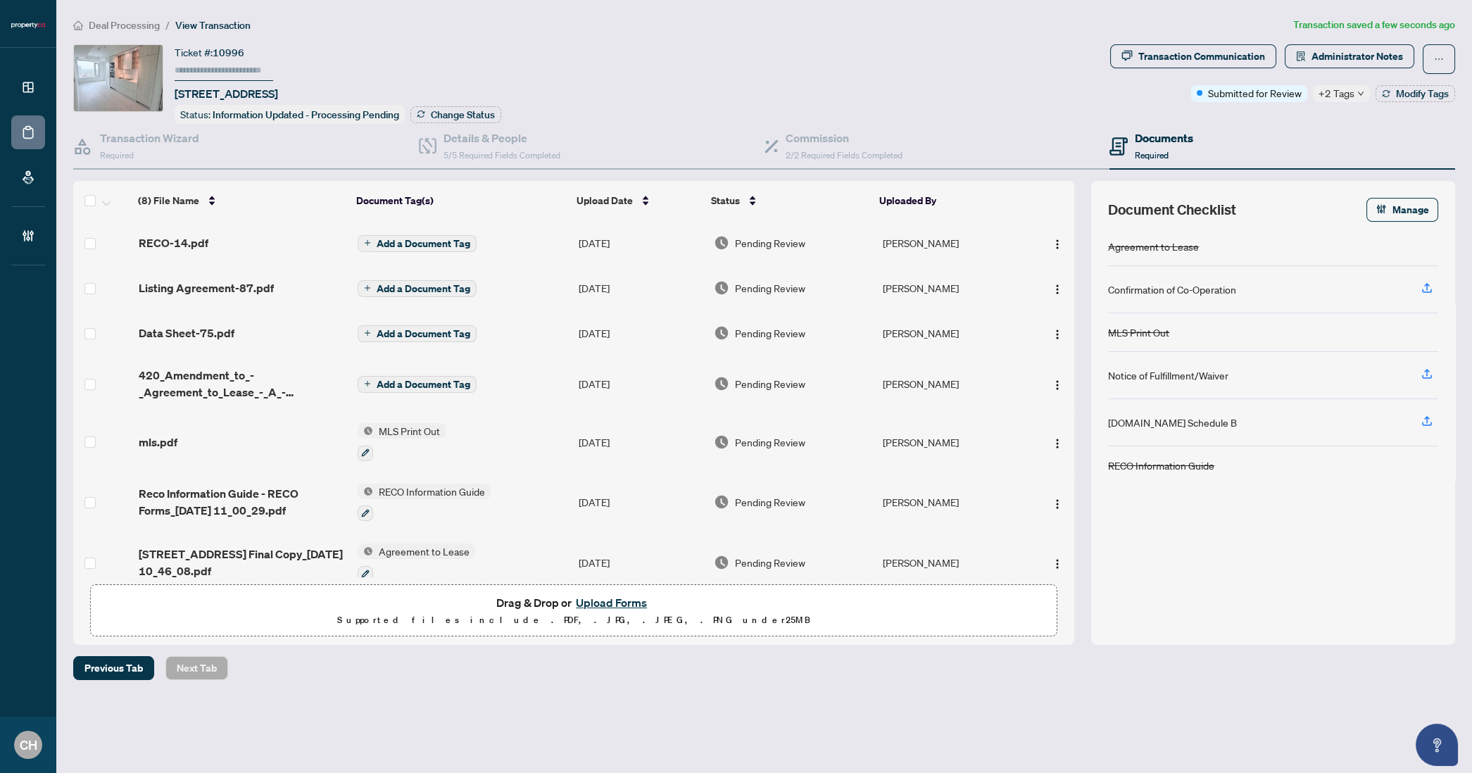
click at [377, 241] on span "Add a Document Tag" at bounding box center [424, 244] width 94 height 10
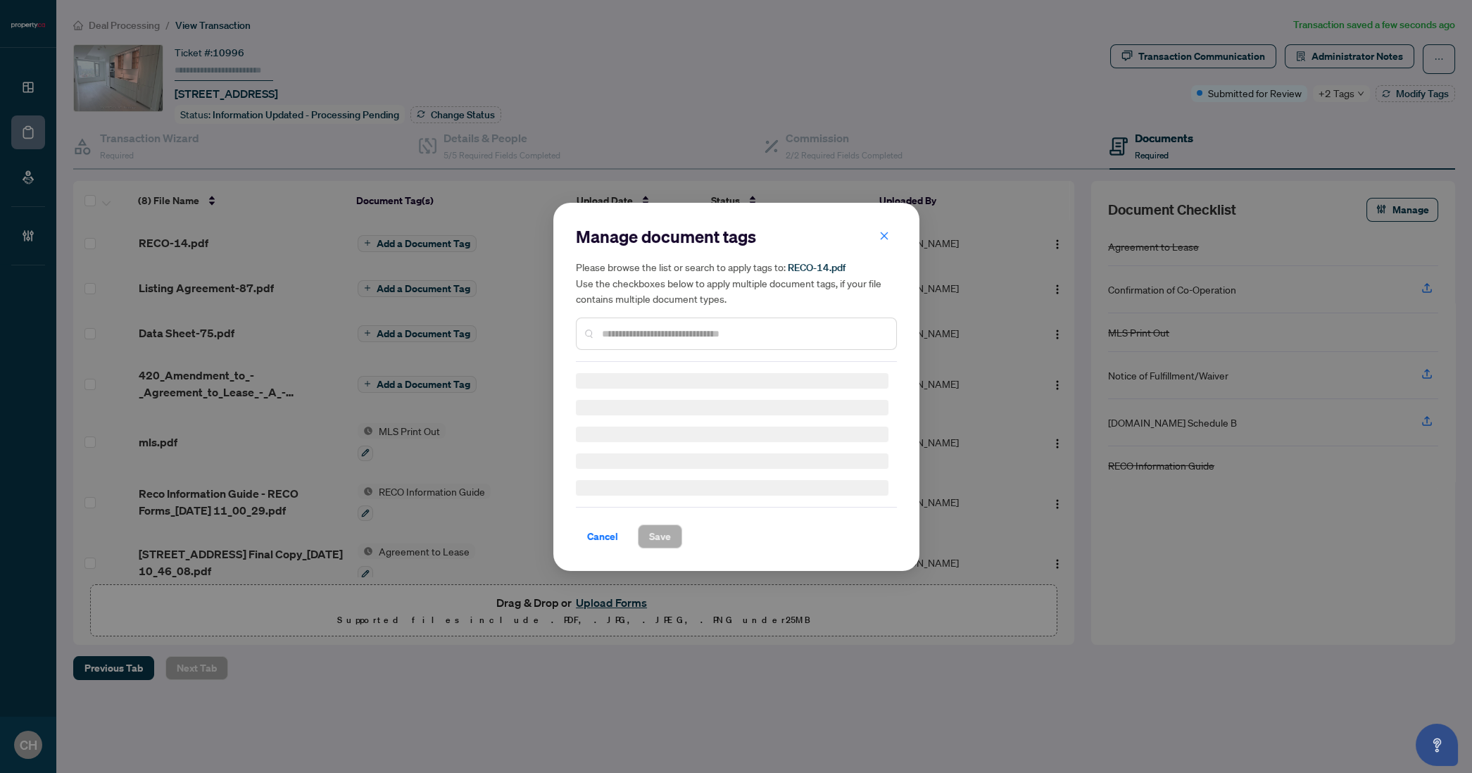
click at [393, 241] on div "Manage document tags Please browse the list or search to apply tags to: RECO-14…" at bounding box center [736, 386] width 1472 height 773
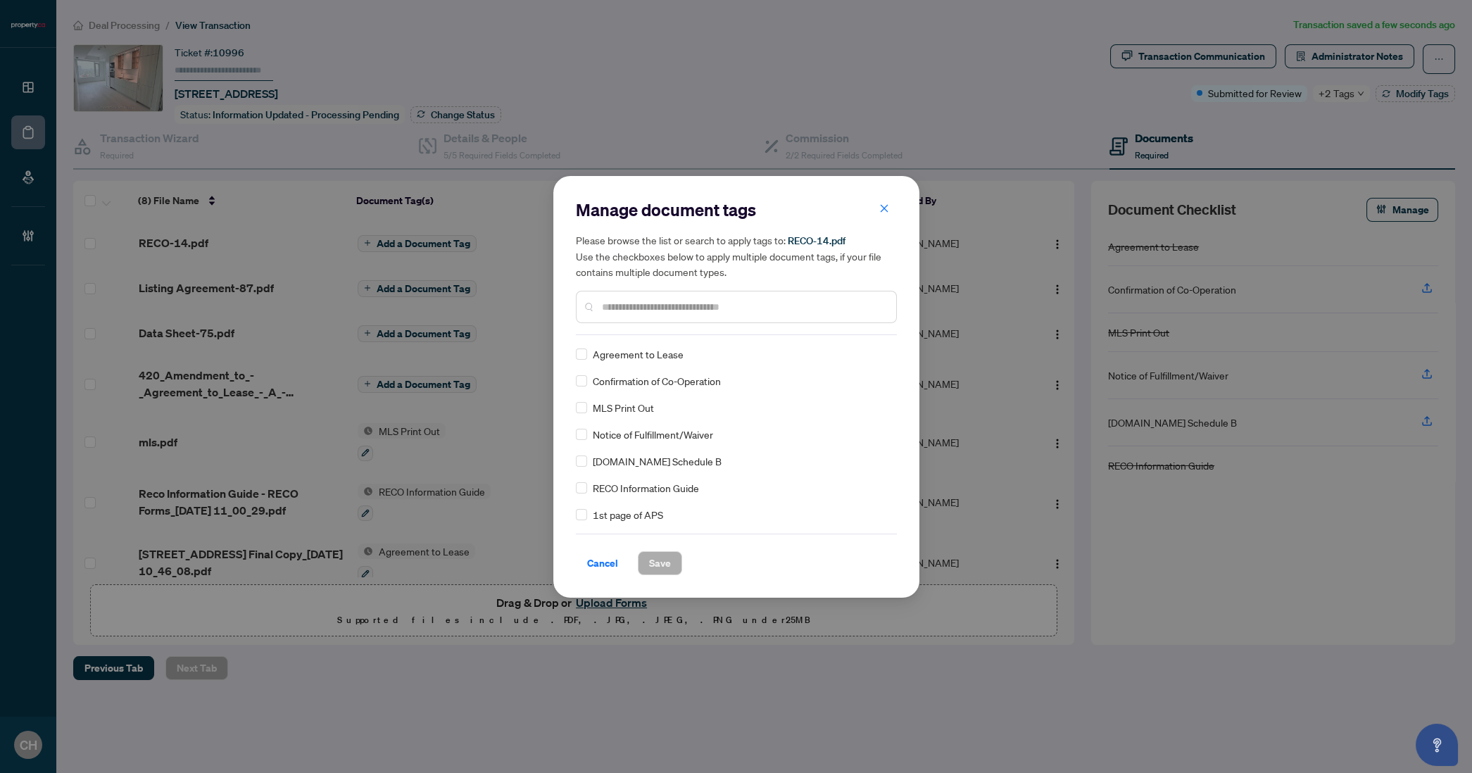
drag, startPoint x: 646, startPoint y: 300, endPoint x: 645, endPoint y: 308, distance: 7.8
click at [645, 308] on input "text" at bounding box center [743, 306] width 283 height 15
type input "****"
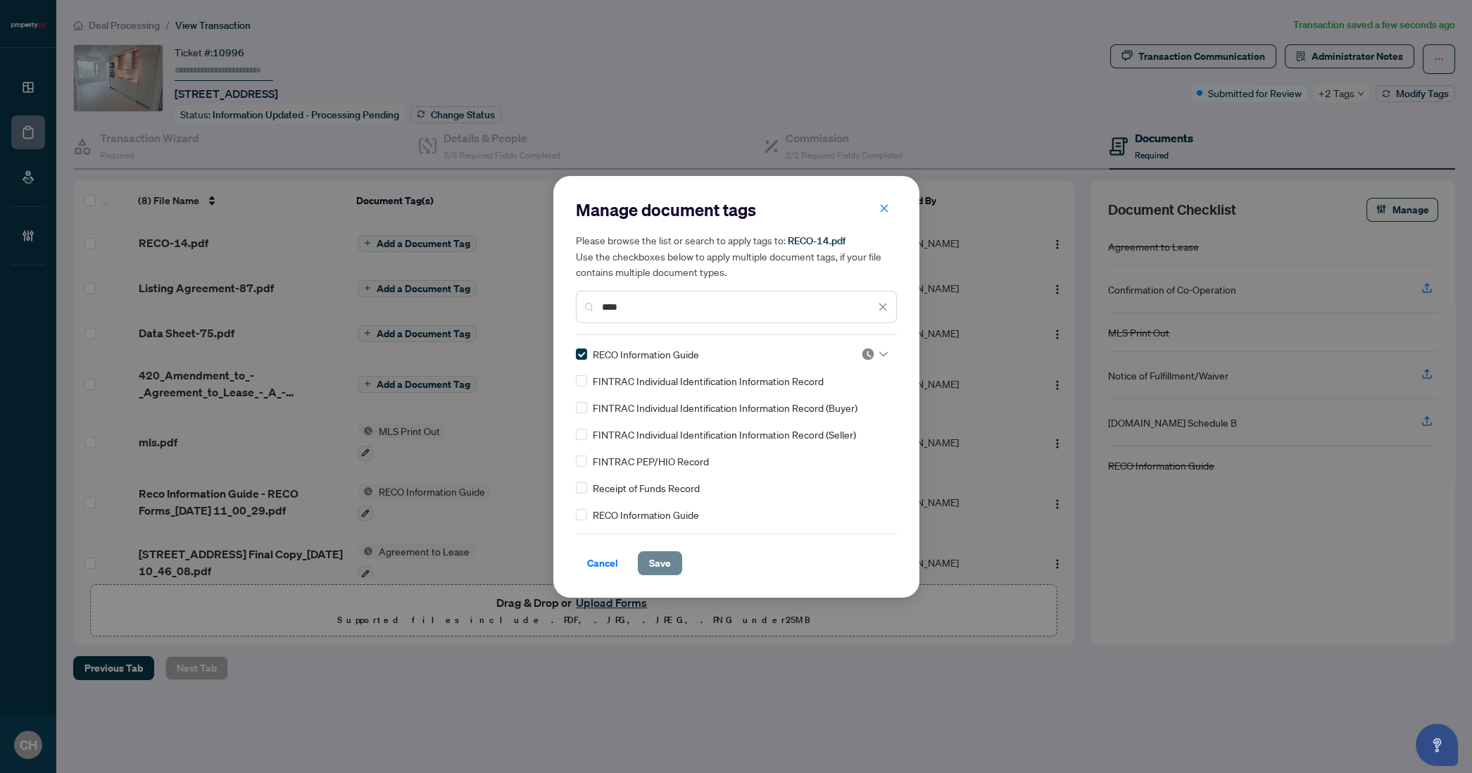
click at [670, 566] on button "Save" at bounding box center [660, 563] width 44 height 24
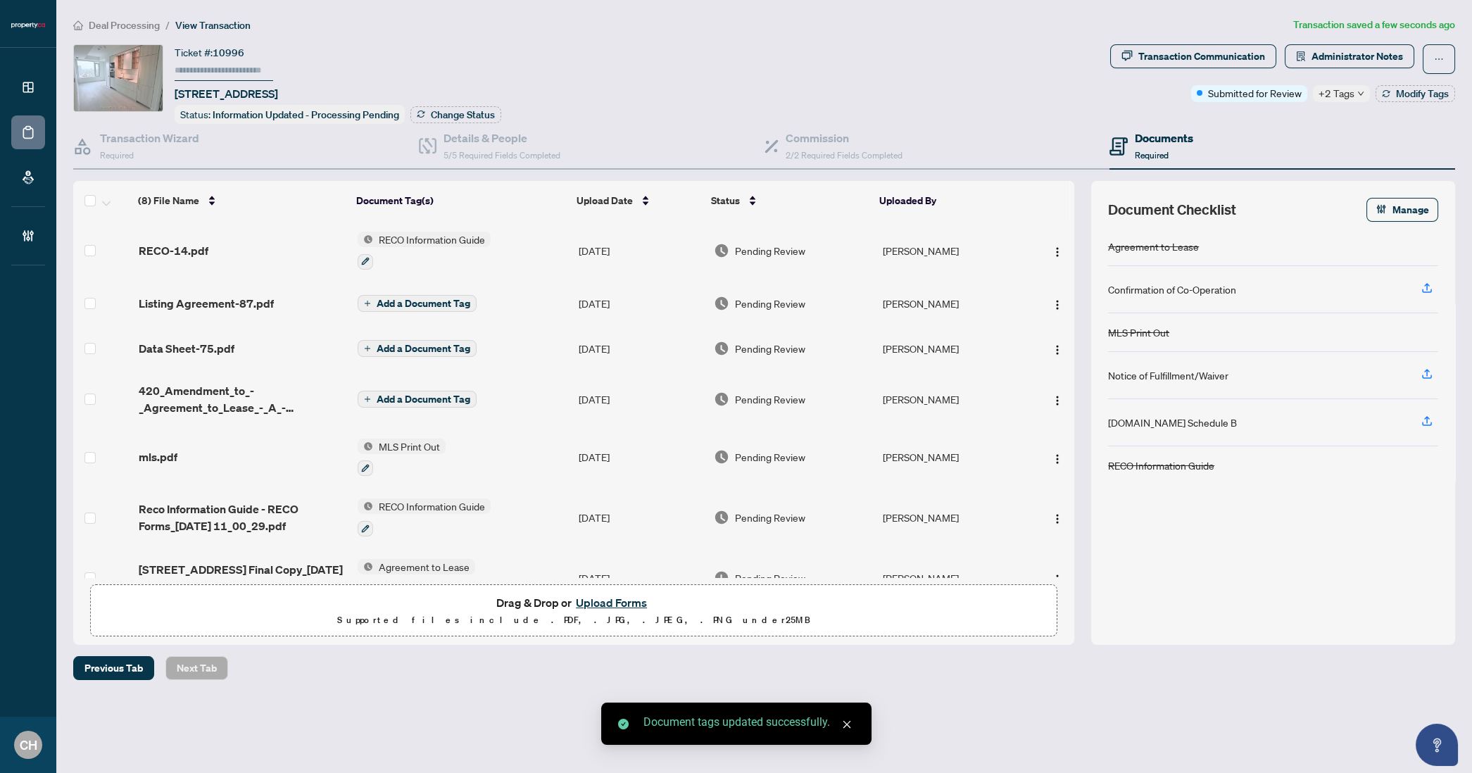
click at [395, 299] on span "Add a Document Tag" at bounding box center [424, 304] width 94 height 10
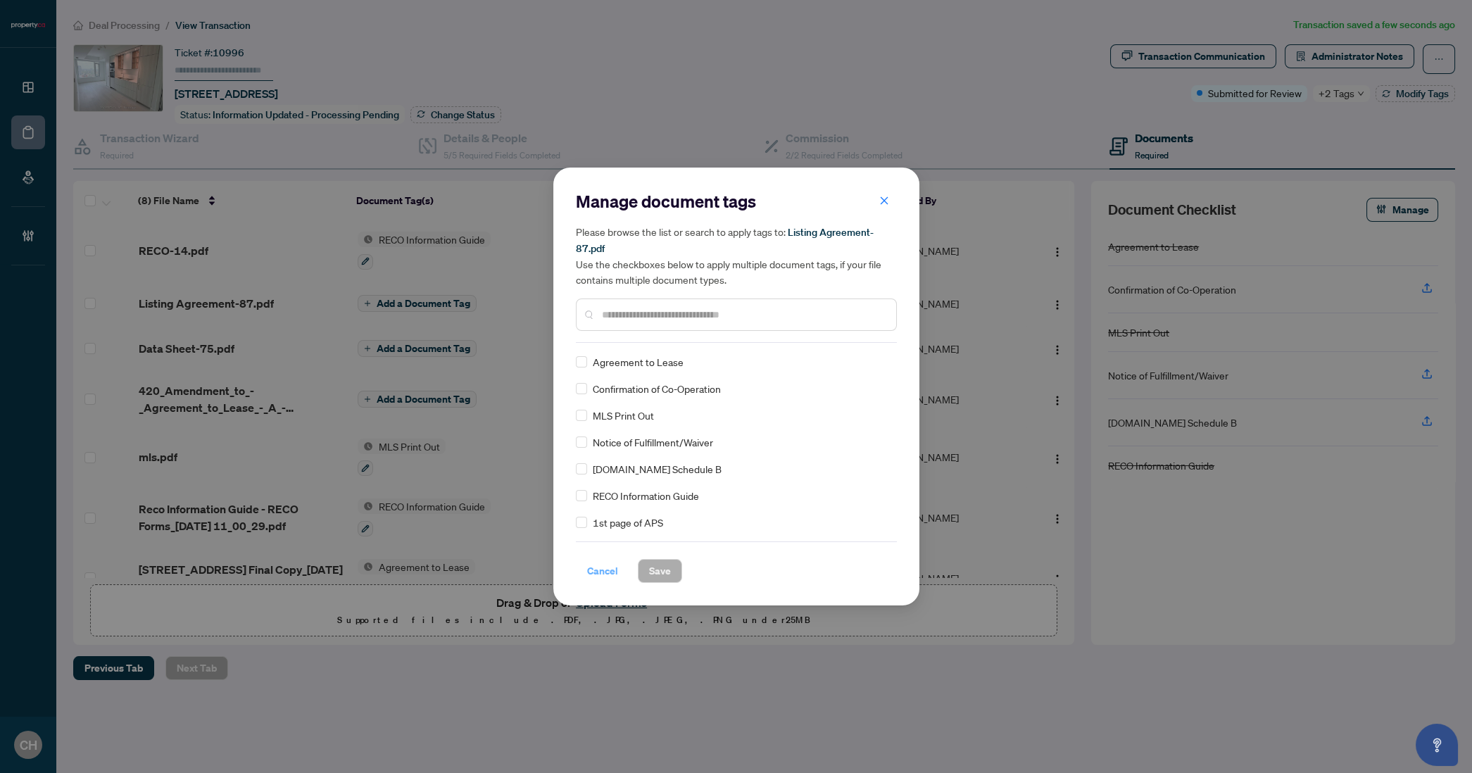
click at [604, 577] on span "Cancel" at bounding box center [602, 571] width 31 height 23
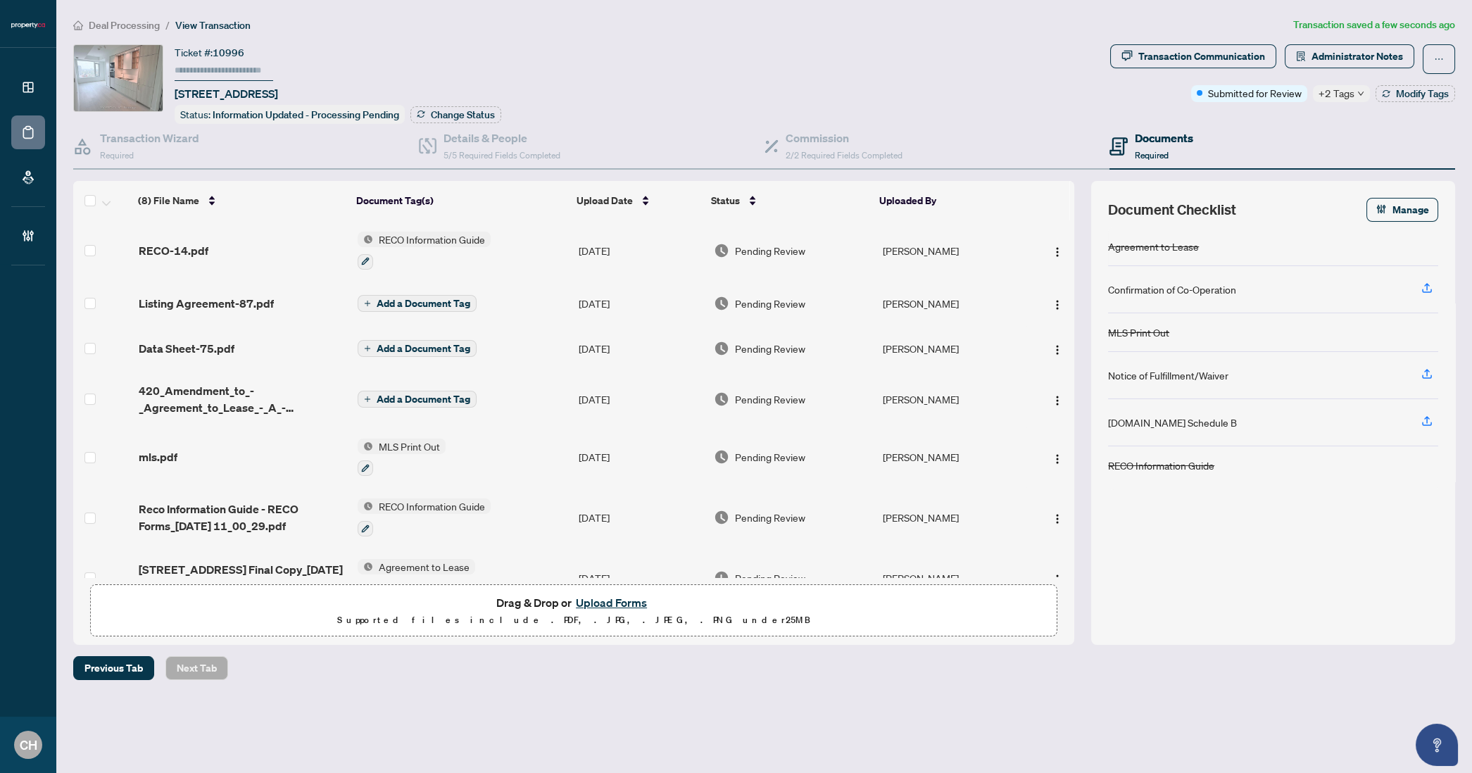
click at [289, 310] on td "Listing Agreement-87.pdf" at bounding box center [242, 303] width 219 height 45
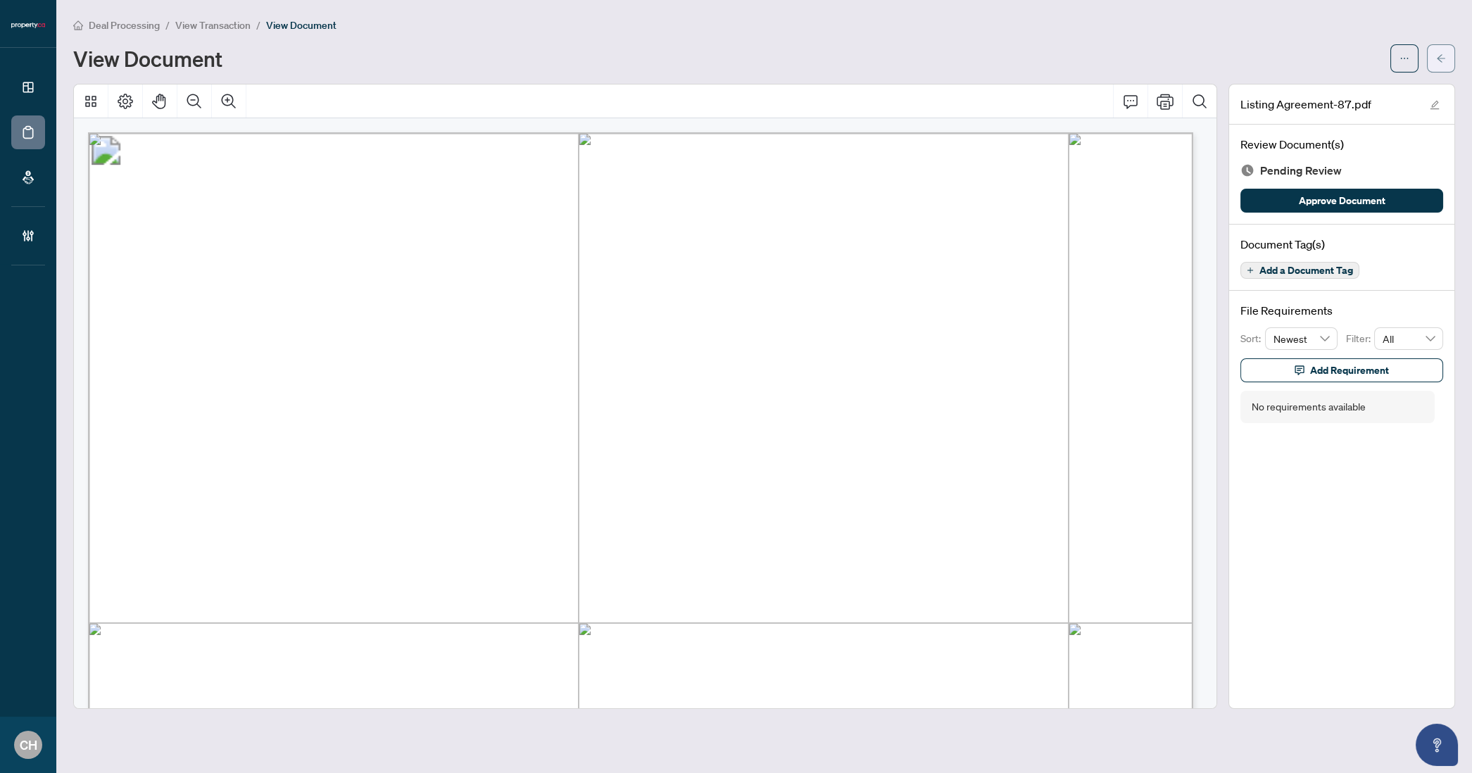
click at [1436, 65] on span "button" at bounding box center [1441, 58] width 10 height 23
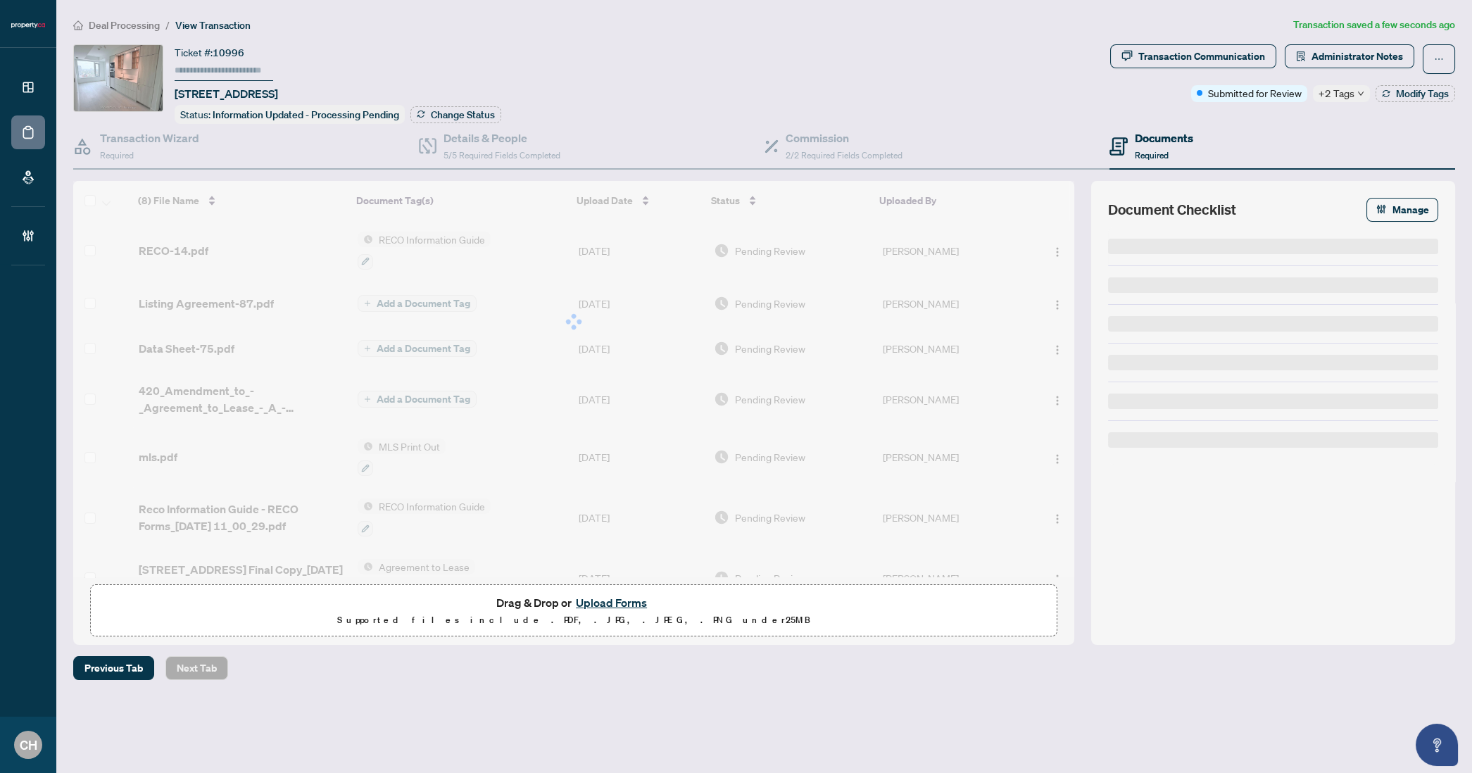
click at [441, 301] on span "Add a Document Tag" at bounding box center [424, 304] width 94 height 10
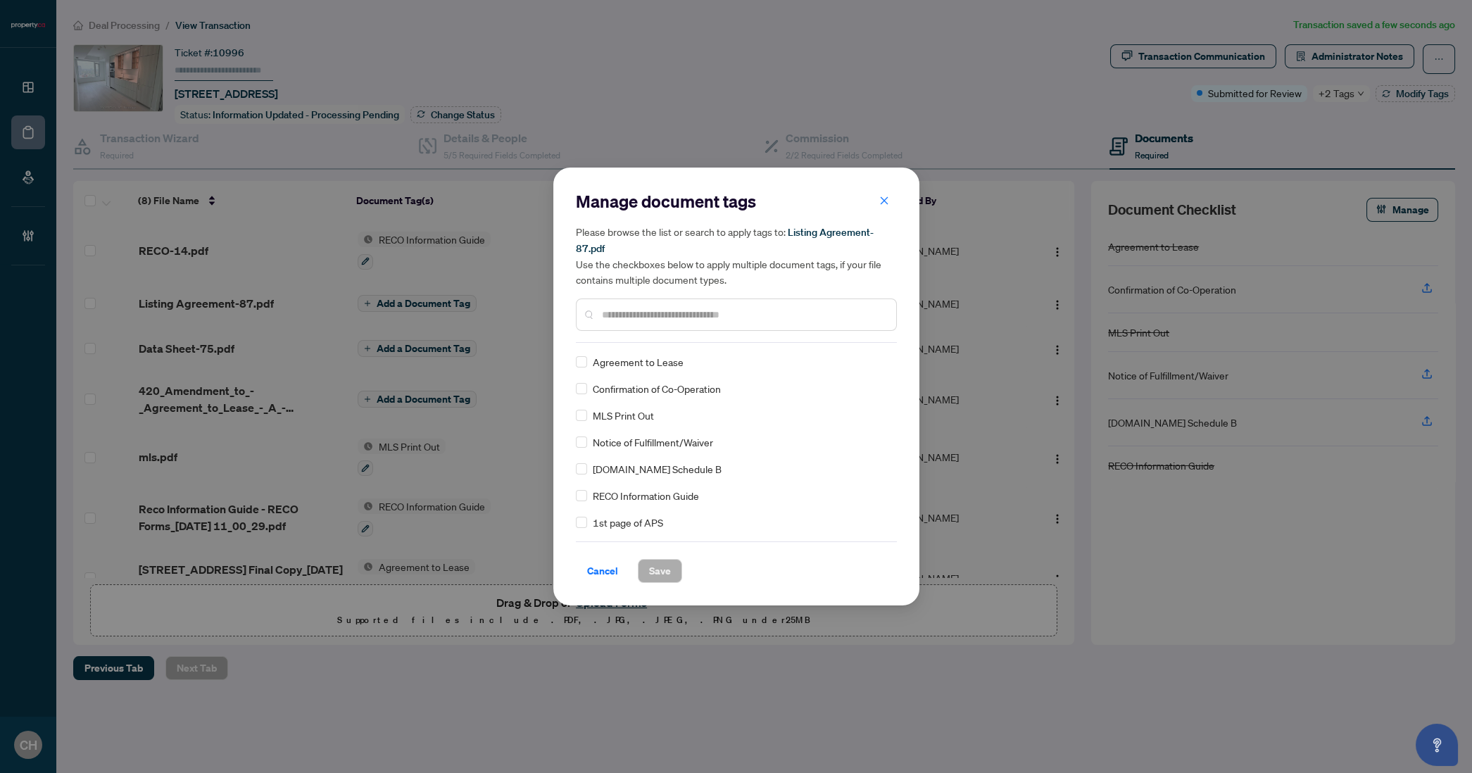
click at [735, 342] on div "Manage document tags Please browse the list or search to apply tags to: Listing…" at bounding box center [736, 266] width 321 height 153
click at [736, 324] on div at bounding box center [736, 315] width 321 height 32
click at [741, 315] on input "text" at bounding box center [743, 314] width 283 height 15
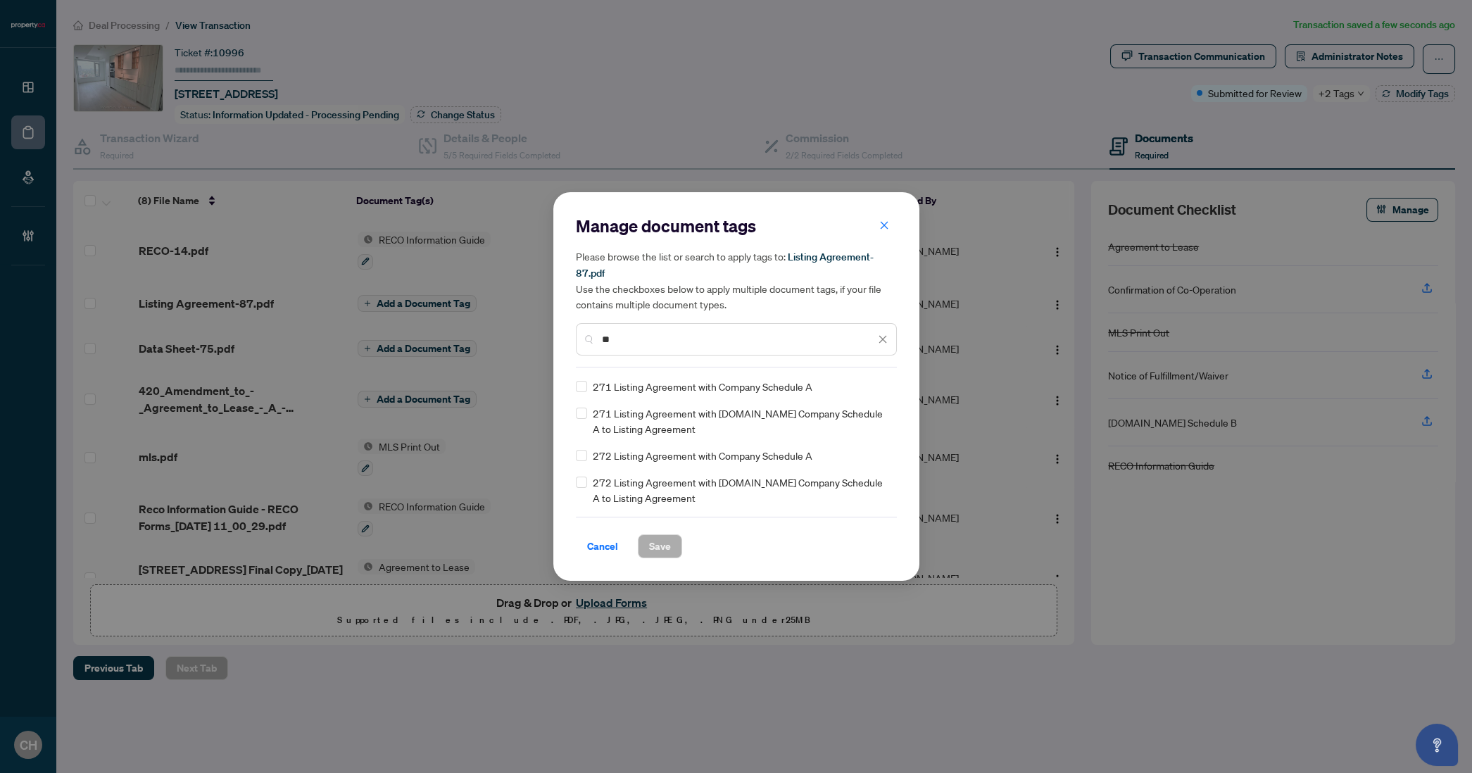
type input "**"
click at [575, 457] on div "Manage document tags Please browse the list or search to apply tags to: Listing…" at bounding box center [736, 386] width 366 height 389
click at [678, 541] on button "Save" at bounding box center [660, 546] width 44 height 24
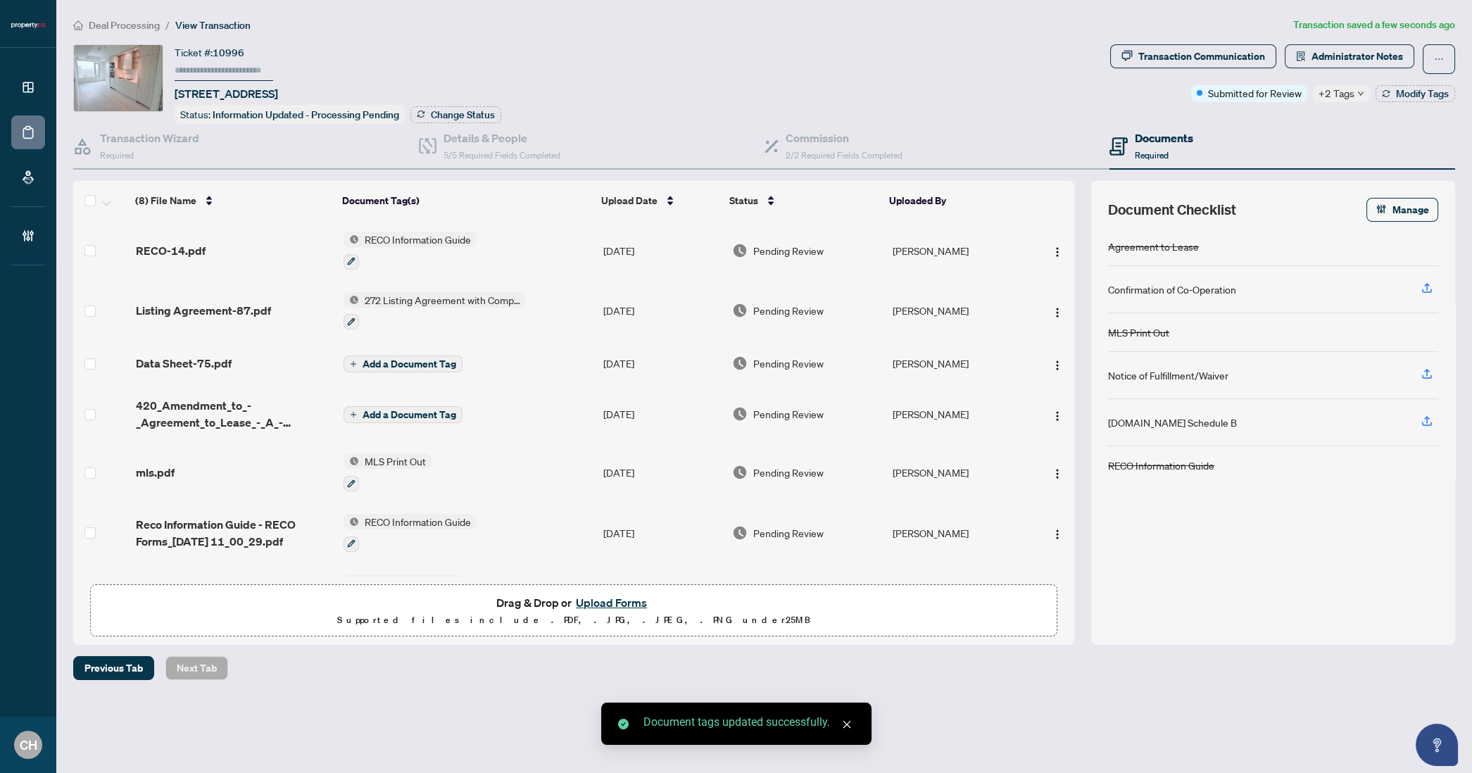
click at [435, 356] on button "Add a Document Tag" at bounding box center [403, 364] width 119 height 17
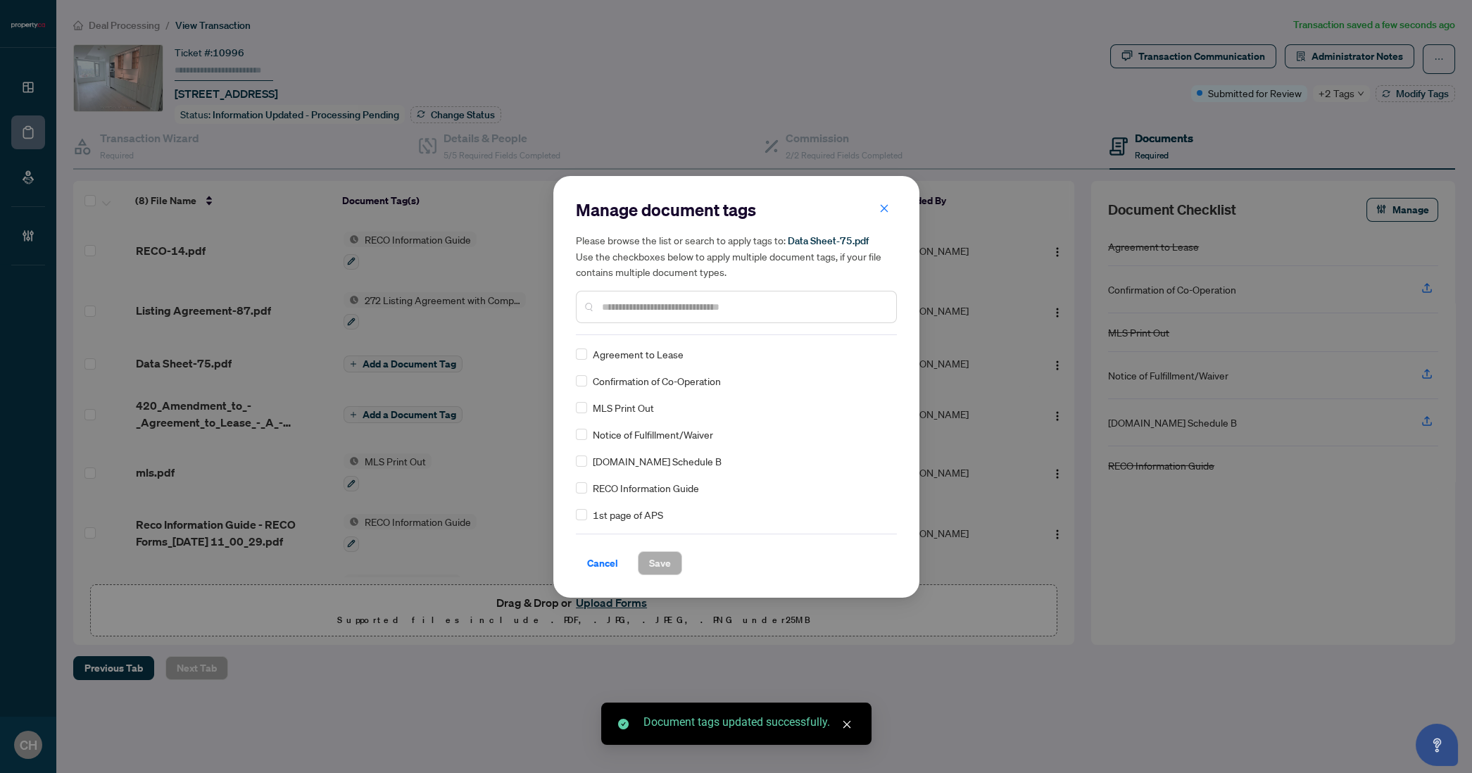
click at [660, 301] on input "text" at bounding box center [743, 306] width 283 height 15
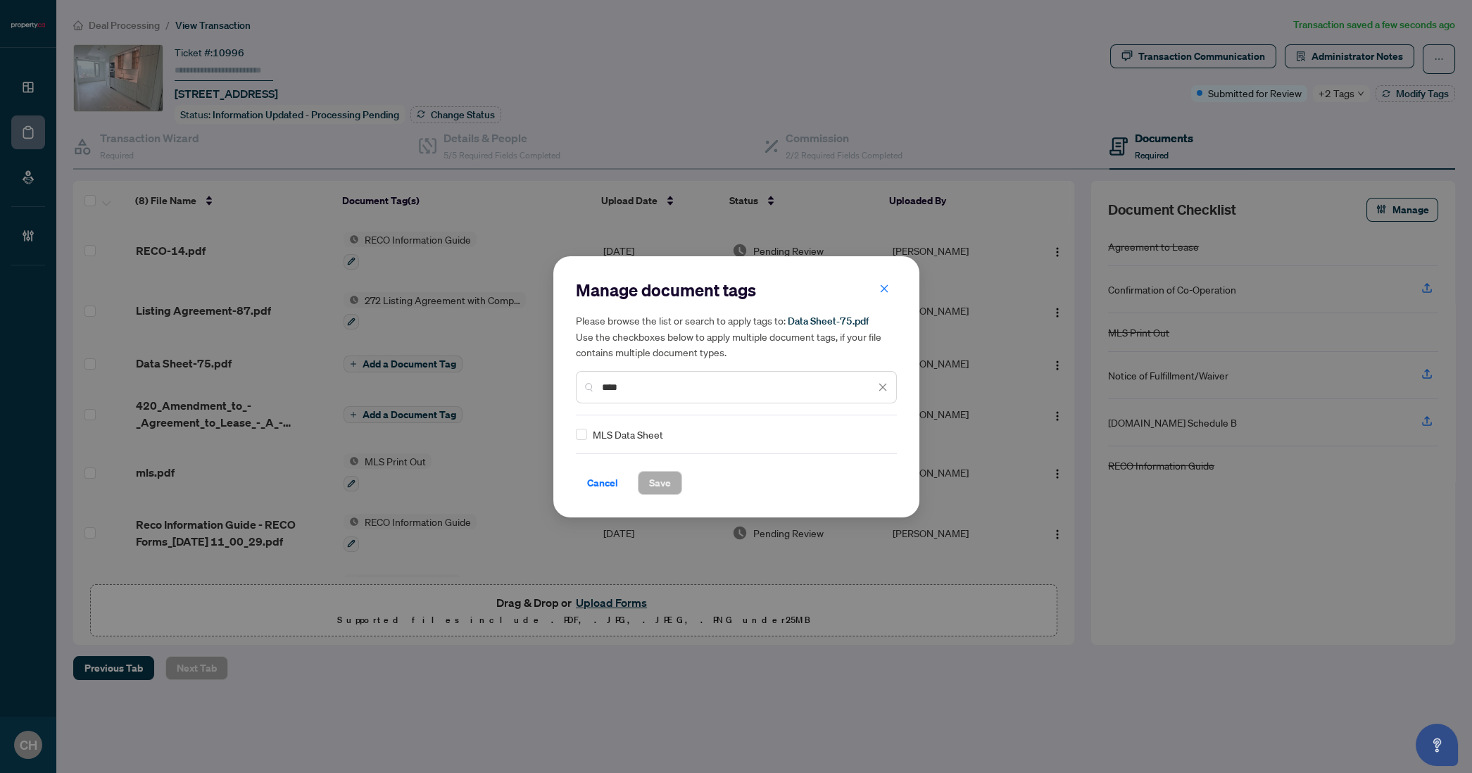
type input "****"
click at [646, 478] on button "Save" at bounding box center [660, 483] width 44 height 24
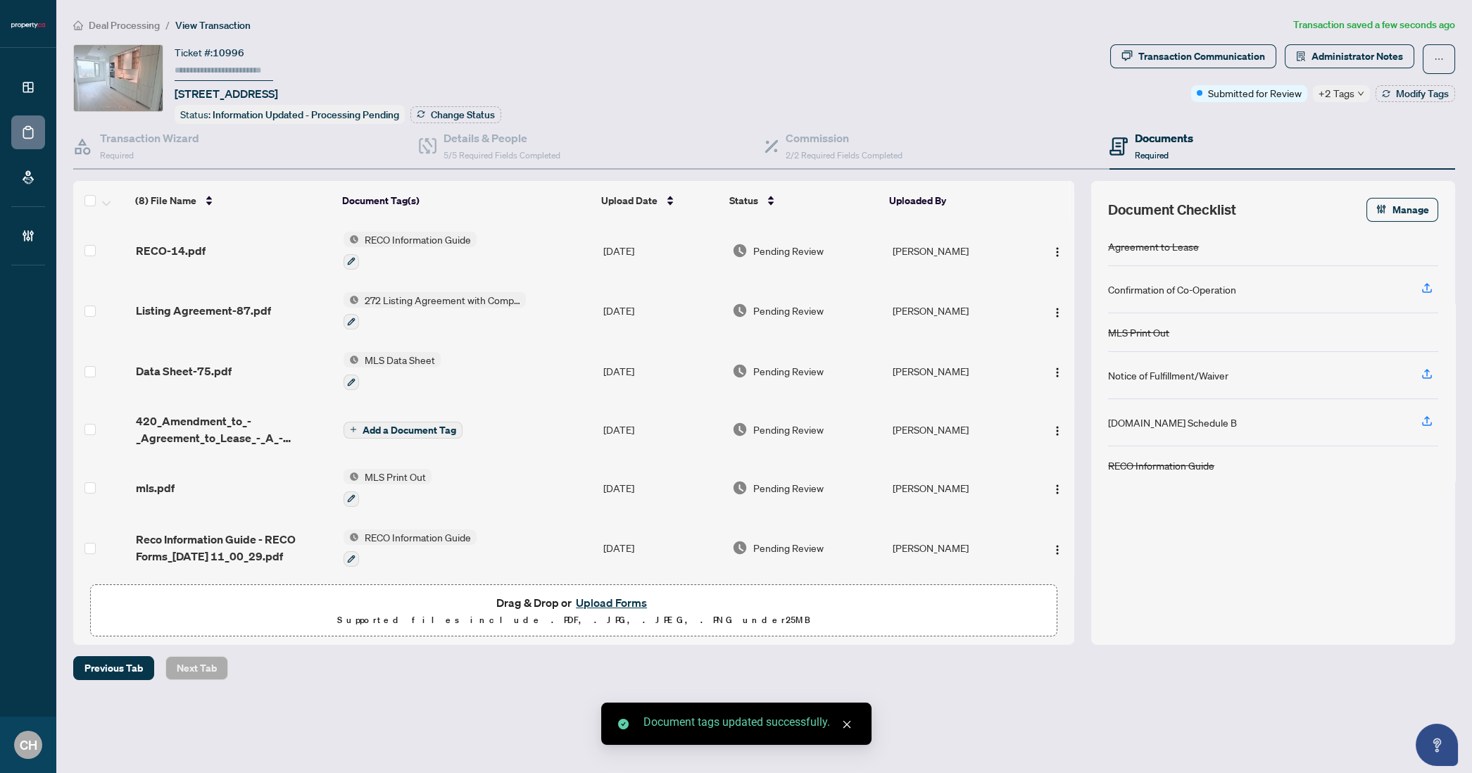
click at [437, 413] on td "Add a Document Tag" at bounding box center [468, 429] width 260 height 56
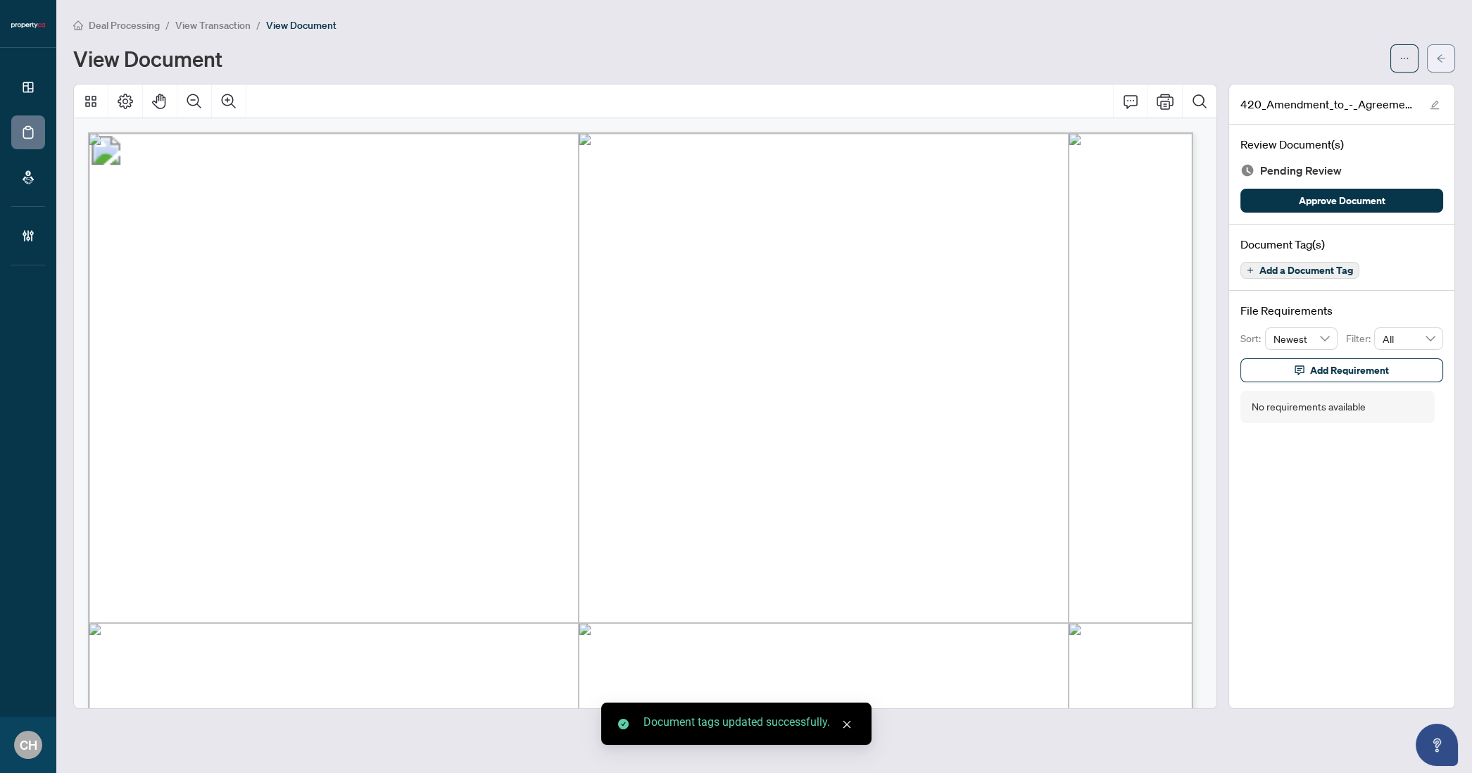
click at [1436, 58] on icon "arrow-left" at bounding box center [1441, 59] width 10 height 10
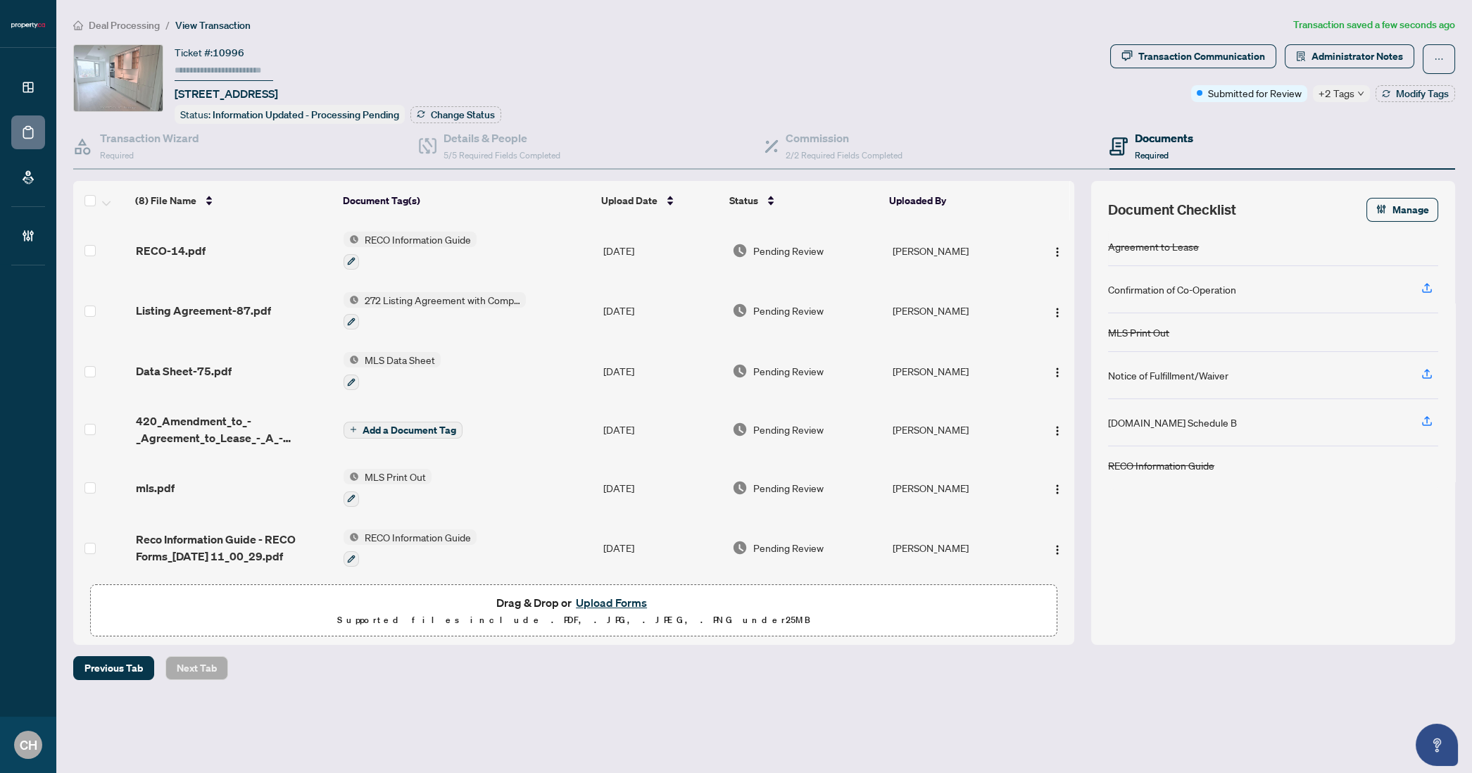
click at [402, 427] on span "Add a Document Tag" at bounding box center [410, 430] width 94 height 10
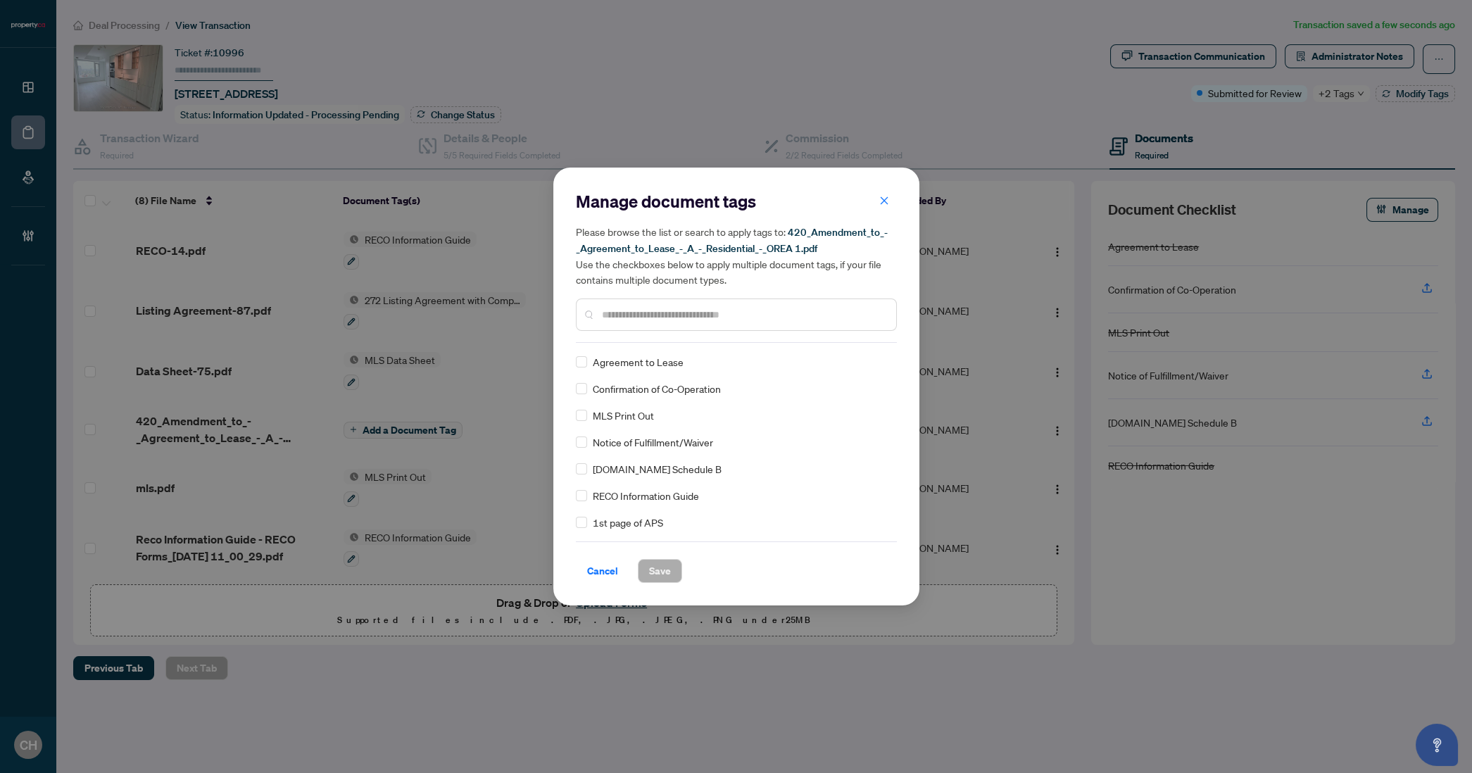
click at [648, 313] on input "text" at bounding box center [743, 314] width 283 height 15
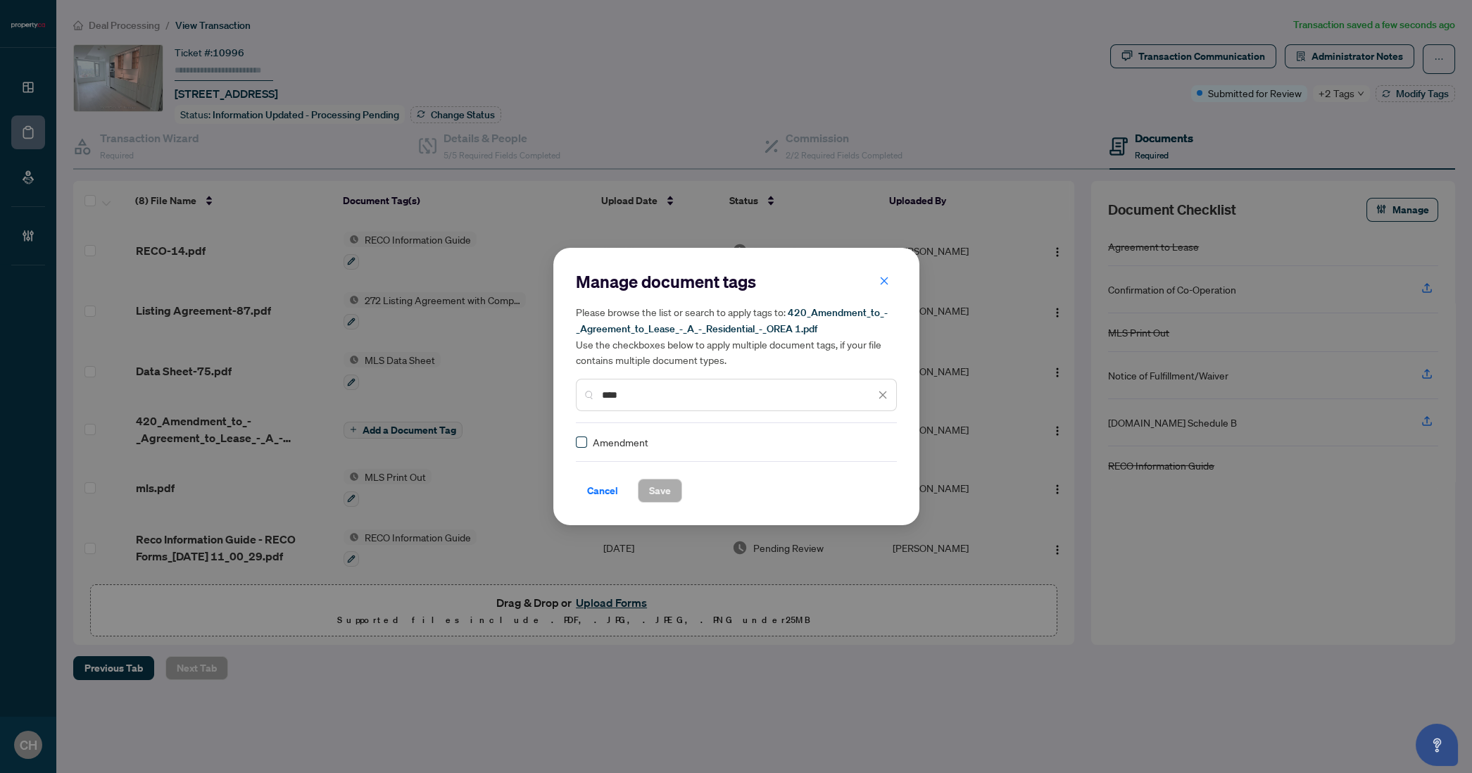
type input "****"
click at [673, 488] on button "Save" at bounding box center [660, 491] width 44 height 24
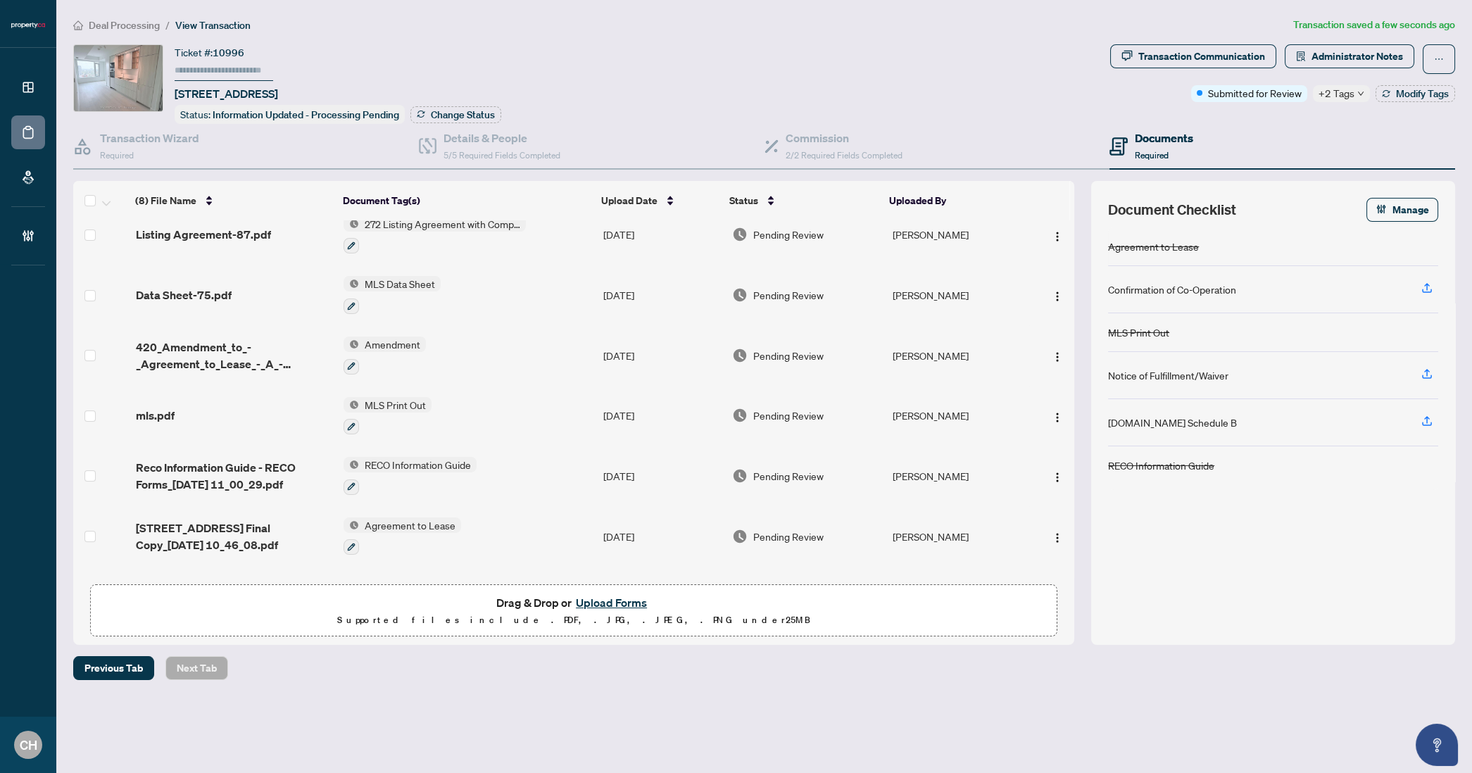
scroll to position [124, 0]
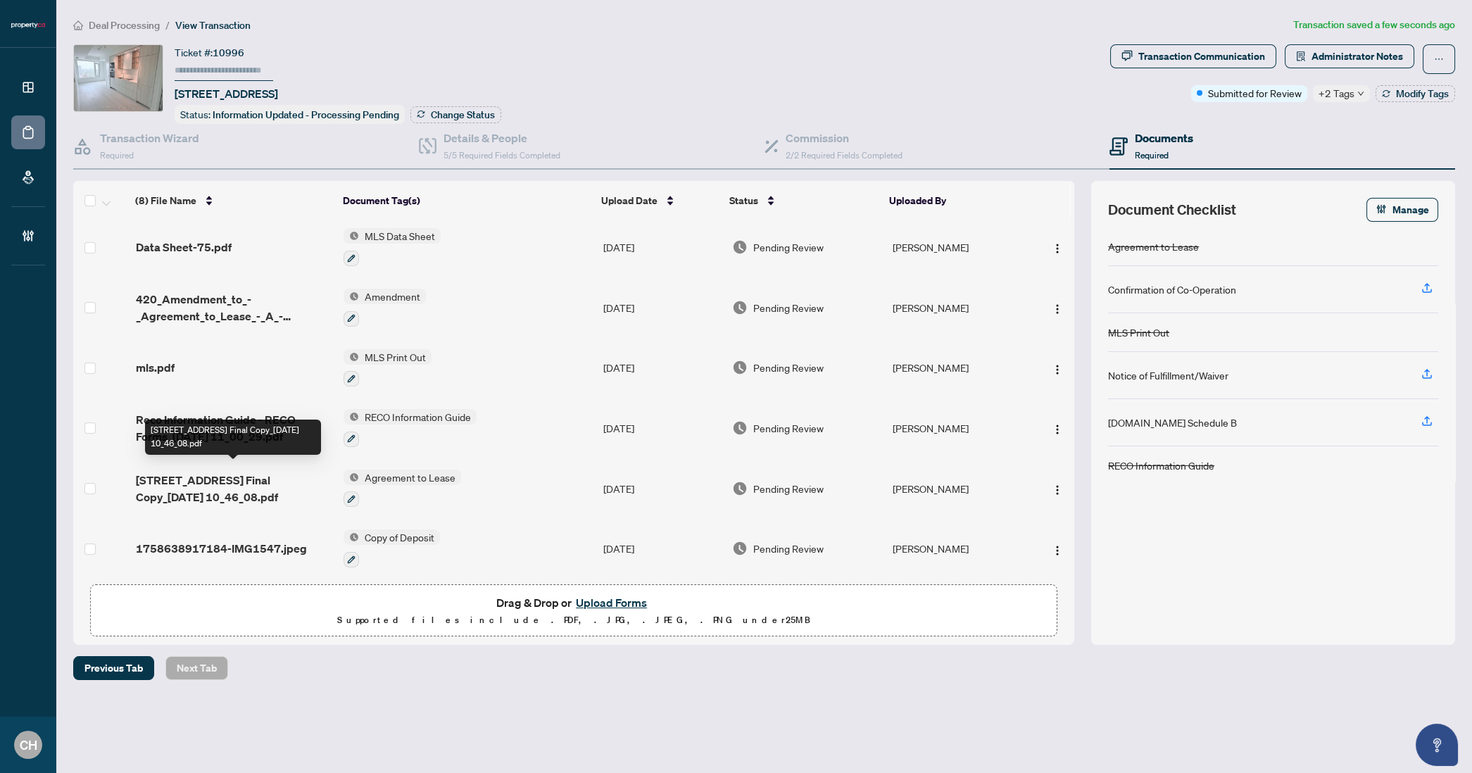
click at [230, 482] on span "11 Yorkville Ave 2214 Final Copy_2025-09-23 10_46_08.pdf" at bounding box center [234, 489] width 196 height 34
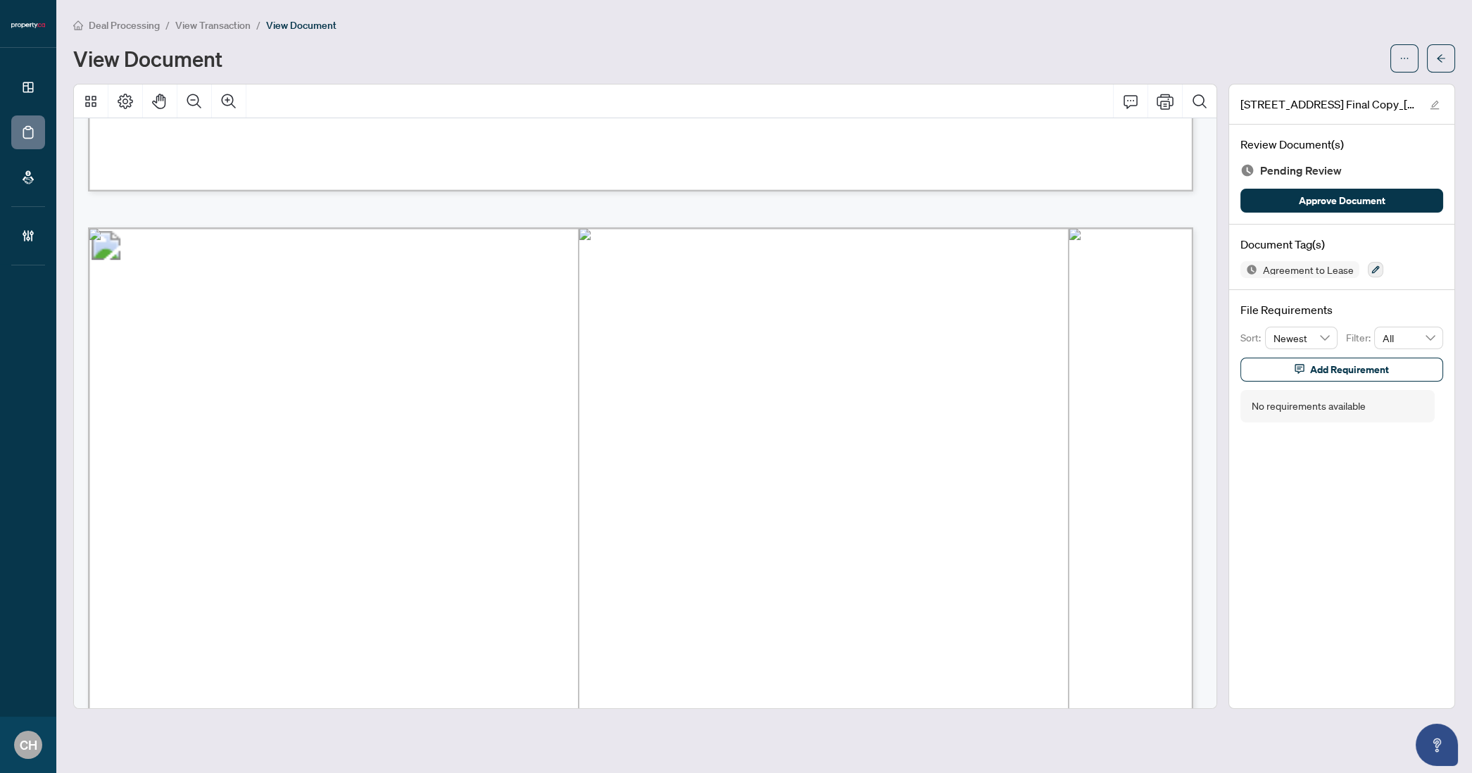
scroll to position [1370, 0]
click at [361, 455] on span "...............................................................................…" at bounding box center [671, 462] width 890 height 15
drag, startPoint x: 377, startPoint y: 458, endPoint x: 500, endPoint y: 460, distance: 122.5
click at [500, 460] on span "Zhiqiao Xiong" at bounding box center [440, 457] width 125 height 17
click at [208, 105] on button "Zoom Out" at bounding box center [194, 101] width 34 height 34
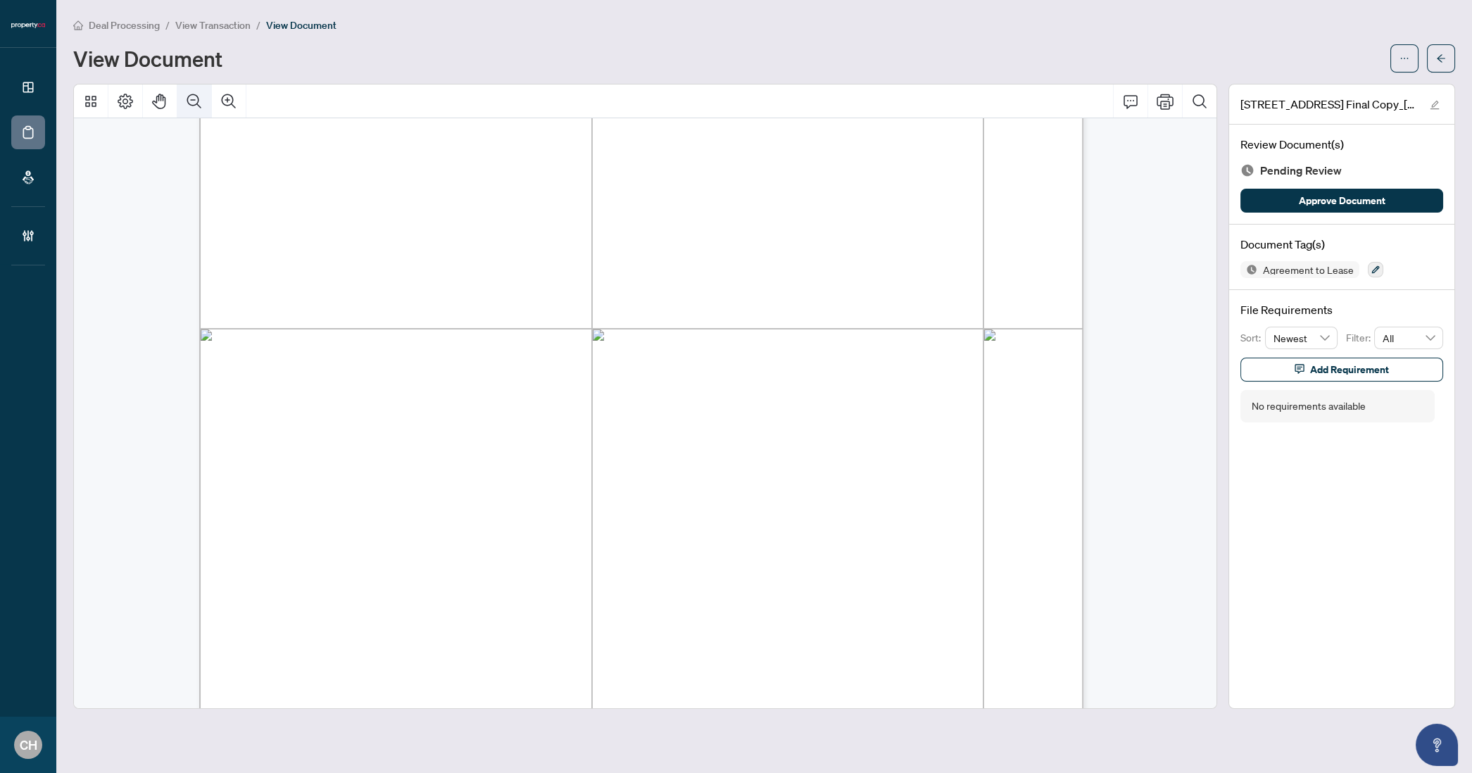
click at [208, 105] on button "Zoom Out" at bounding box center [194, 101] width 34 height 34
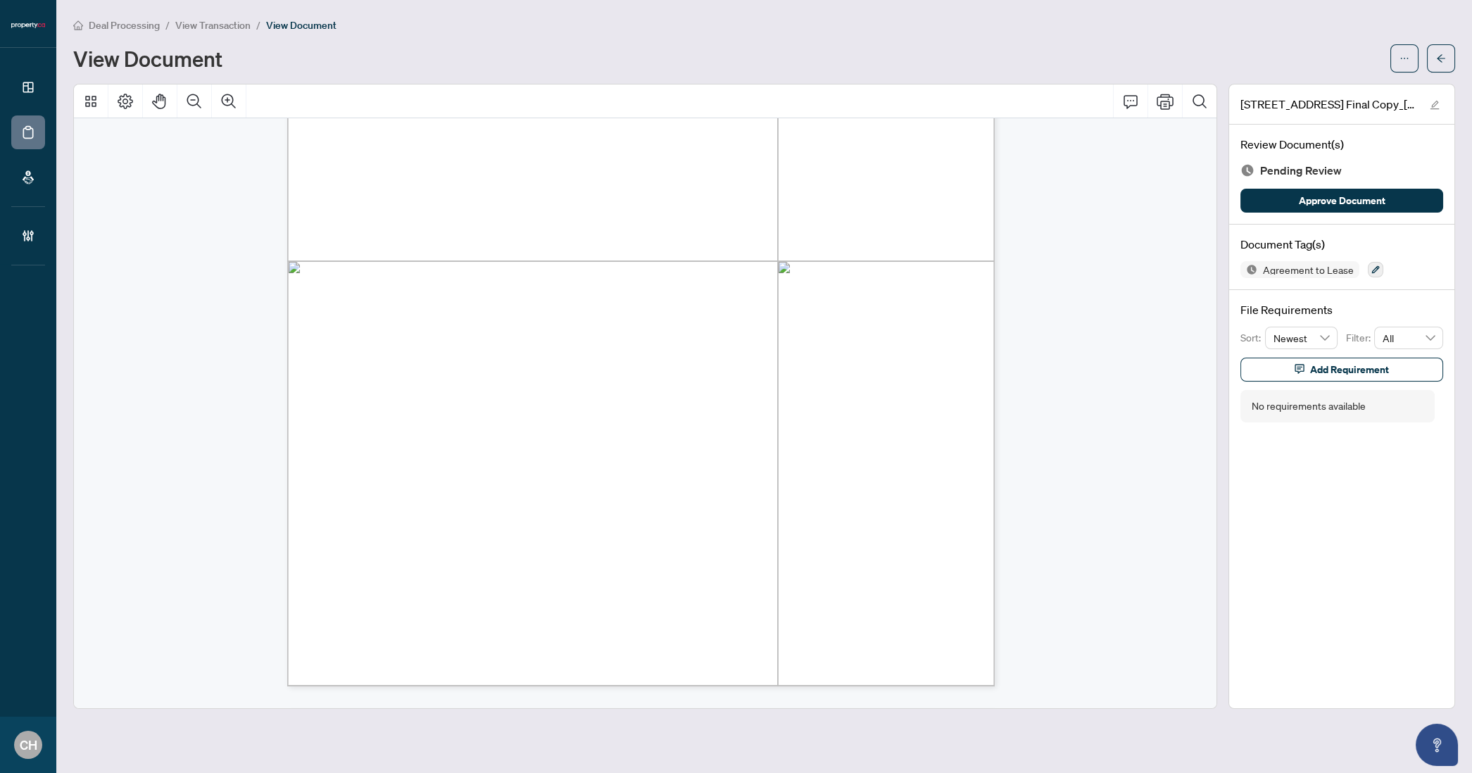
scroll to position [2916, 0]
click at [218, 96] on button "Zoom In" at bounding box center [229, 101] width 34 height 34
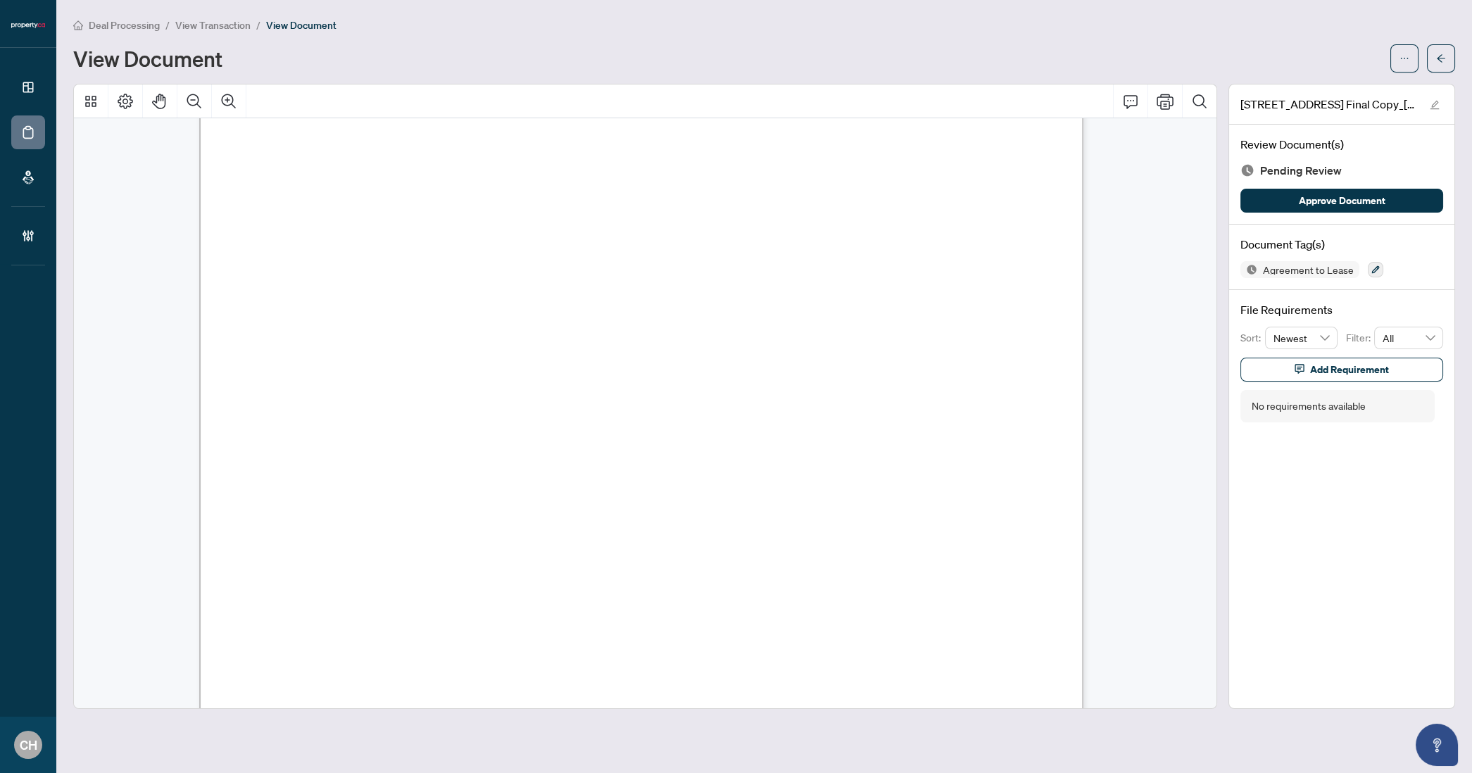
scroll to position [3852, 0]
drag, startPoint x: 419, startPoint y: 403, endPoint x: 508, endPoint y: 406, distance: 88.8
drag, startPoint x: 486, startPoint y: 401, endPoint x: 474, endPoint y: 408, distance: 13.5
click at [482, 403] on span "JASON XUE" at bounding box center [472, 405] width 101 height 14
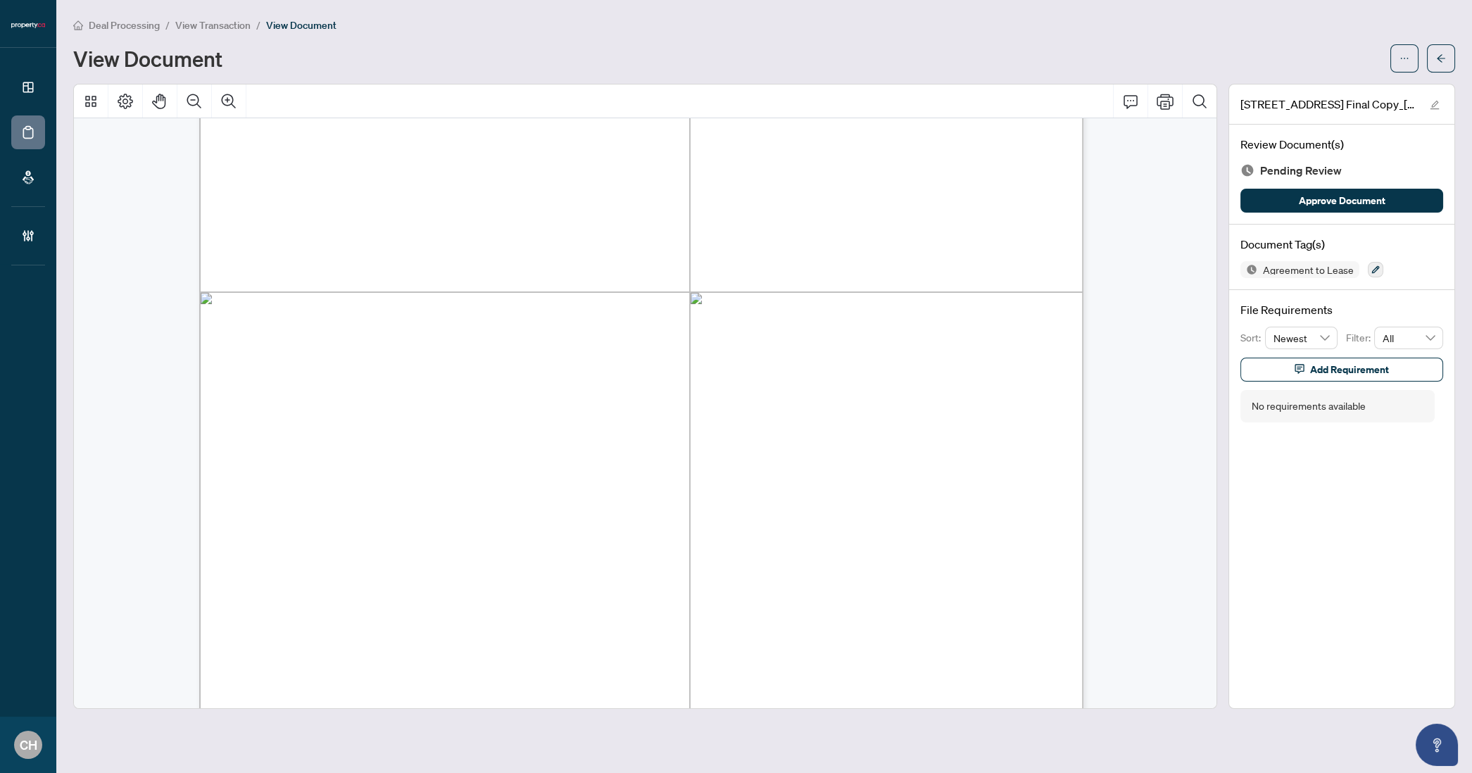
drag, startPoint x: 428, startPoint y: 403, endPoint x: 489, endPoint y: 403, distance: 61.3
click at [489, 403] on span "JASON XUE" at bounding box center [472, 405] width 101 height 14
click at [1446, 68] on span "button" at bounding box center [1441, 58] width 10 height 23
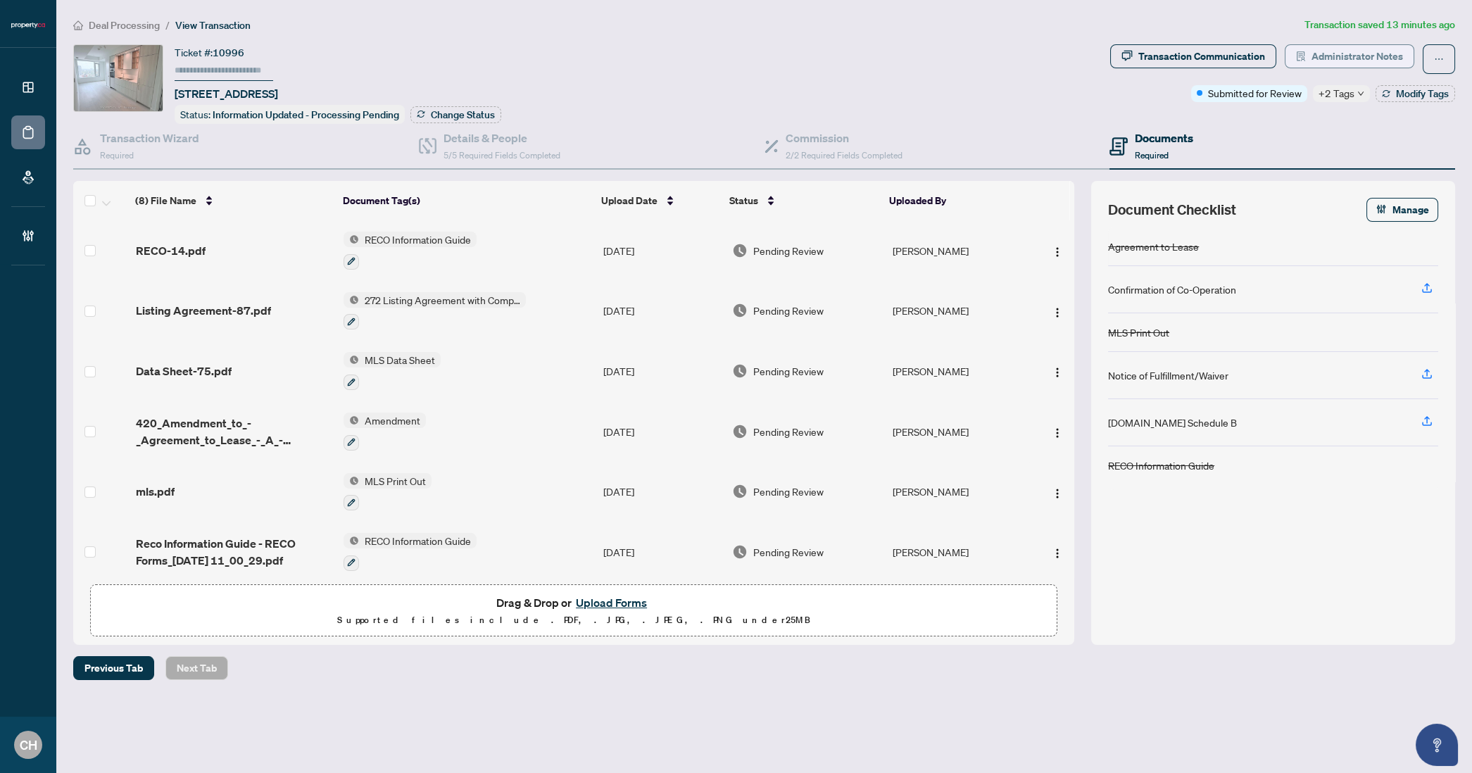
click at [1355, 59] on span "Administrator Notes" at bounding box center [1358, 56] width 92 height 23
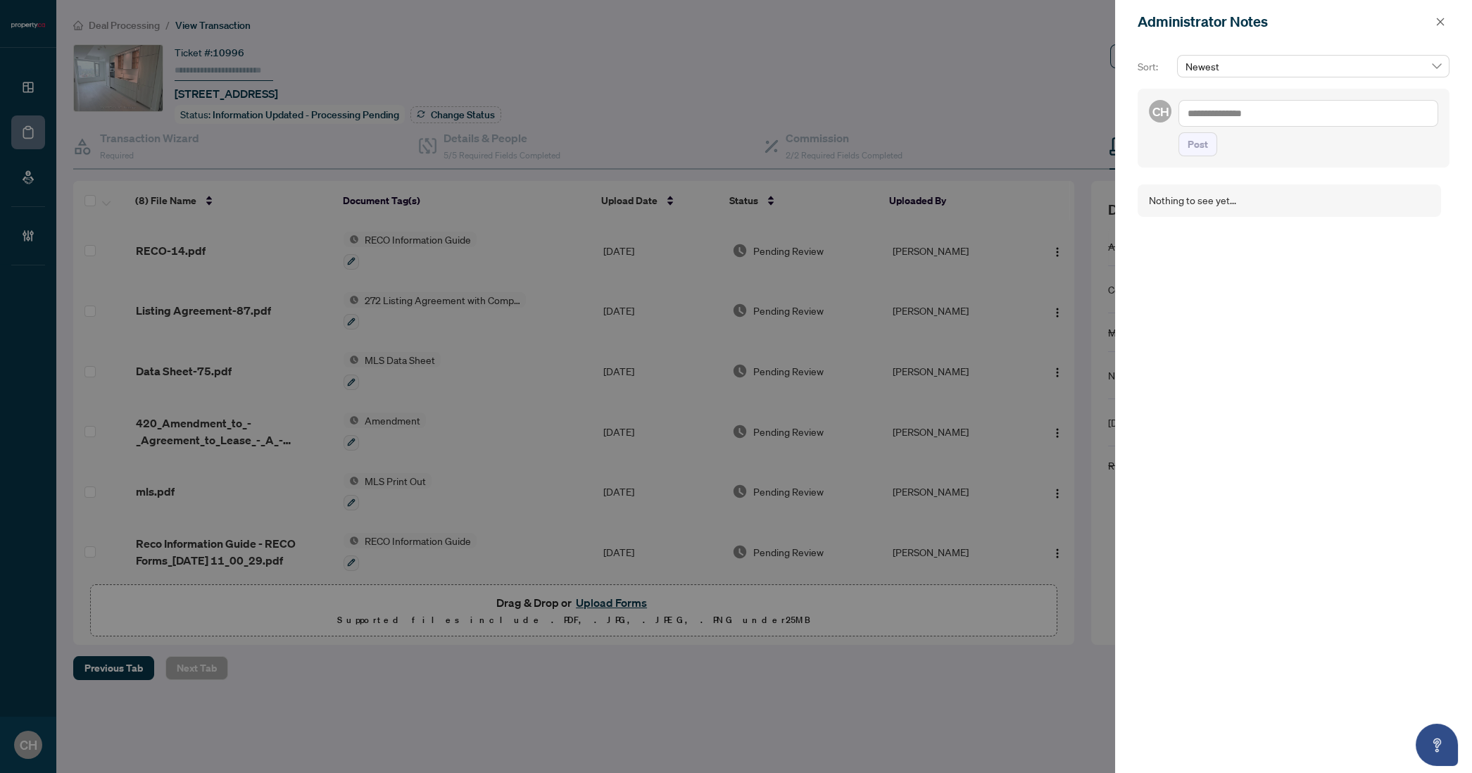
click at [1270, 127] on div "Post" at bounding box center [1309, 128] width 260 height 56
click at [1269, 122] on textarea at bounding box center [1309, 113] width 260 height 27
type textarea "**********"
click at [1179, 146] on button "Post" at bounding box center [1198, 158] width 39 height 24
click at [1439, 26] on icon "close" at bounding box center [1441, 22] width 10 height 10
